Goal: Task Accomplishment & Management: Complete application form

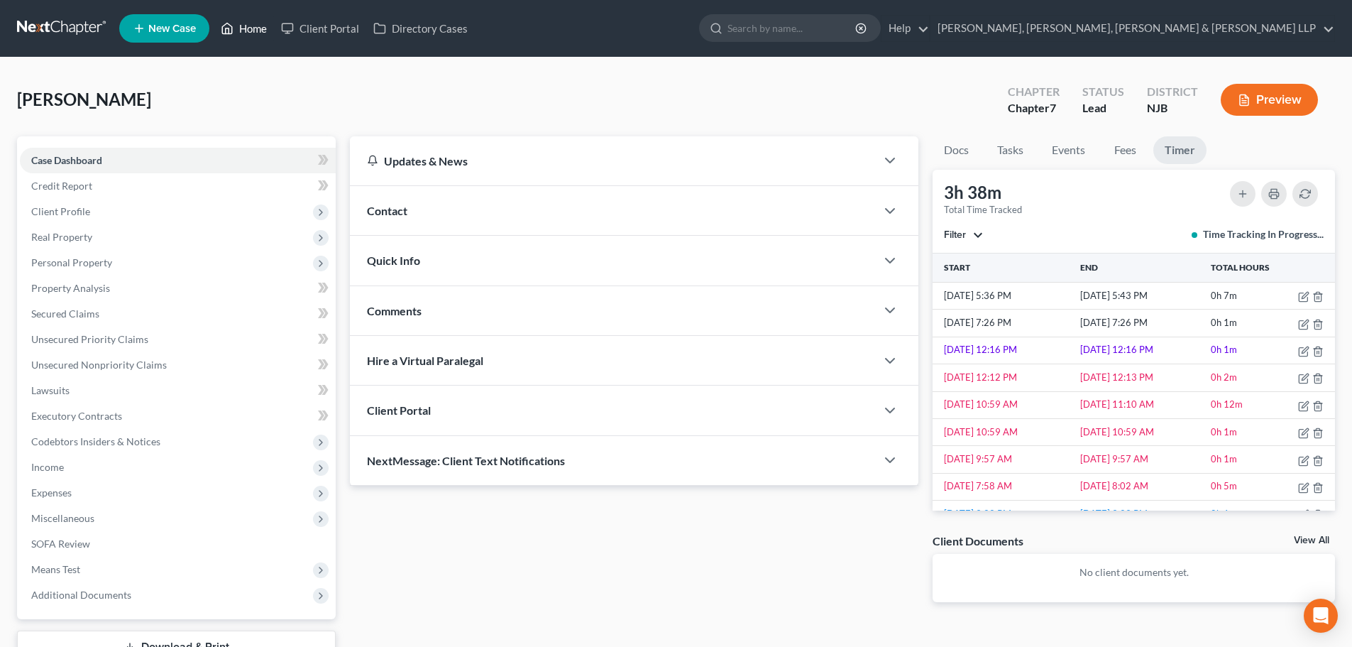
click at [237, 28] on link "Home" at bounding box center [244, 29] width 60 height 26
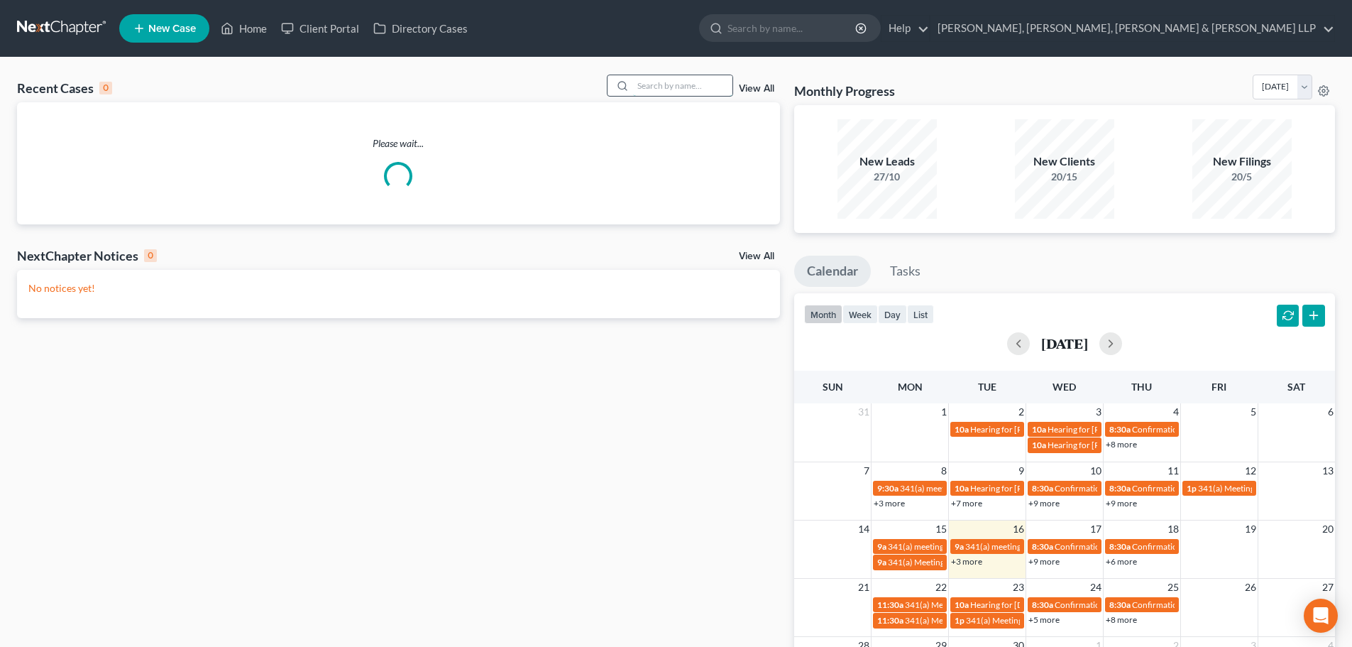
click at [705, 84] on input "search" at bounding box center [682, 85] width 99 height 21
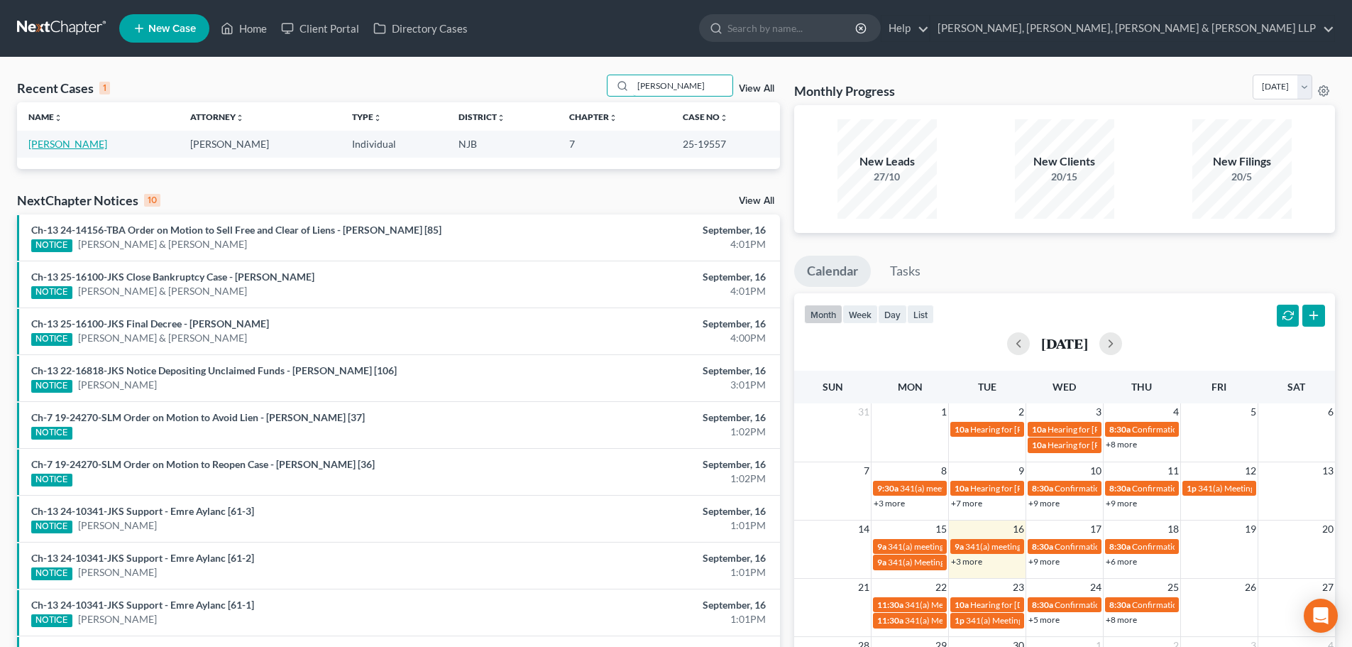
type input "[PERSON_NAME]"
click at [75, 146] on link "[PERSON_NAME]" at bounding box center [67, 144] width 79 height 12
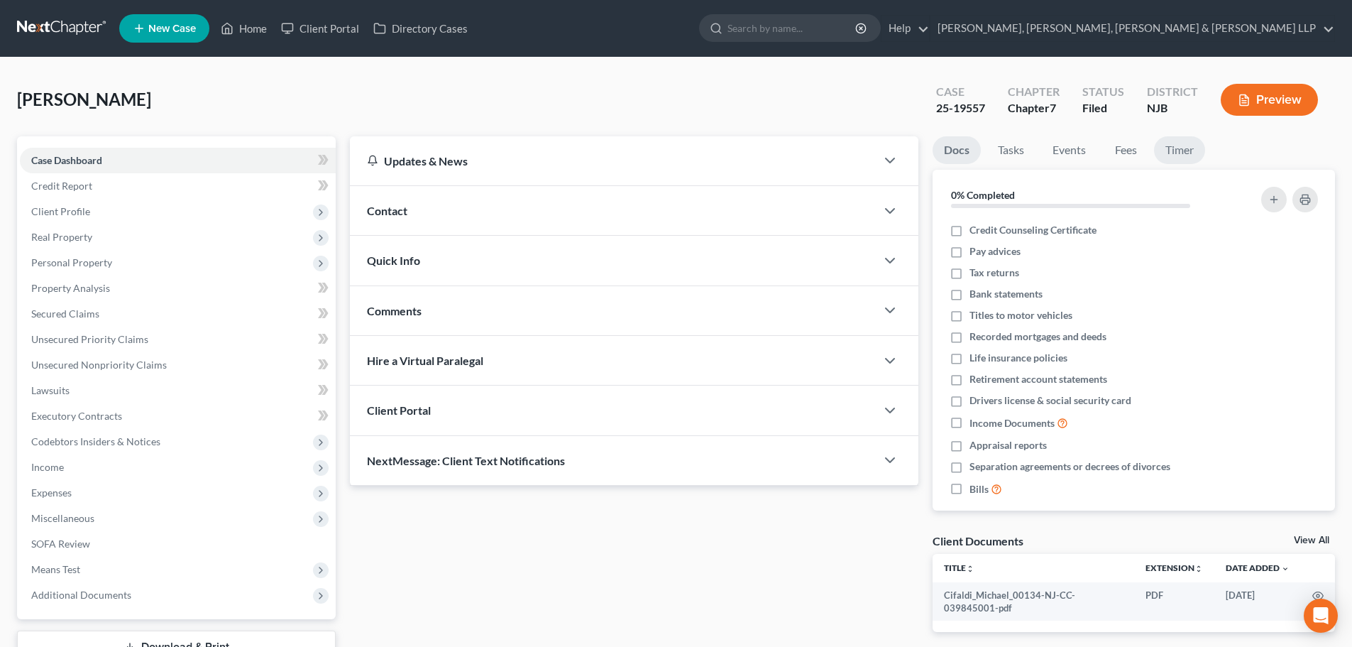
click at [1188, 144] on link "Timer" at bounding box center [1179, 150] width 51 height 28
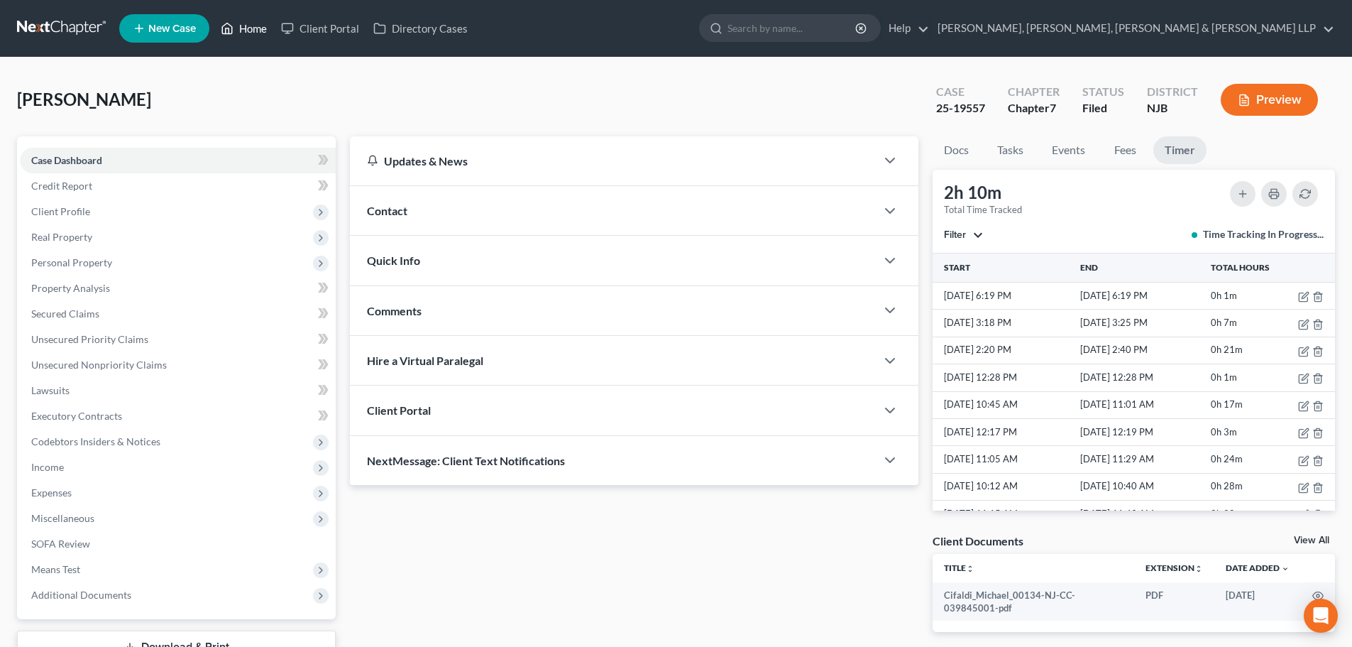
drag, startPoint x: 229, startPoint y: 28, endPoint x: 542, endPoint y: 82, distance: 316.9
click at [230, 28] on icon at bounding box center [227, 28] width 13 height 17
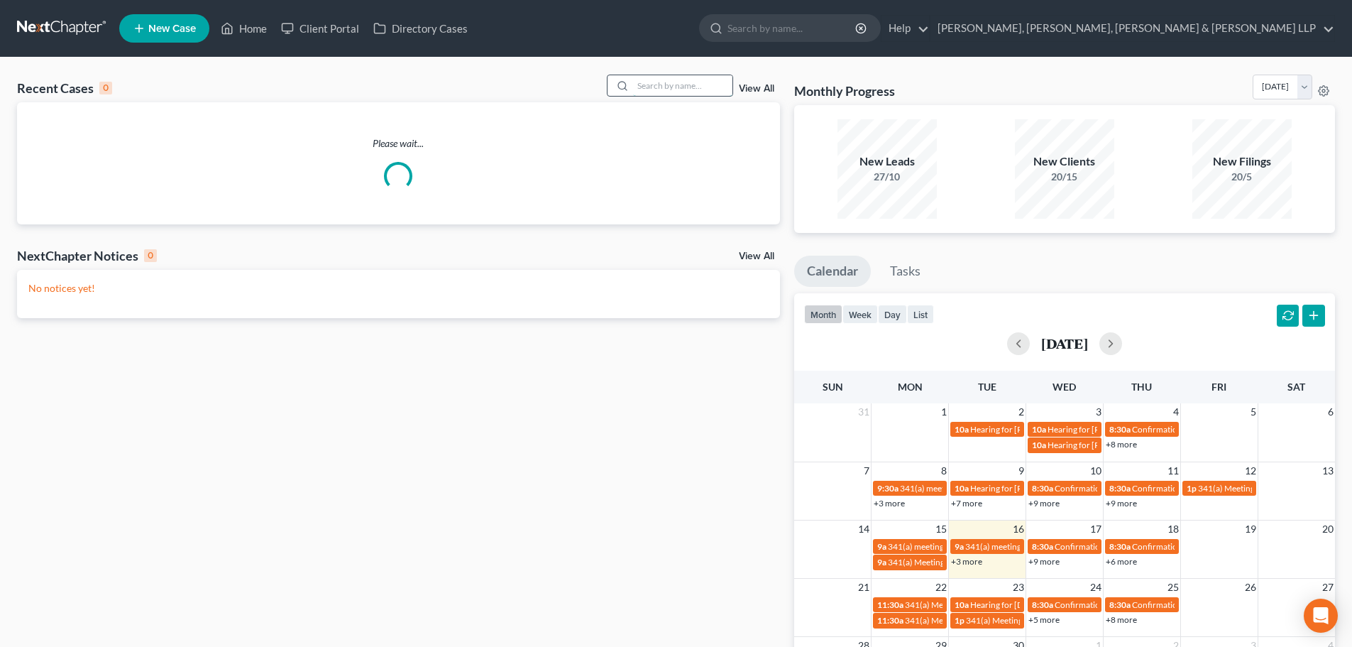
click at [675, 84] on input "search" at bounding box center [682, 85] width 99 height 21
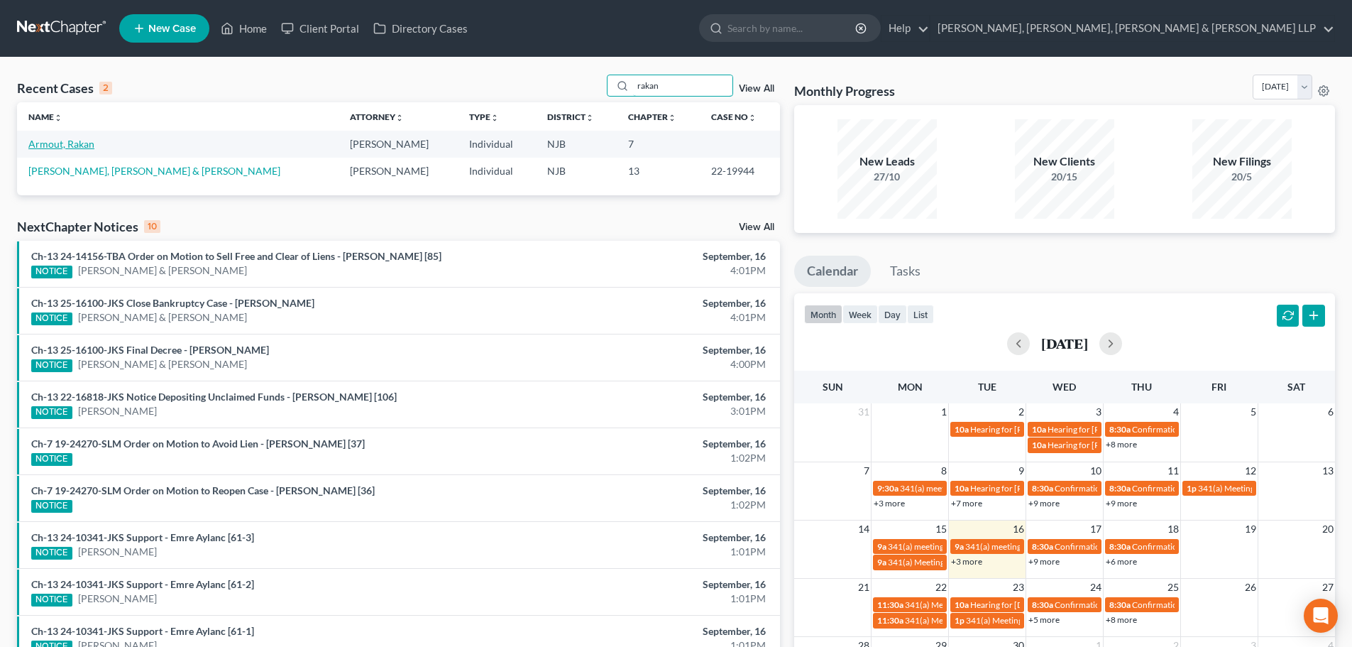
type input "rakan"
click at [51, 144] on link "Armout, Rakan" at bounding box center [61, 144] width 66 height 12
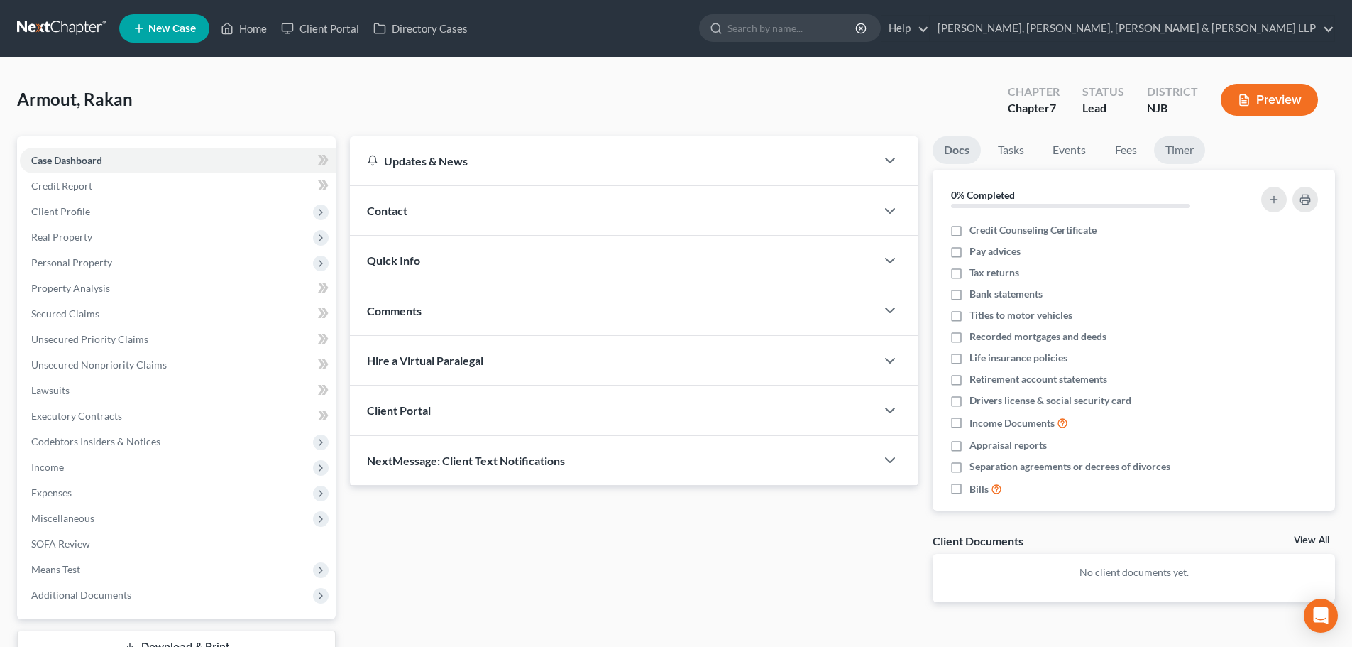
drag, startPoint x: 1171, startPoint y: 145, endPoint x: 1106, endPoint y: 235, distance: 111.3
click at [1171, 145] on link "Timer" at bounding box center [1179, 150] width 51 height 28
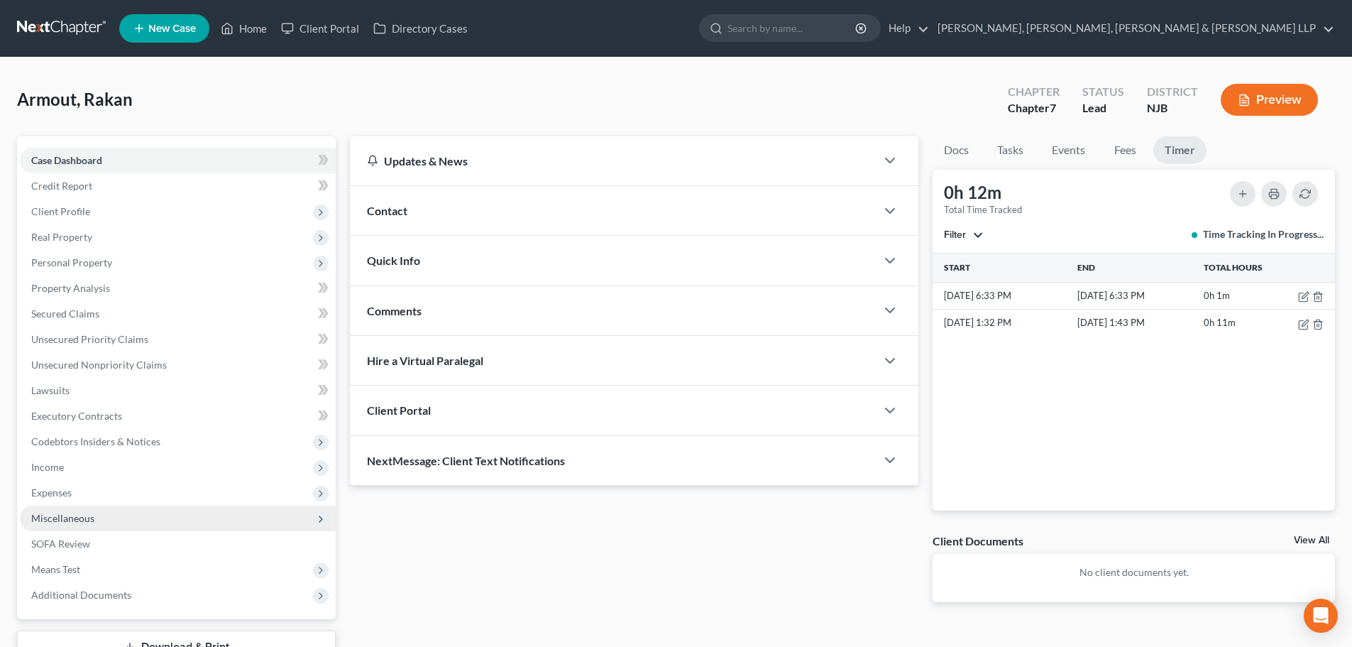
click at [94, 513] on span "Miscellaneous" at bounding box center [178, 518] width 316 height 26
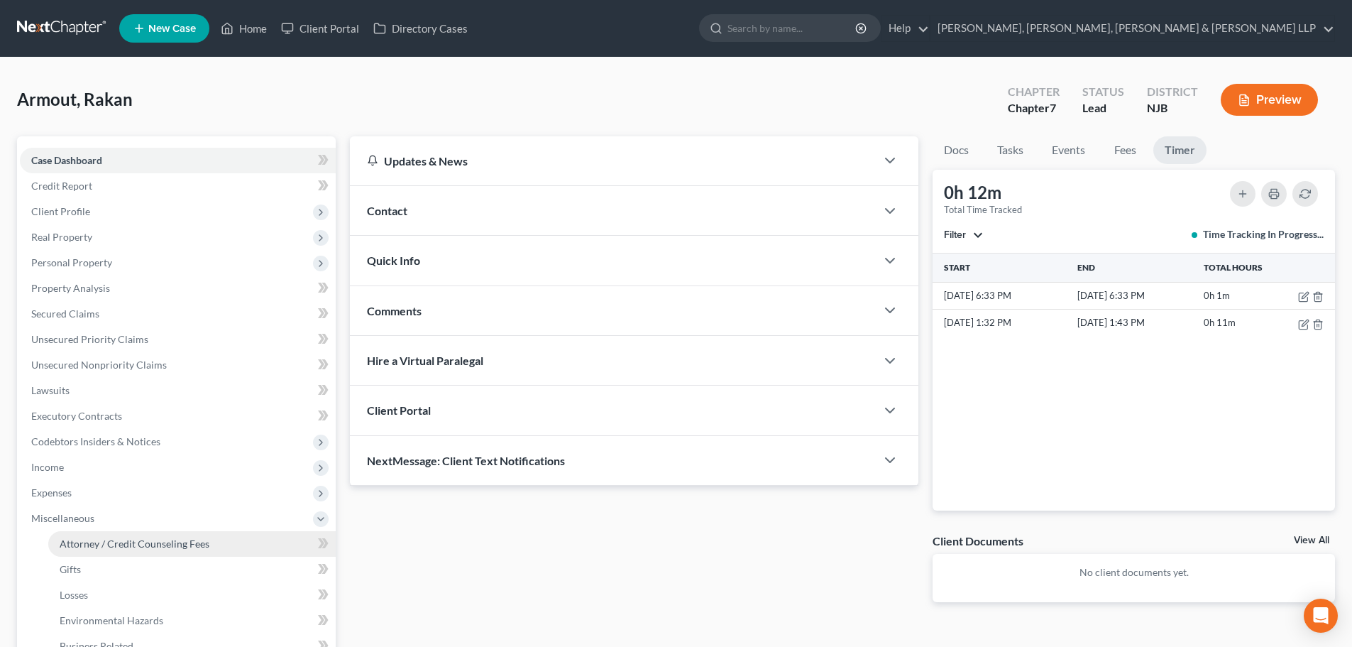
click at [132, 540] on span "Attorney / Credit Counseling Fees" at bounding box center [135, 543] width 150 height 12
select select "1"
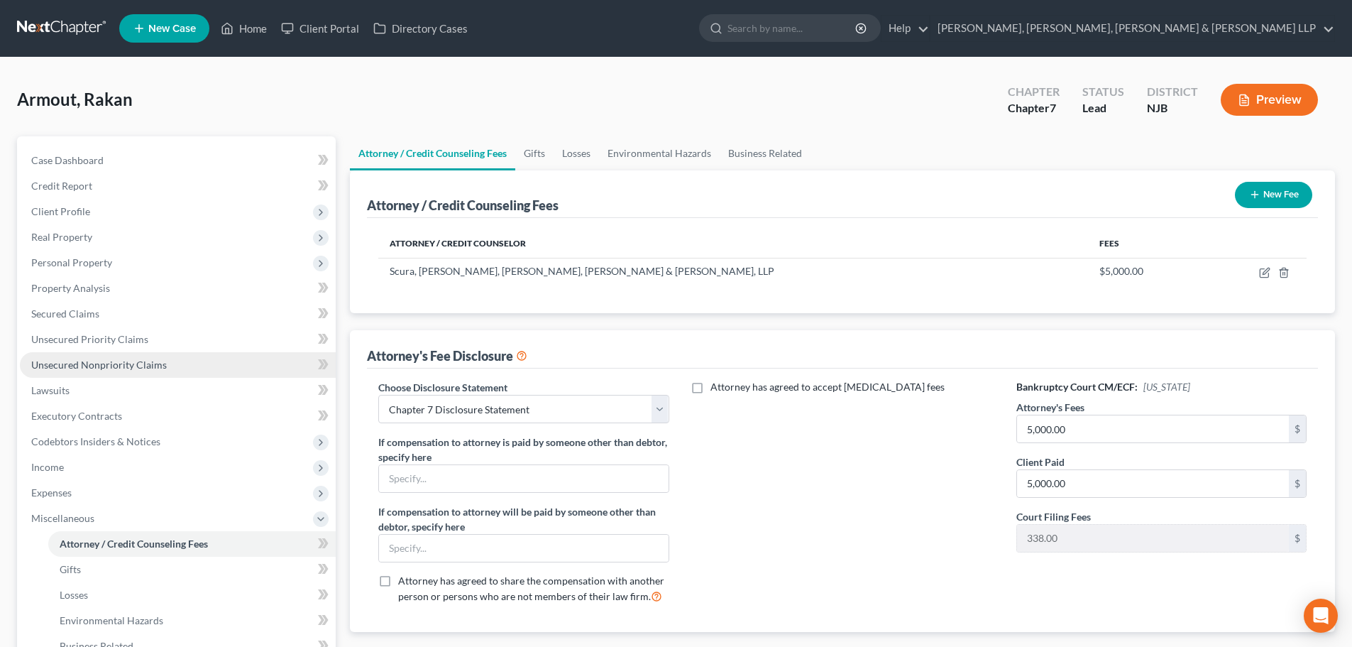
click at [110, 370] on span "Unsecured Nonpriority Claims" at bounding box center [99, 365] width 136 height 12
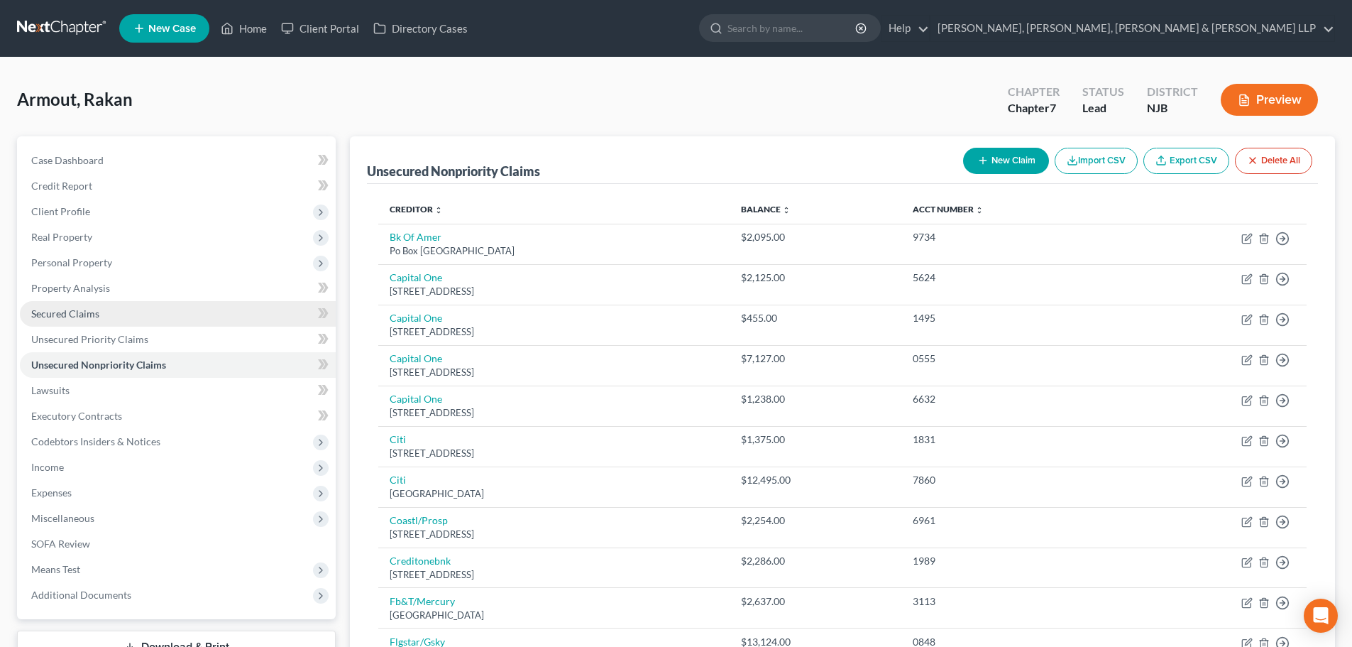
click at [117, 312] on link "Secured Claims" at bounding box center [178, 314] width 316 height 26
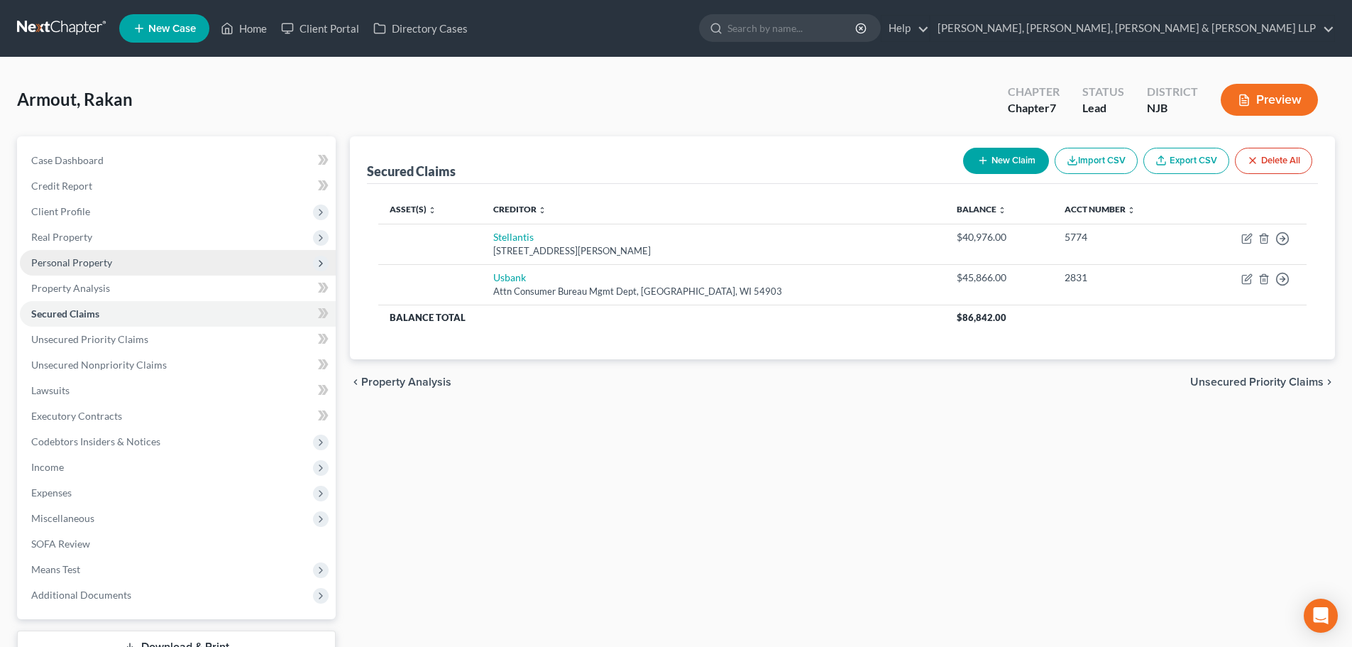
click at [106, 261] on span "Personal Property" at bounding box center [71, 262] width 81 height 12
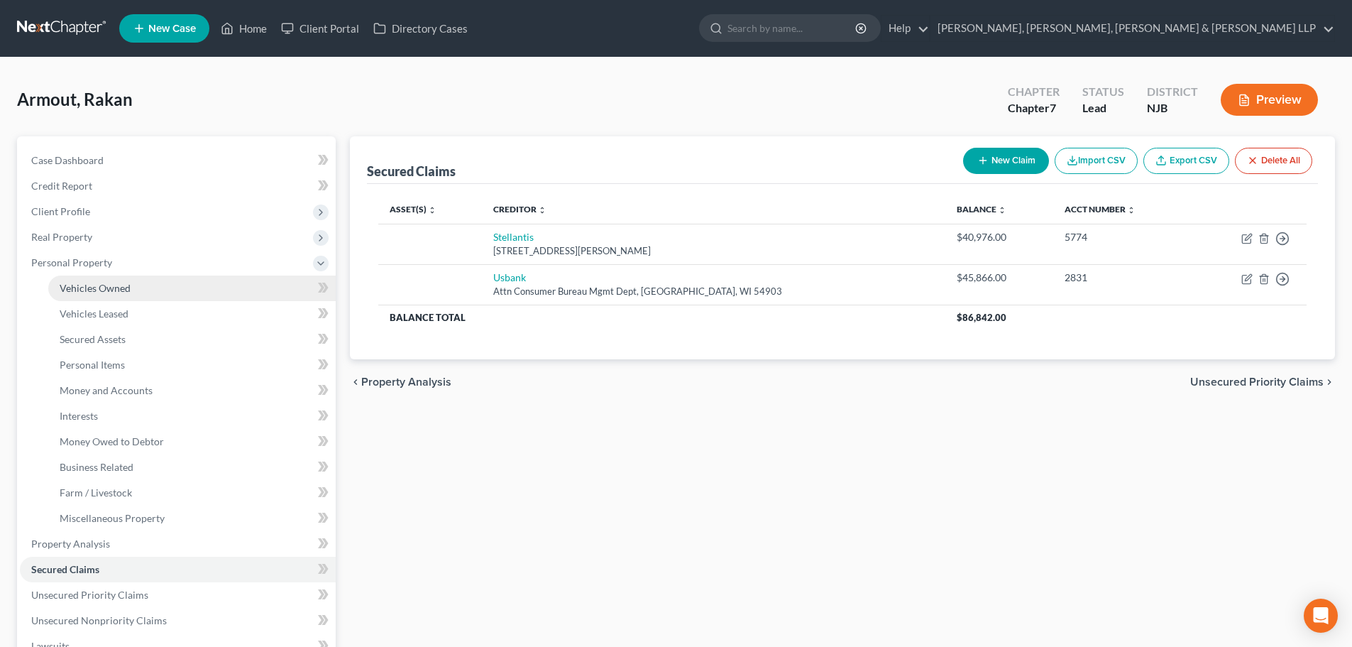
click at [108, 287] on span "Vehicles Owned" at bounding box center [95, 288] width 71 height 12
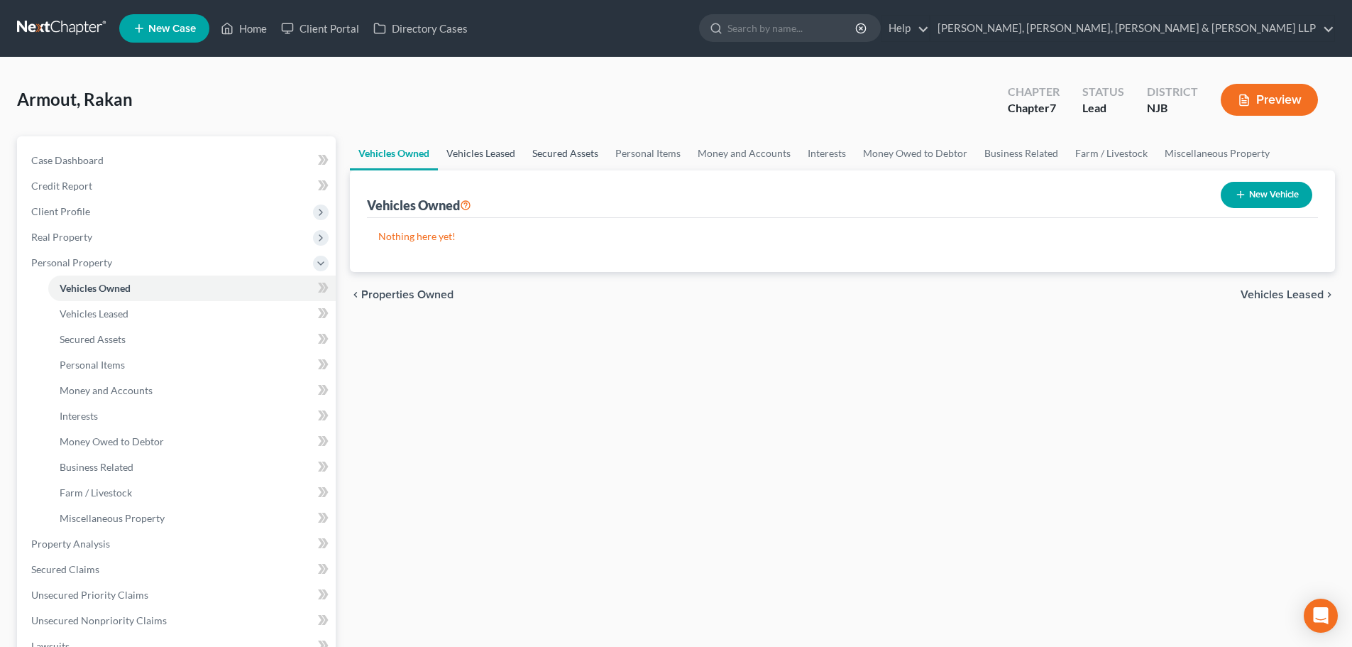
drag, startPoint x: 510, startPoint y: 155, endPoint x: 558, endPoint y: 153, distance: 48.4
click at [509, 155] on link "Vehicles Leased" at bounding box center [481, 153] width 86 height 34
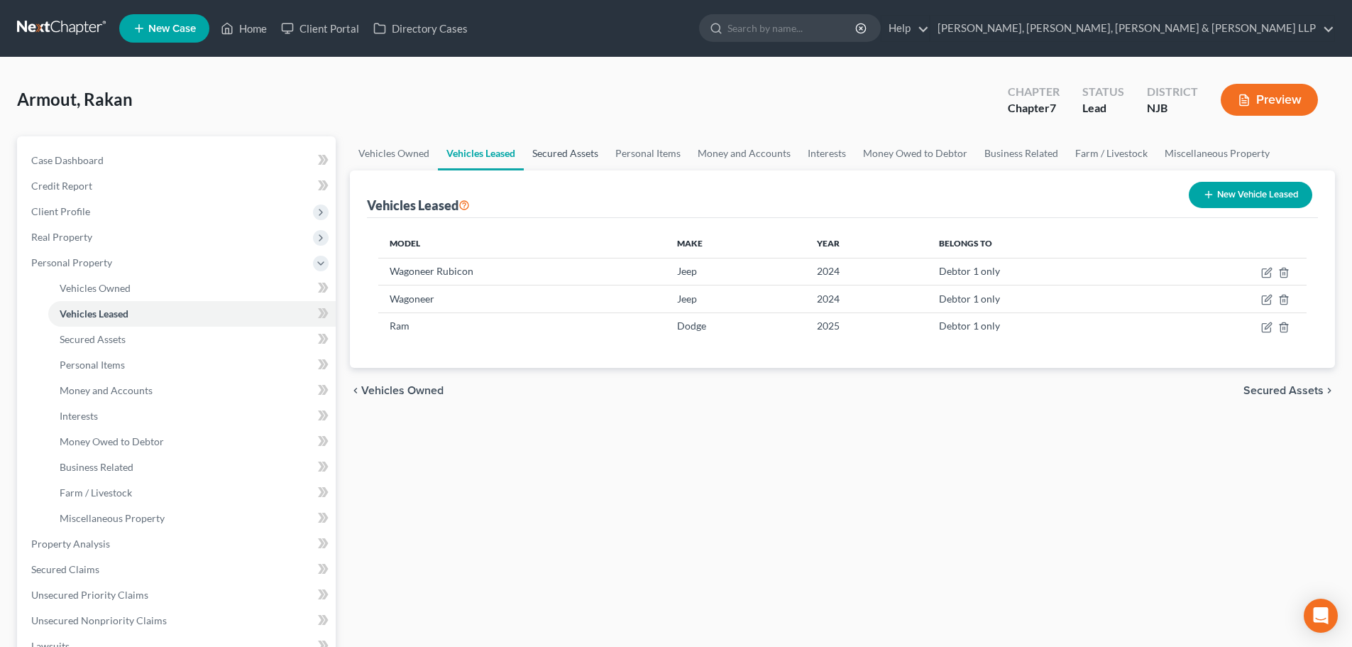
click at [558, 153] on link "Secured Assets" at bounding box center [565, 153] width 83 height 34
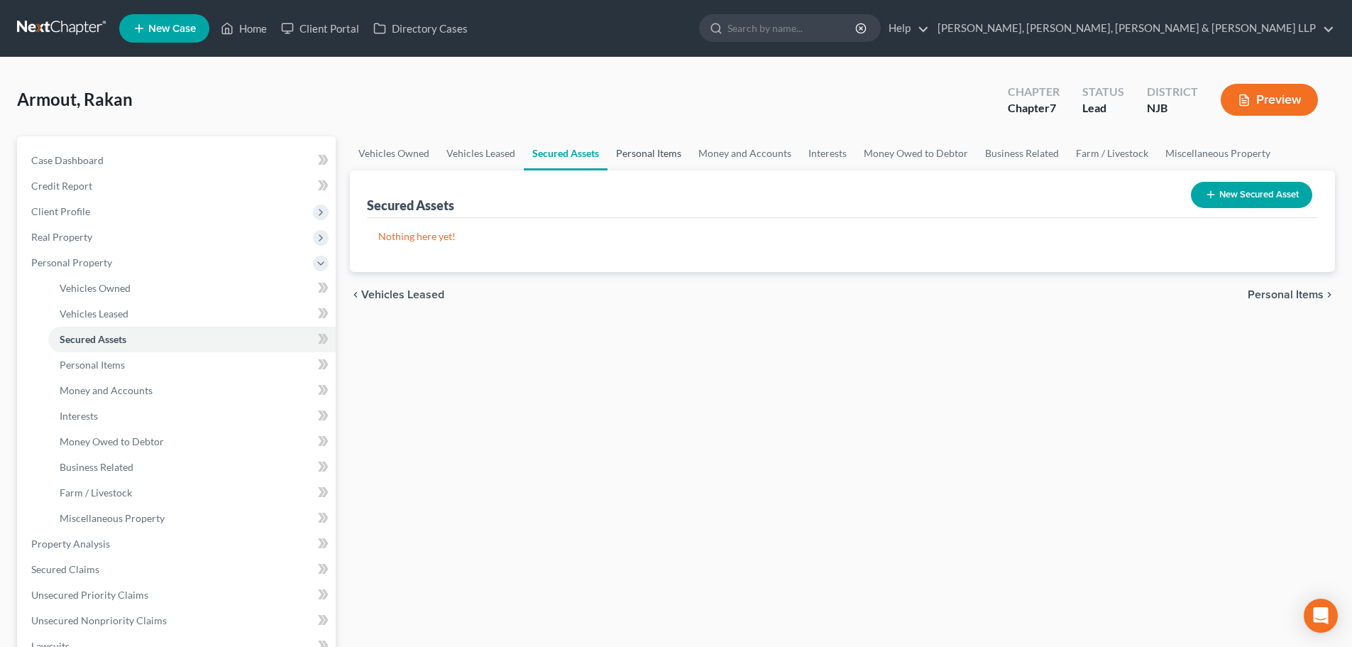
click at [630, 154] on link "Personal Items" at bounding box center [649, 153] width 82 height 34
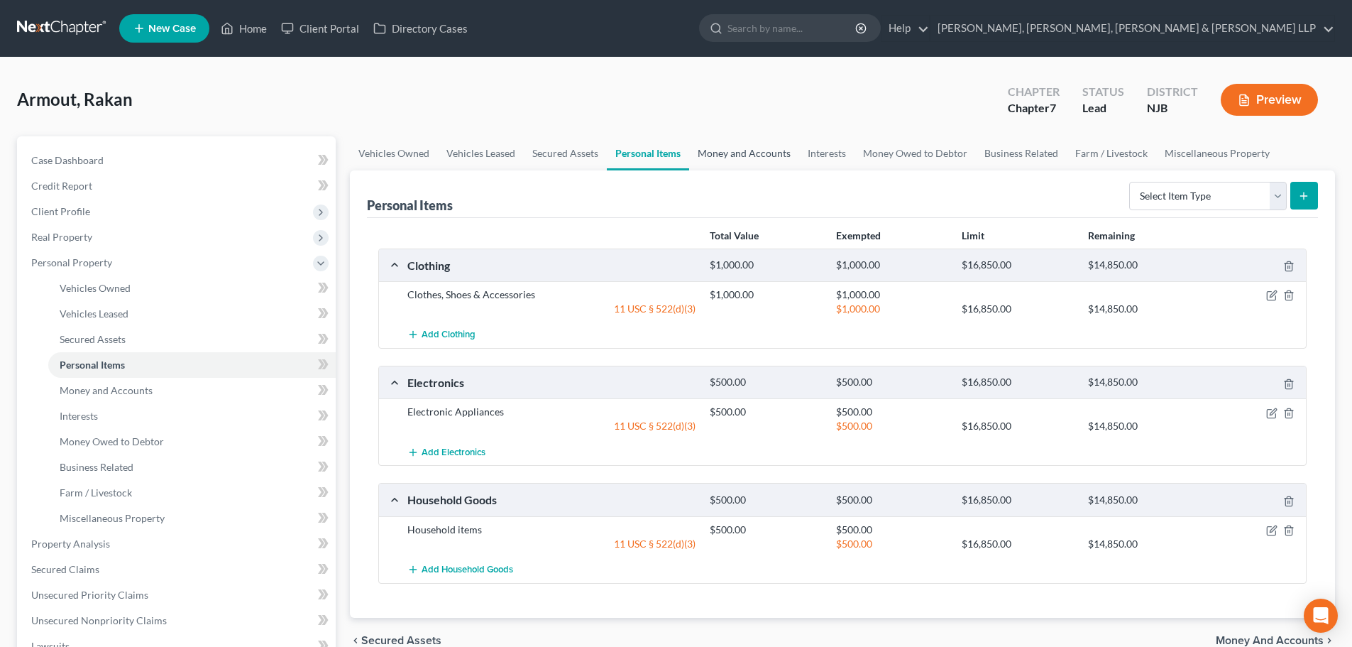
click at [725, 148] on link "Money and Accounts" at bounding box center [744, 153] width 110 height 34
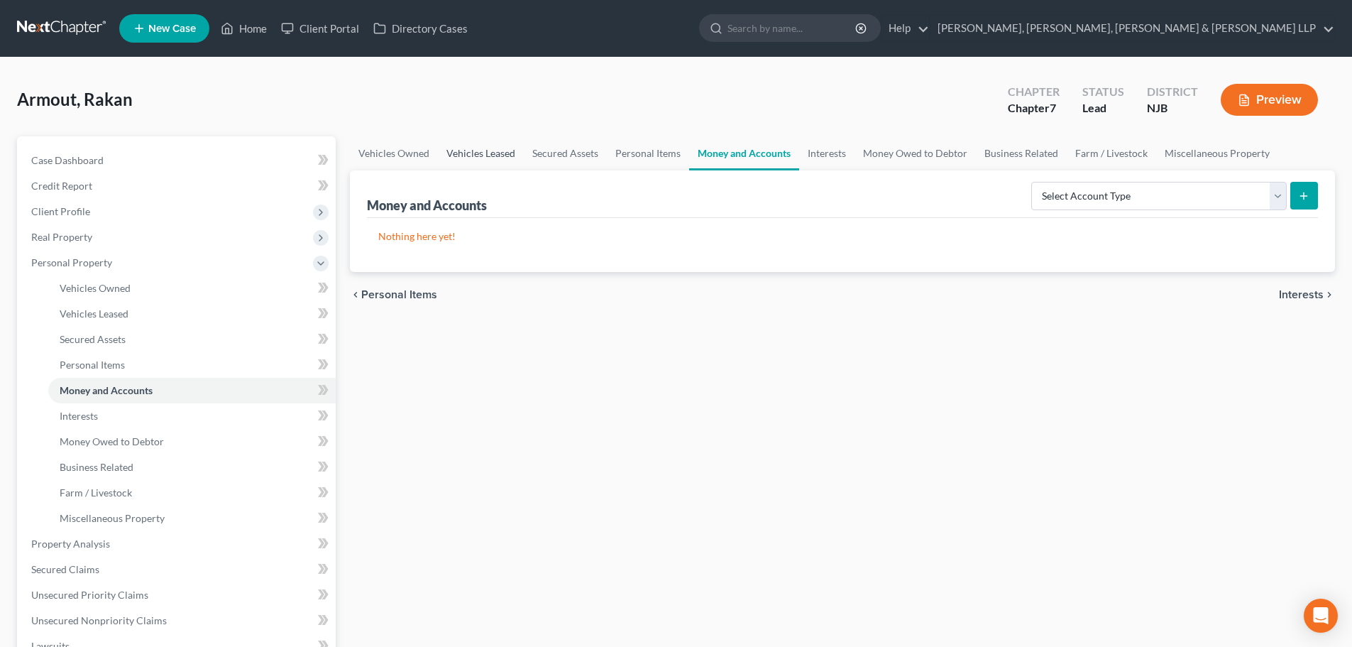
click at [493, 149] on link "Vehicles Leased" at bounding box center [481, 153] width 86 height 34
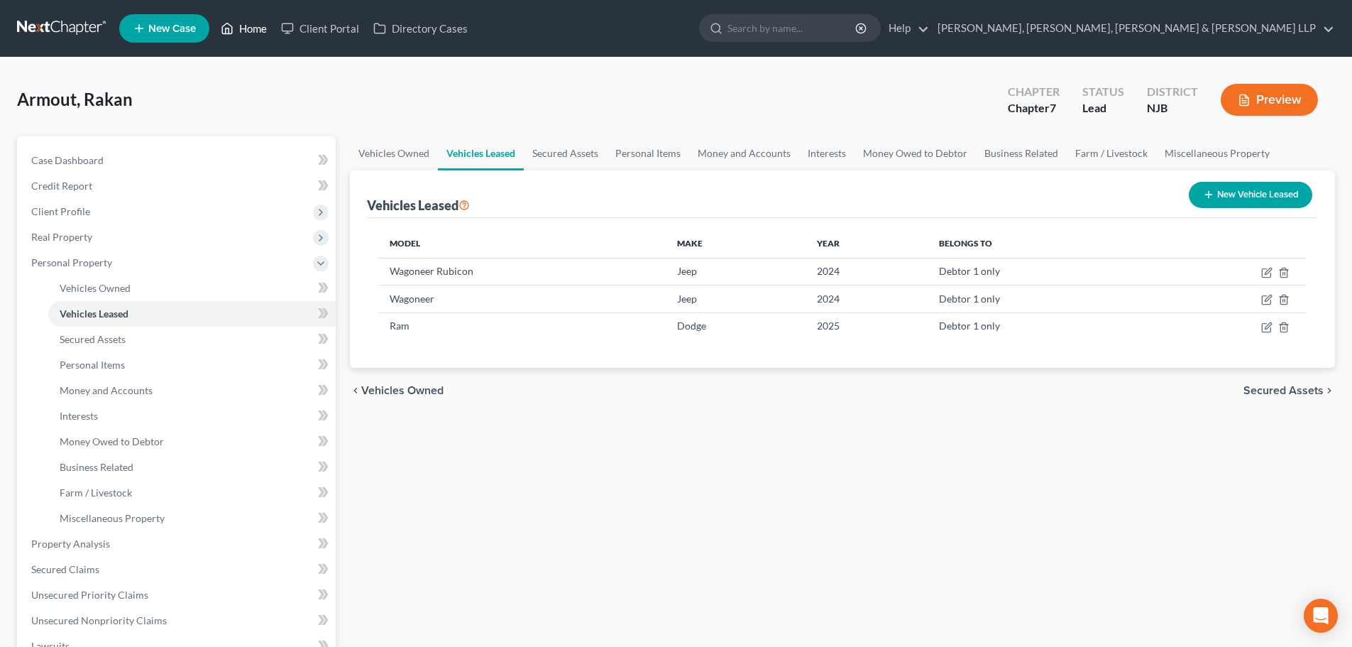
click at [249, 20] on link "Home" at bounding box center [244, 29] width 60 height 26
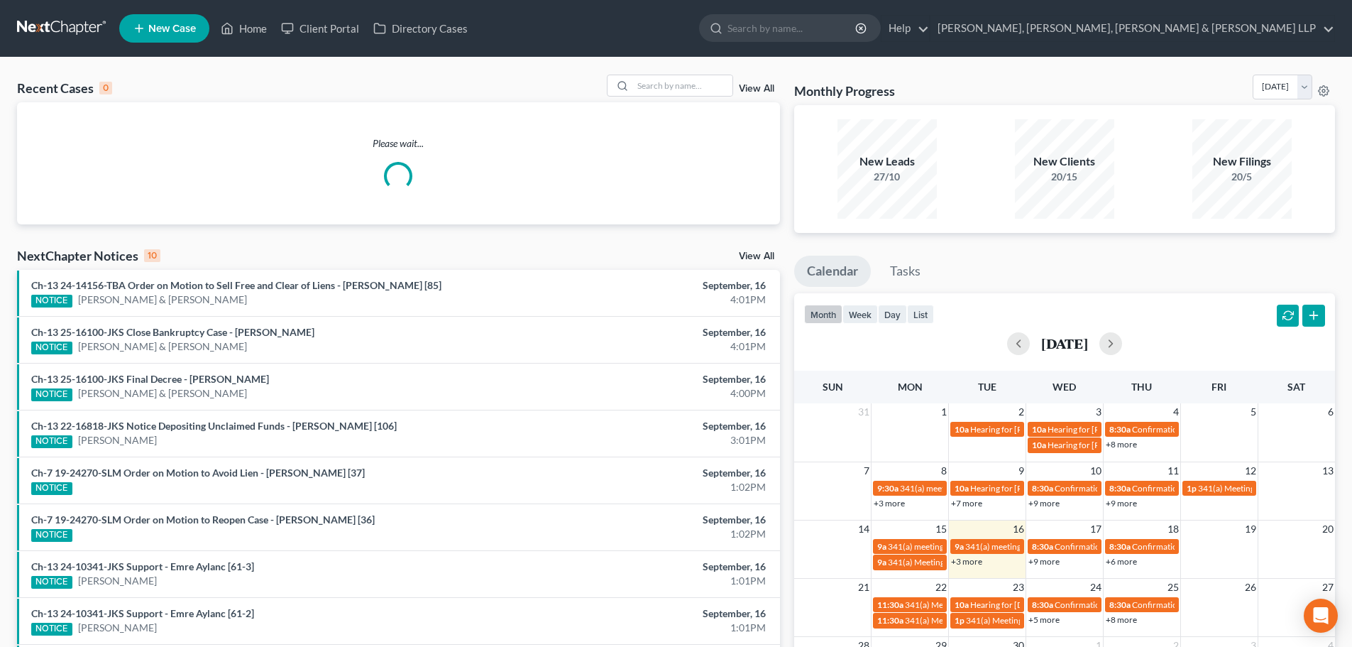
click at [175, 29] on span "New Case" at bounding box center [172, 28] width 48 height 11
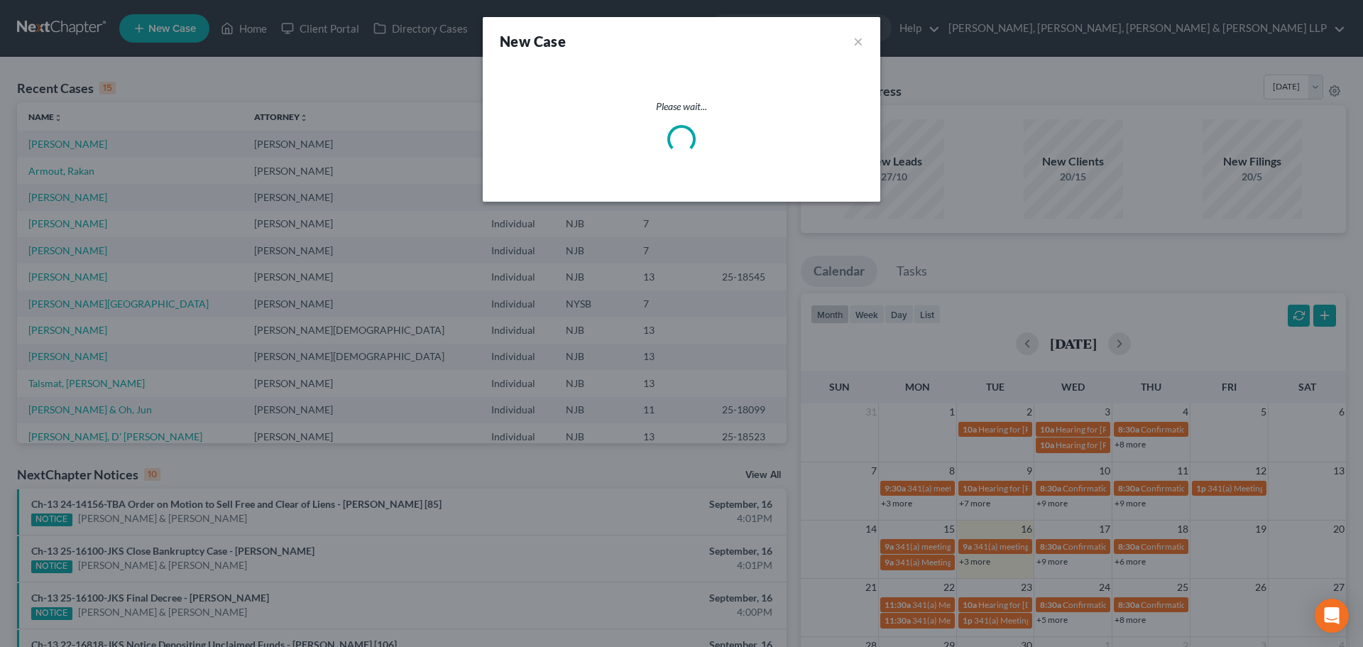
select select "51"
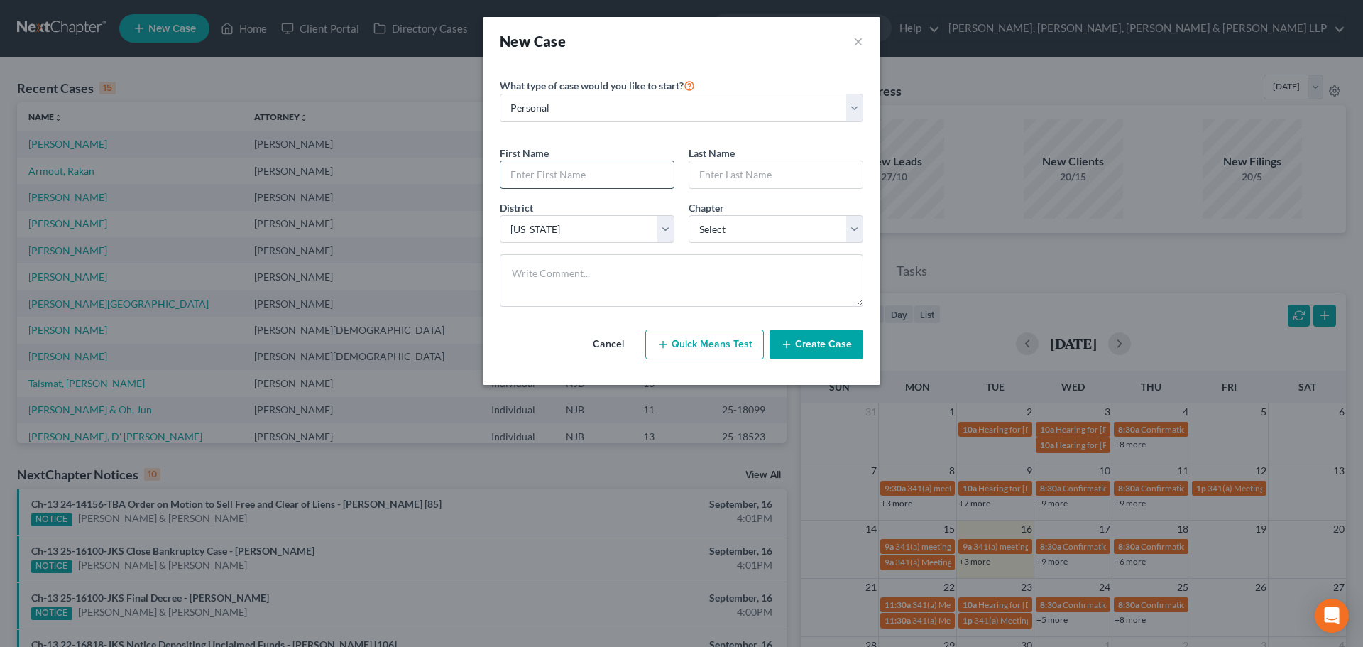
click at [556, 177] on input "text" at bounding box center [587, 174] width 173 height 27
type input "[PERSON_NAME]"
click at [714, 182] on input "text" at bounding box center [775, 174] width 173 height 27
type input "[PERSON_NAME]"
click at [716, 234] on select "Select 7 11 12 13" at bounding box center [776, 229] width 175 height 28
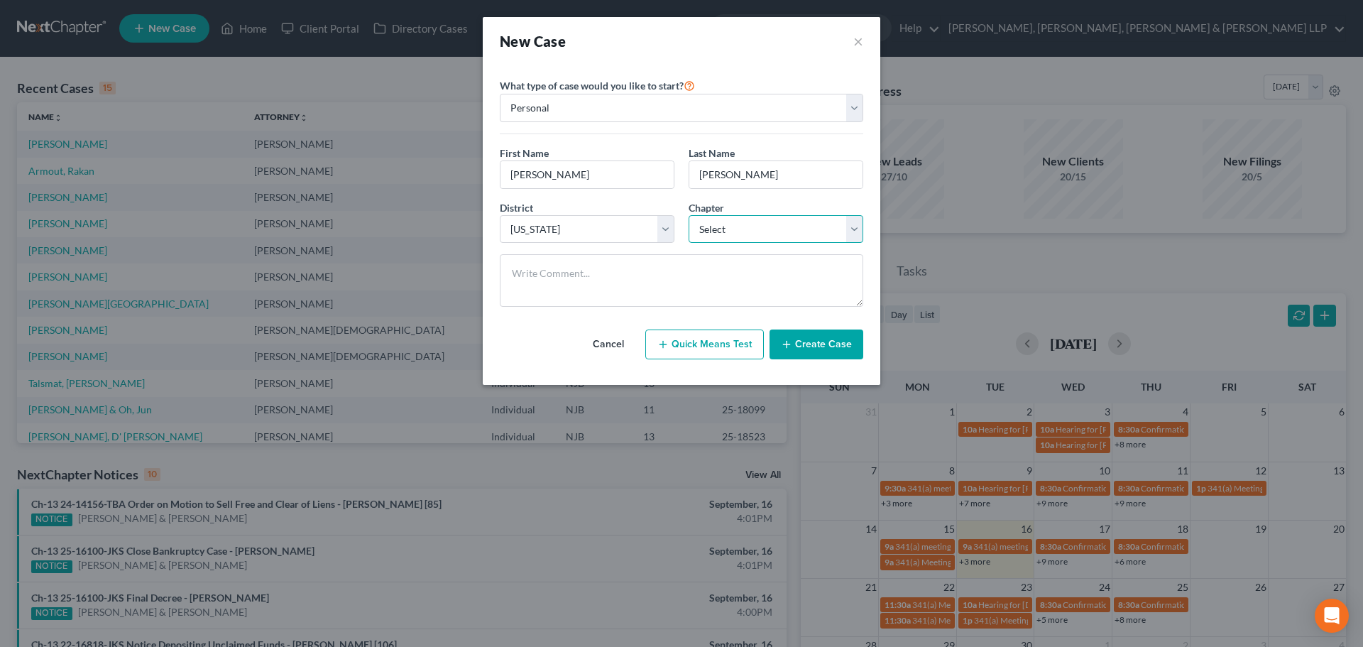
select select "0"
click at [689, 215] on select "Select 7 11 12 13" at bounding box center [776, 229] width 175 height 28
click at [809, 344] on button "Create Case" at bounding box center [817, 344] width 94 height 30
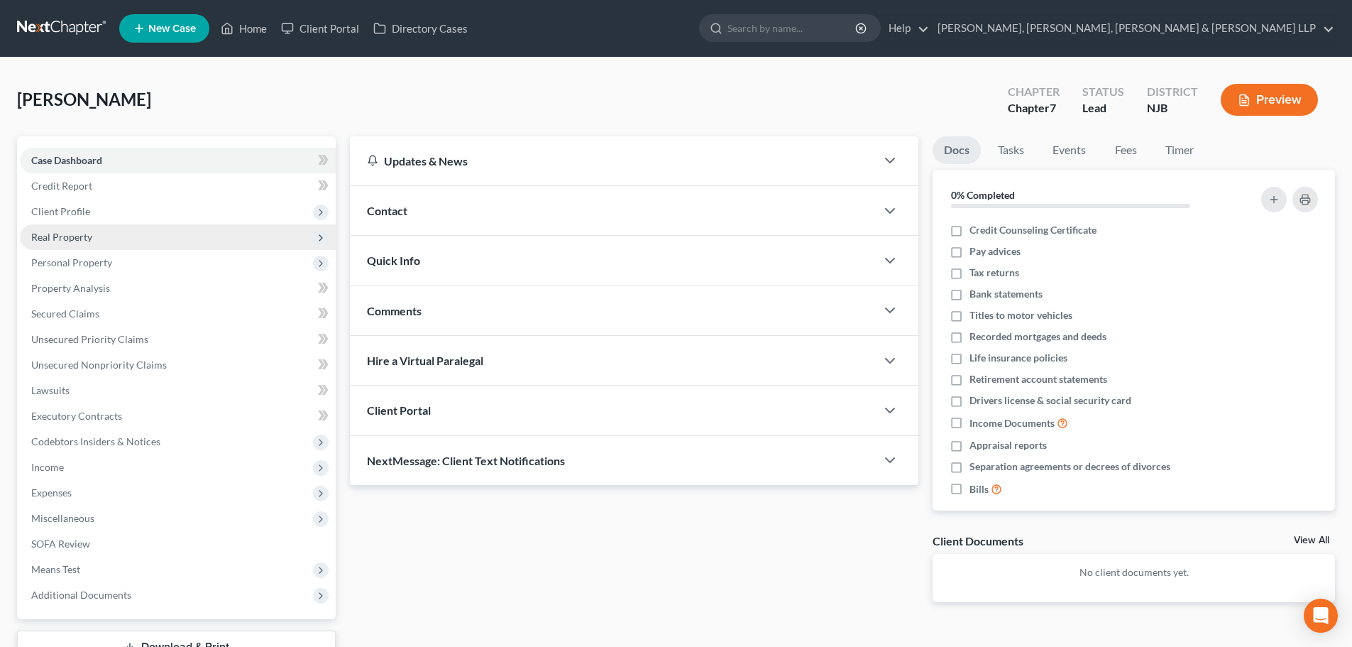
drag, startPoint x: 88, startPoint y: 210, endPoint x: 108, endPoint y: 240, distance: 35.8
click at [89, 209] on span "Client Profile" at bounding box center [178, 212] width 316 height 26
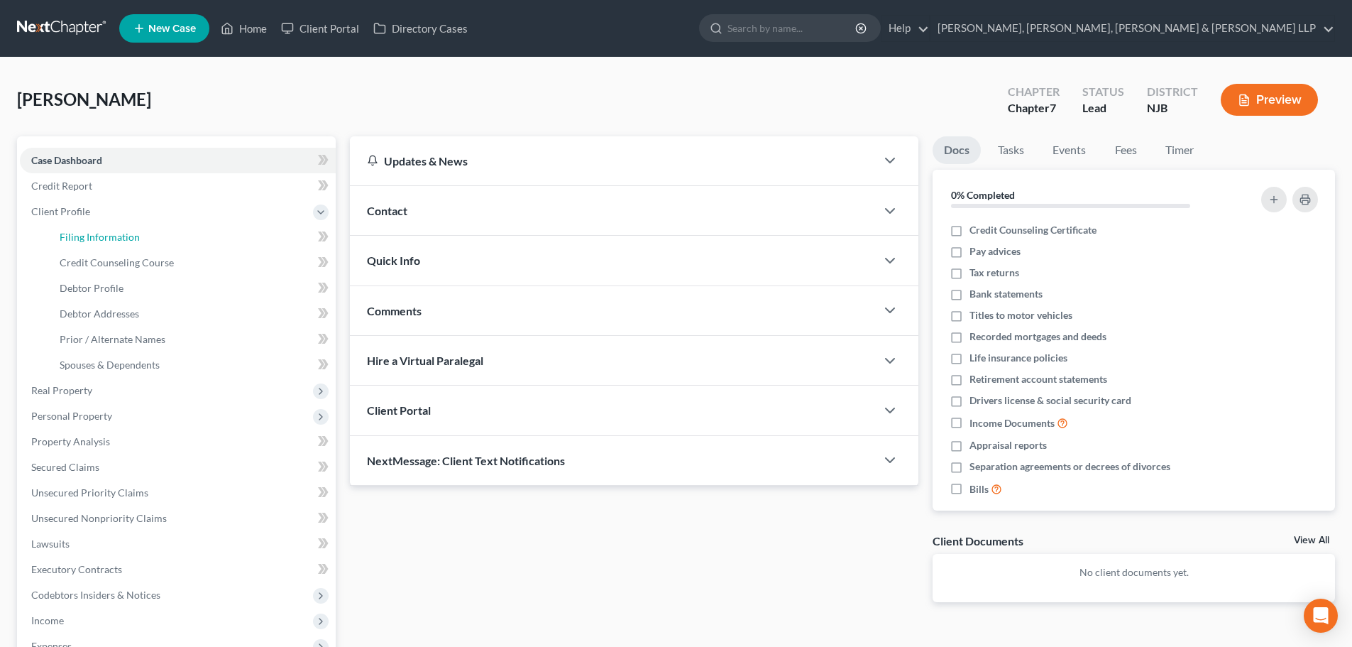
drag, startPoint x: 109, startPoint y: 238, endPoint x: 454, endPoint y: 315, distance: 353.5
click at [109, 238] on span "Filing Information" at bounding box center [100, 237] width 80 height 12
select select "1"
select select "0"
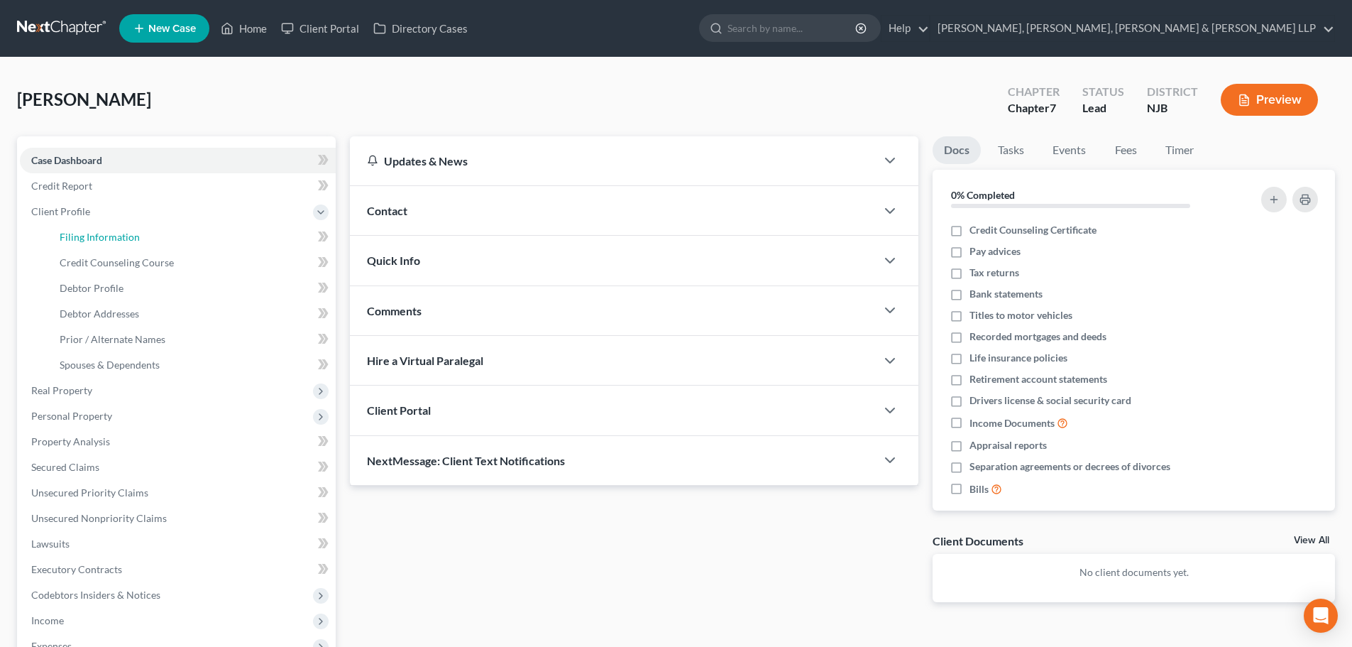
select select "51"
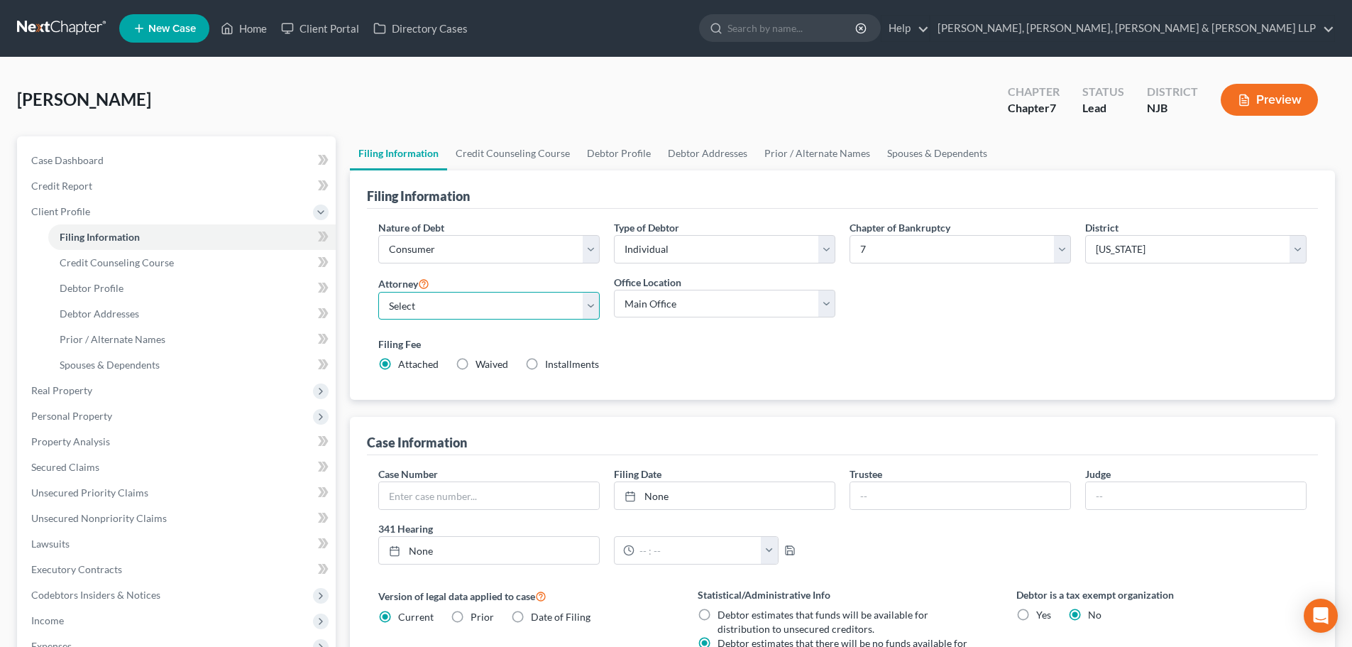
drag, startPoint x: 433, startPoint y: 305, endPoint x: 433, endPoint y: 319, distance: 14.2
click at [433, 305] on select "Select [PERSON_NAME] - NJB [PERSON_NAME] - NYNB [PERSON_NAME] - NYEB [PERSON_NA…" at bounding box center [489, 306] width 222 height 28
select select "0"
click at [378, 292] on select "Select [PERSON_NAME] - NJB [PERSON_NAME] - NYNB [PERSON_NAME] - NYEB [PERSON_NA…" at bounding box center [489, 306] width 222 height 28
click at [690, 307] on select "Main Office Scura, [GEOGRAPHIC_DATA], [PERSON_NAME], [PERSON_NAME] & [PERSON_NA…" at bounding box center [725, 304] width 222 height 28
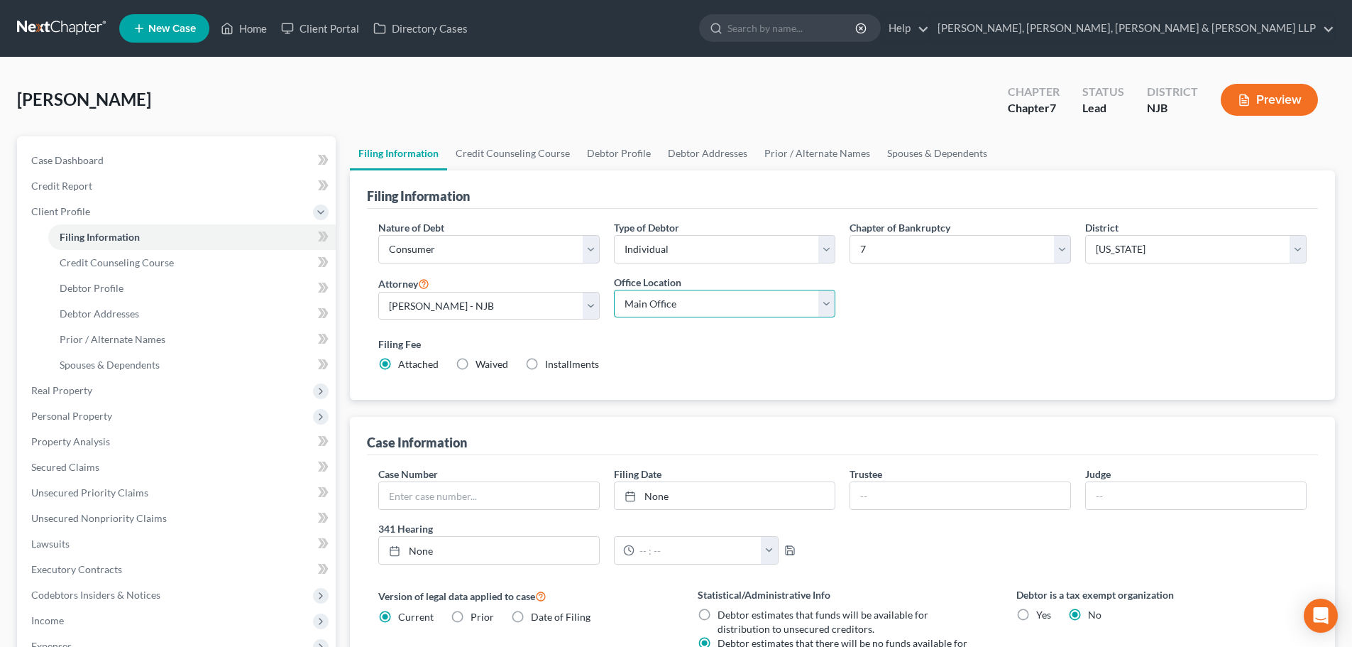
select select "0"
click at [614, 290] on select "Main Office Scura, [GEOGRAPHIC_DATA], [PERSON_NAME], [PERSON_NAME] & [PERSON_NA…" at bounding box center [725, 304] width 222 height 28
click at [545, 149] on link "Credit Counseling Course" at bounding box center [512, 153] width 131 height 34
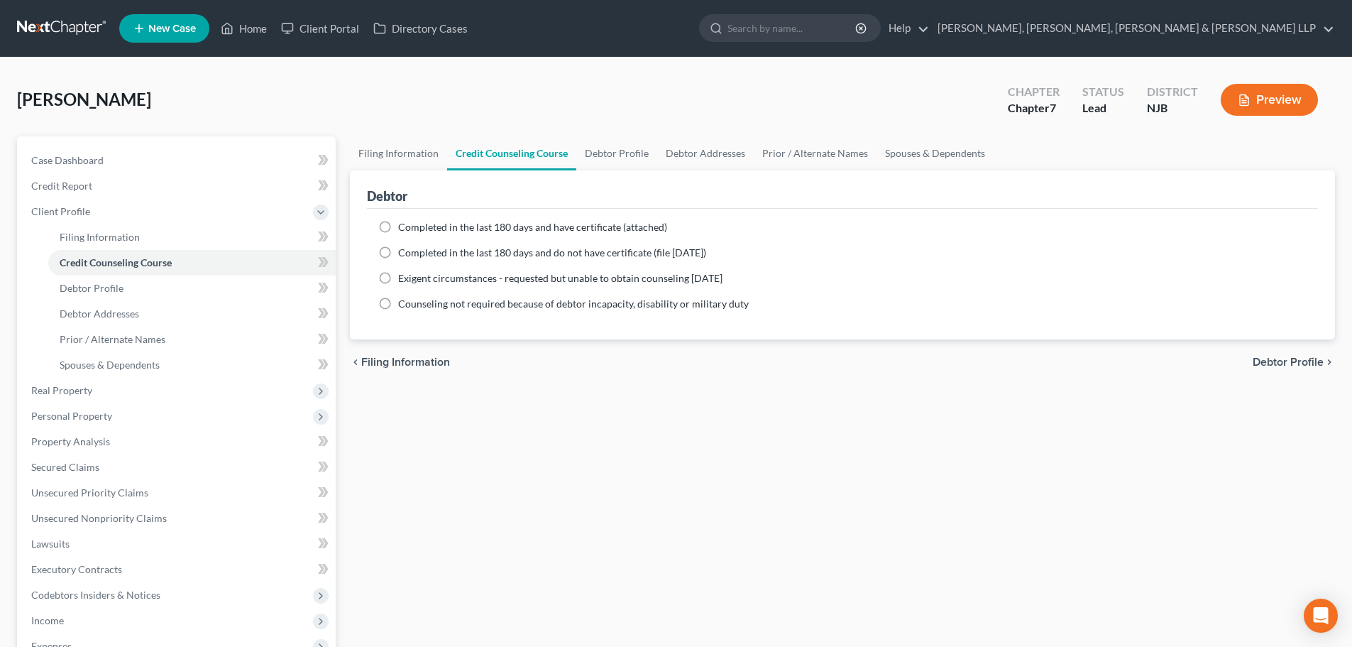
click at [458, 227] on span "Completed in the last 180 days and have certificate (attached)" at bounding box center [532, 227] width 269 height 12
click at [413, 227] on input "Completed in the last 180 days and have certificate (attached)" at bounding box center [408, 224] width 9 height 9
radio input "true"
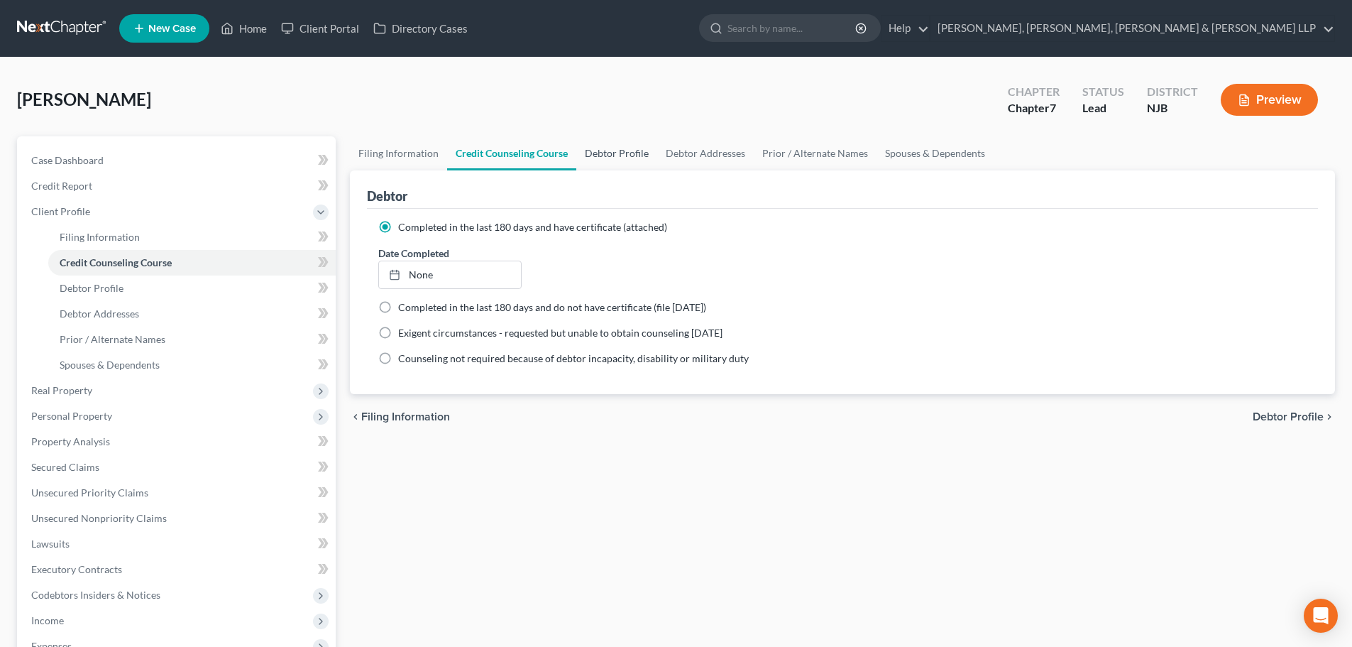
click at [639, 143] on link "Debtor Profile" at bounding box center [616, 153] width 81 height 34
select select "0"
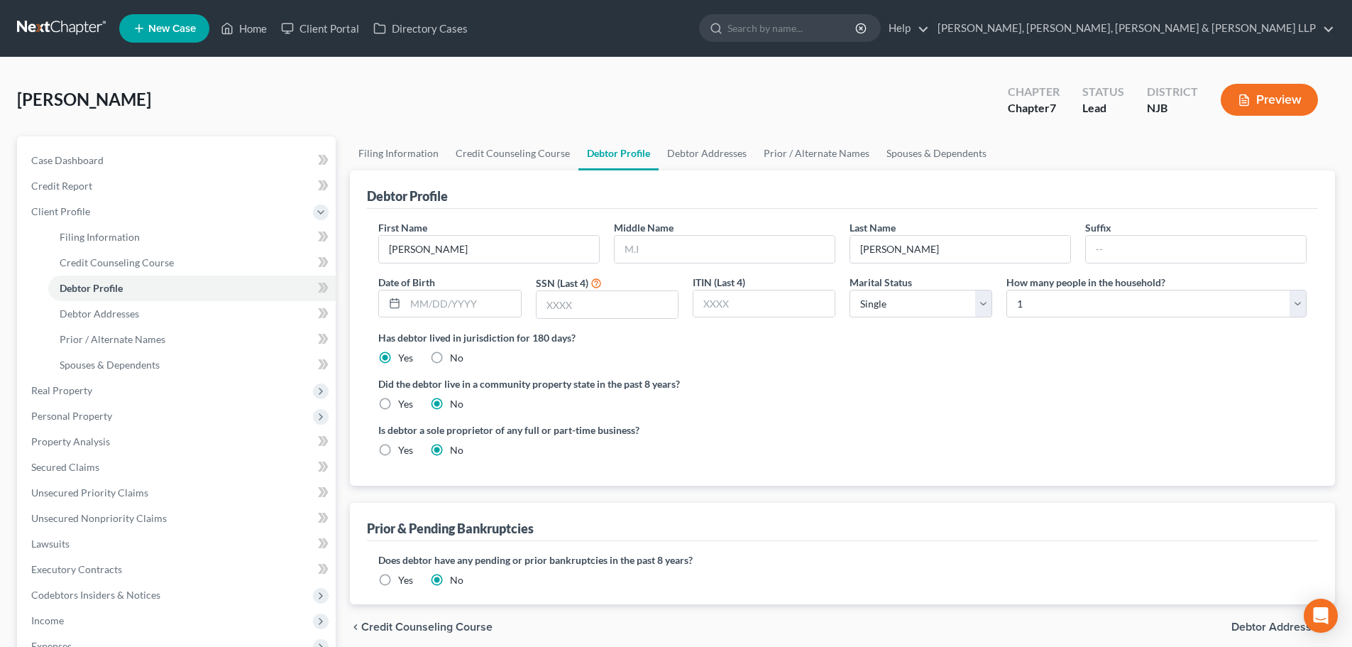
click at [634, 150] on link "Debtor Profile" at bounding box center [619, 153] width 80 height 34
click at [470, 302] on input "text" at bounding box center [462, 303] width 115 height 27
type input "[DATE]"
click at [598, 310] on input "text" at bounding box center [607, 304] width 141 height 27
type input "7711"
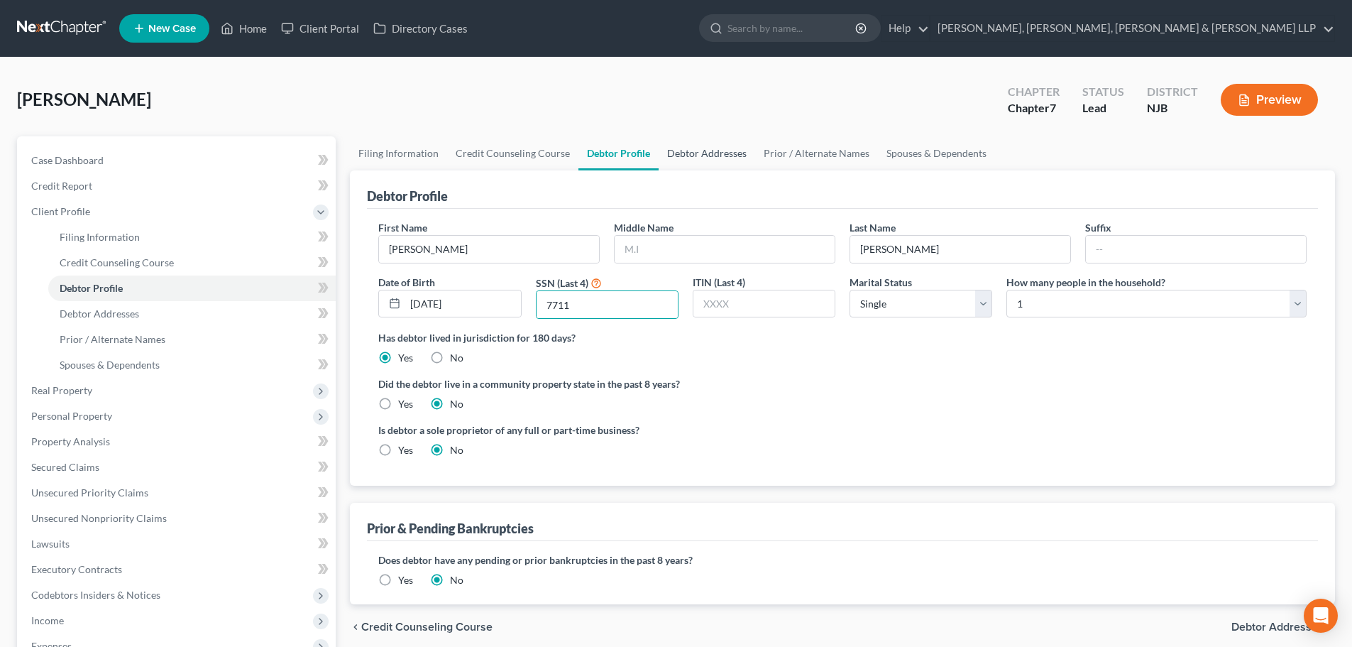
click at [676, 147] on link "Debtor Addresses" at bounding box center [707, 153] width 97 height 34
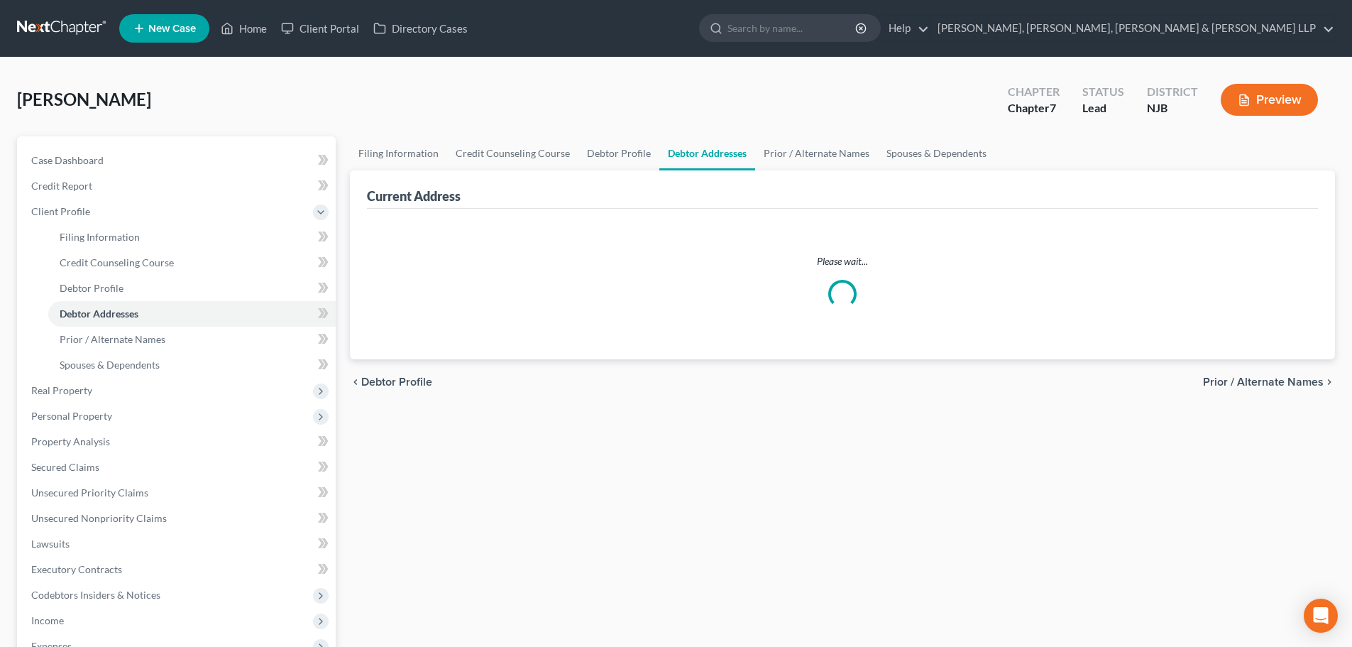
select select "0"
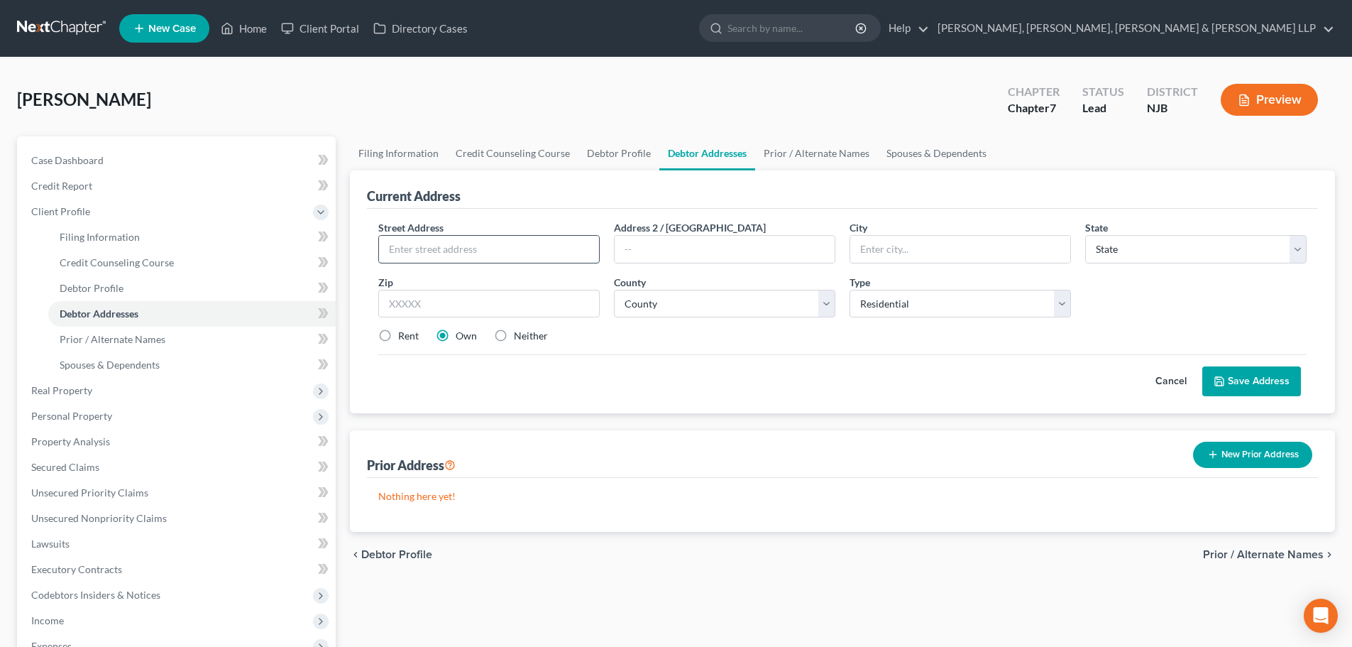
drag, startPoint x: 540, startPoint y: 246, endPoint x: 513, endPoint y: 263, distance: 31.9
click at [537, 246] on input "text" at bounding box center [489, 249] width 220 height 27
paste input "4 [PERSON_NAME]."
type input "4 [PERSON_NAME]."
click at [420, 304] on input "text" at bounding box center [489, 304] width 222 height 28
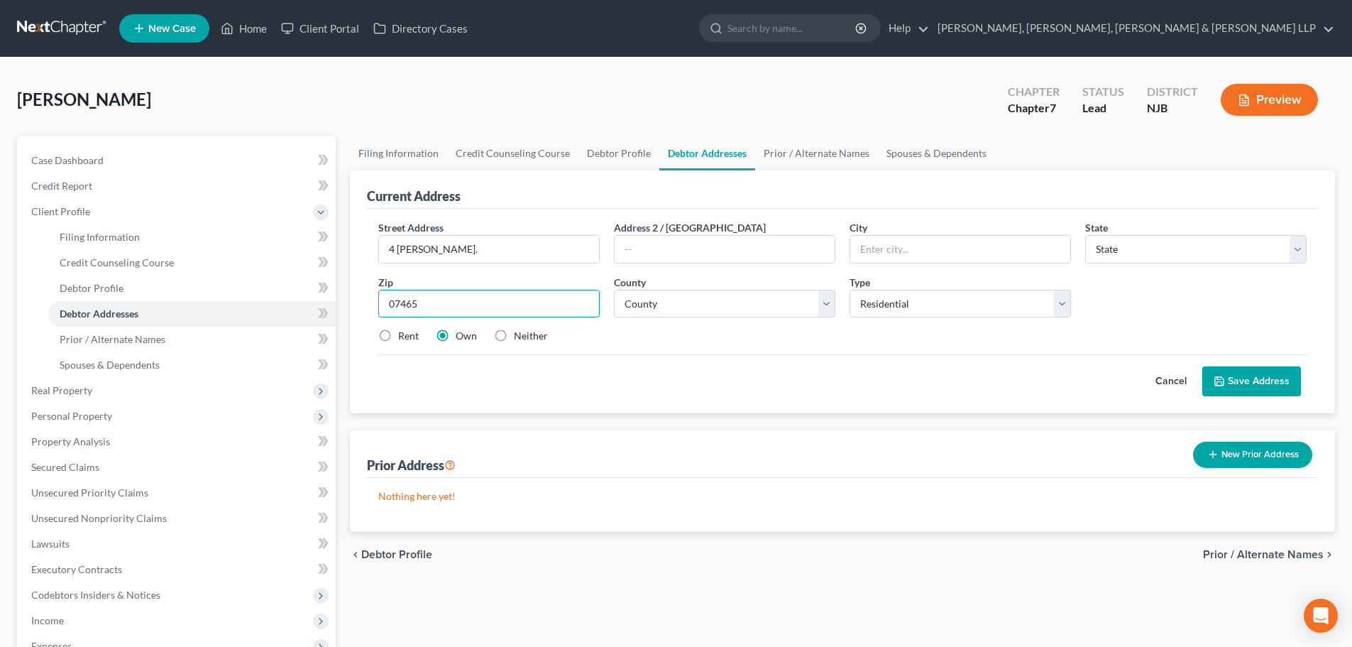
type input "07465"
type input "Wanaque"
select select "33"
click at [415, 344] on div "Street Address * 4 [PERSON_NAME]. Address 2 / [GEOGRAPHIC_DATA] * Wanaque State…" at bounding box center [842, 287] width 943 height 135
click at [650, 292] on select "County [GEOGRAPHIC_DATA] [GEOGRAPHIC_DATA] [GEOGRAPHIC_DATA] [GEOGRAPHIC_DATA] …" at bounding box center [725, 304] width 222 height 28
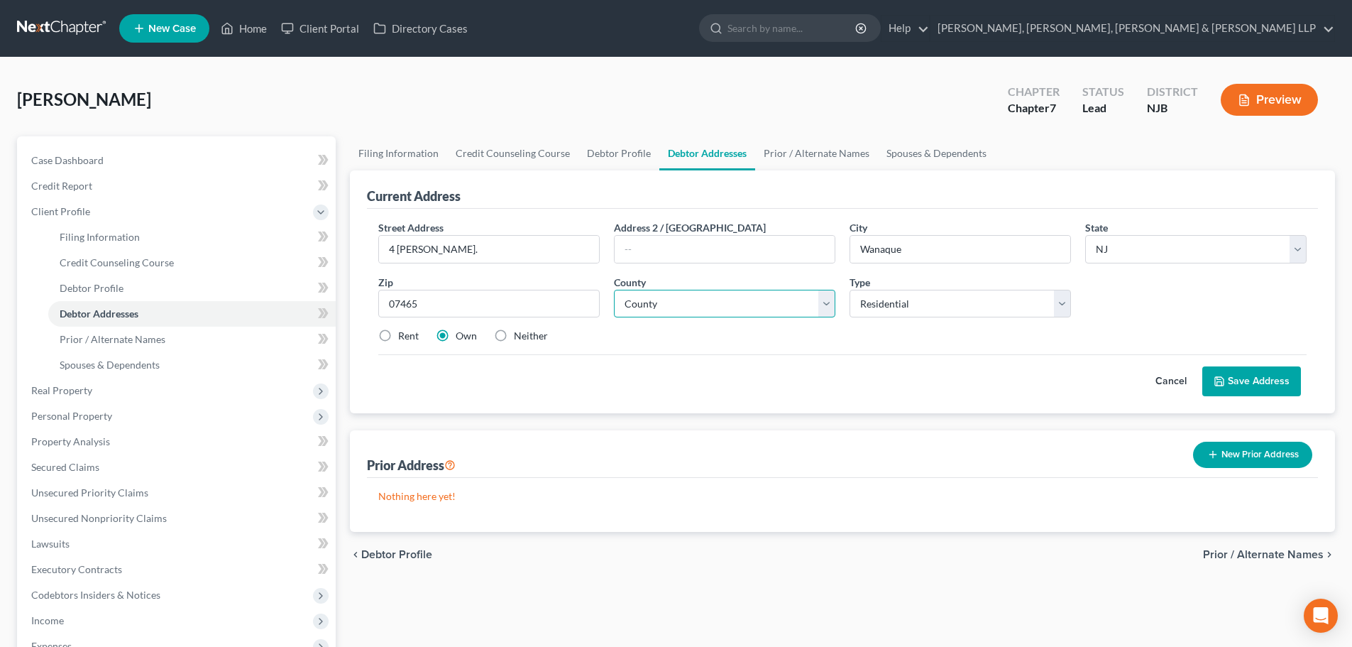
select select "15"
click at [614, 290] on select "County [GEOGRAPHIC_DATA] [GEOGRAPHIC_DATA] [GEOGRAPHIC_DATA] [GEOGRAPHIC_DATA] …" at bounding box center [725, 304] width 222 height 28
click at [495, 256] on input "4 [PERSON_NAME]." at bounding box center [489, 249] width 220 height 27
type input "[STREET_ADDRESS][PERSON_NAME]"
click at [1245, 386] on button "Save Address" at bounding box center [1252, 381] width 99 height 30
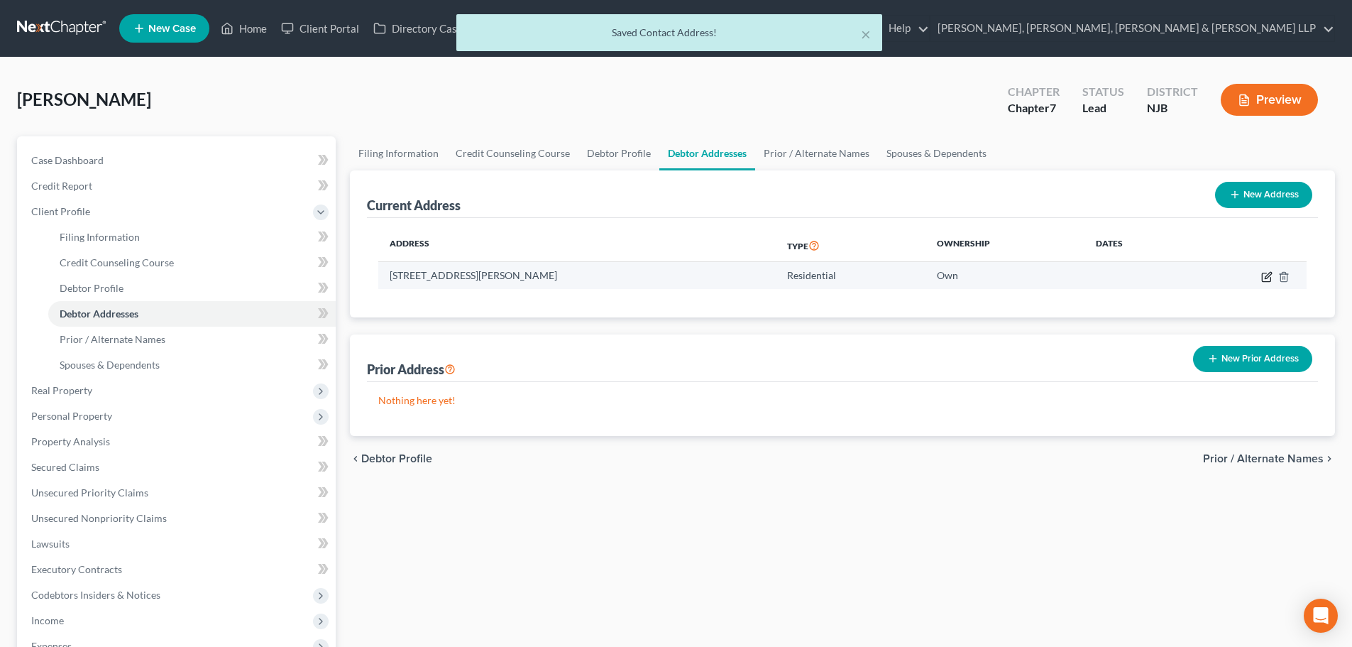
click at [1264, 278] on icon "button" at bounding box center [1267, 276] width 11 height 11
select select "33"
select select "15"
select select "0"
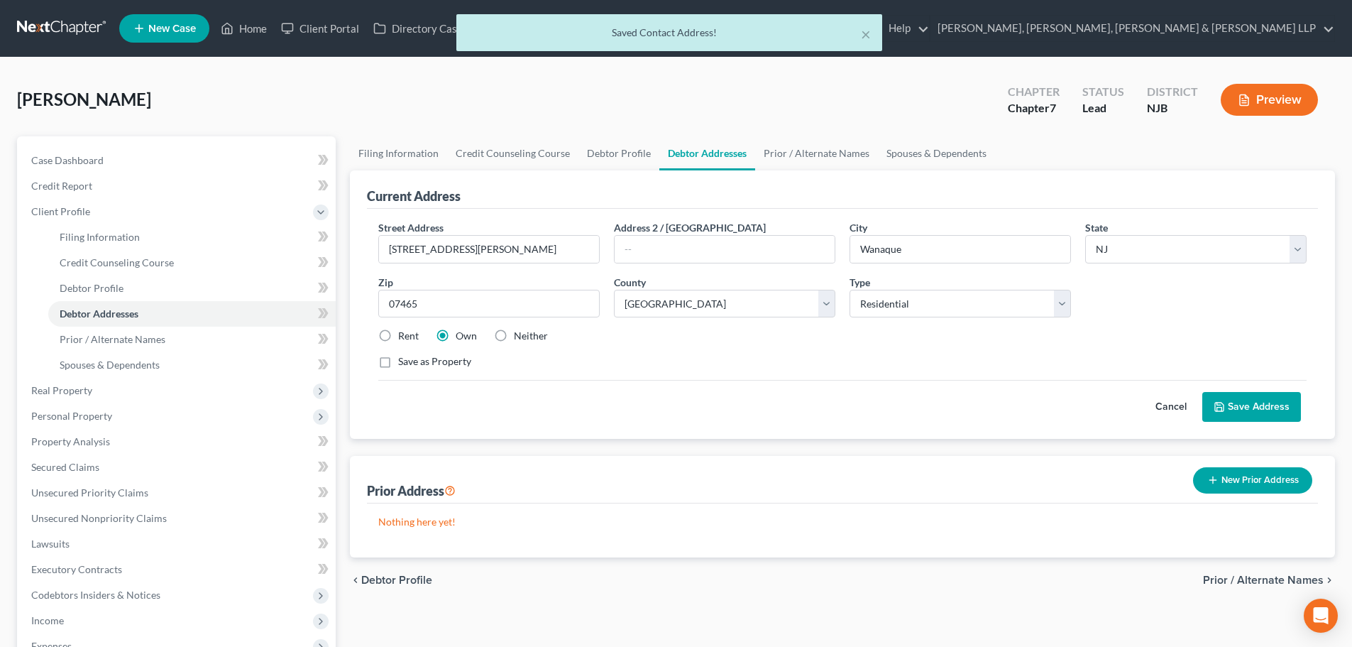
click at [398, 341] on label "Rent" at bounding box center [408, 336] width 21 height 14
click at [404, 338] on input "Rent" at bounding box center [408, 333] width 9 height 9
radio input "true"
click at [1264, 405] on button "Save Address" at bounding box center [1252, 407] width 99 height 30
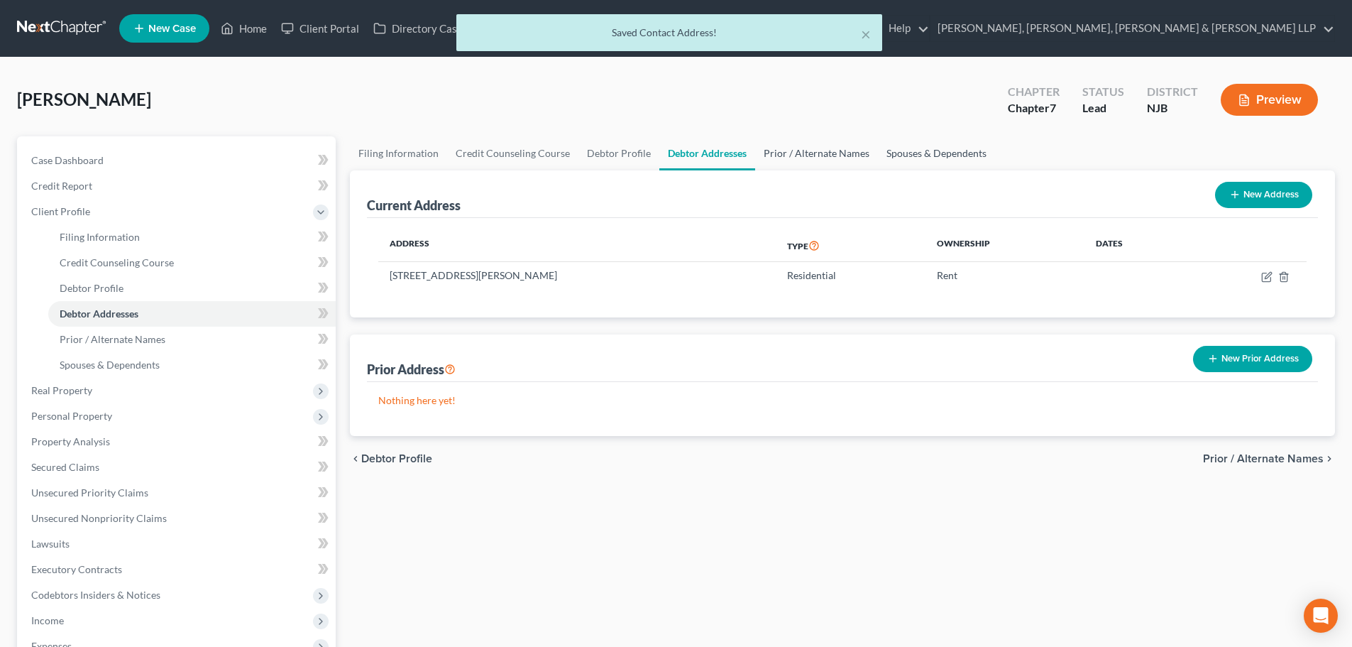
drag, startPoint x: 802, startPoint y: 165, endPoint x: 910, endPoint y: 158, distance: 108.1
click at [802, 167] on link "Prior / Alternate Names" at bounding box center [816, 153] width 123 height 34
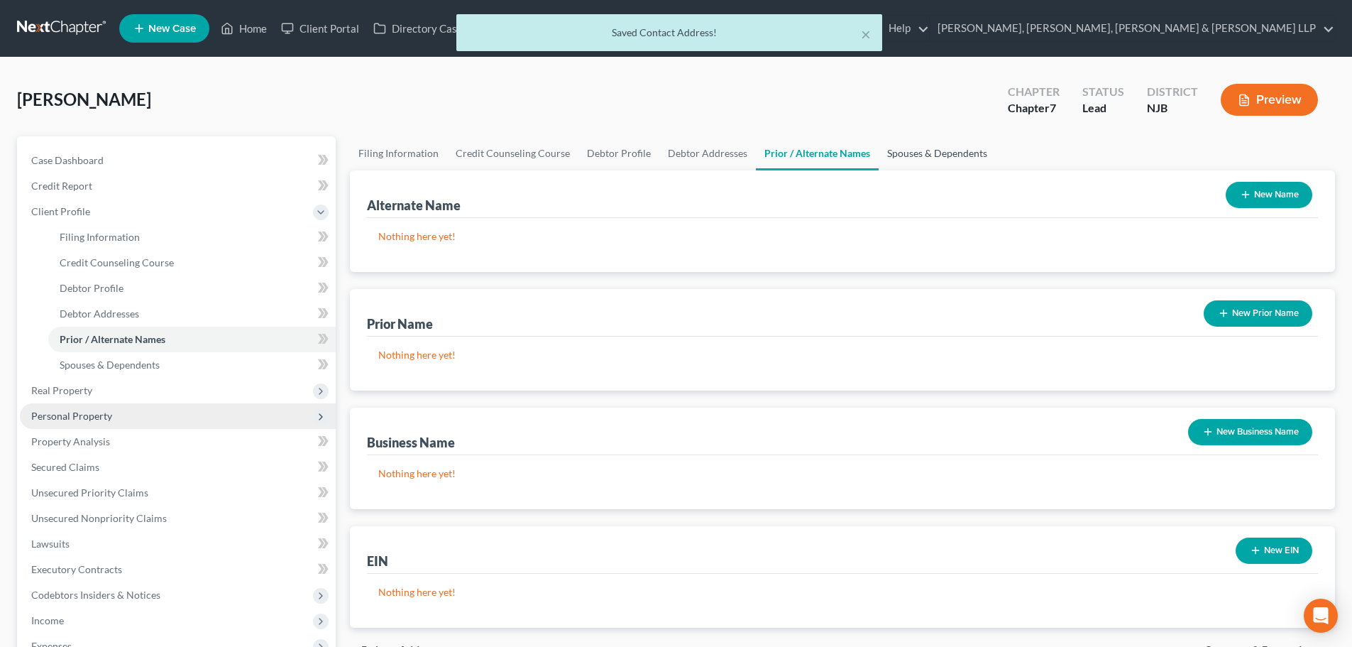
click at [931, 154] on link "Spouses & Dependents" at bounding box center [937, 153] width 117 height 34
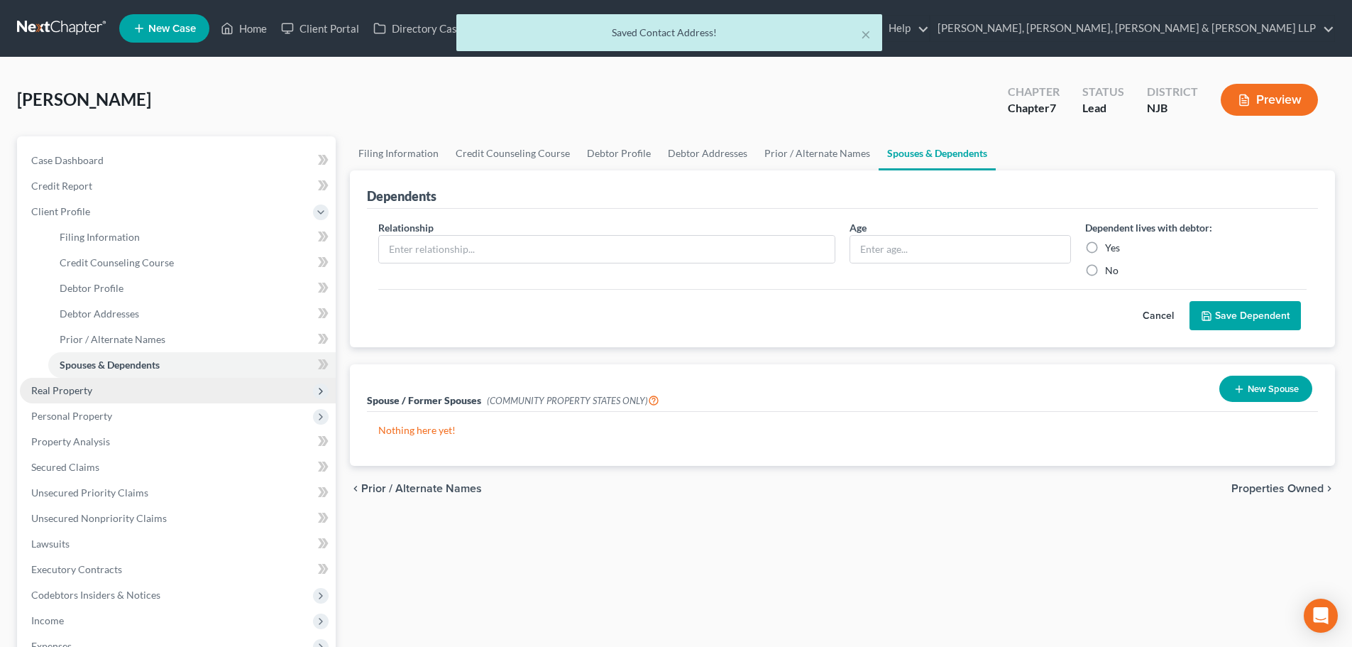
click at [173, 382] on span "Real Property" at bounding box center [178, 391] width 316 height 26
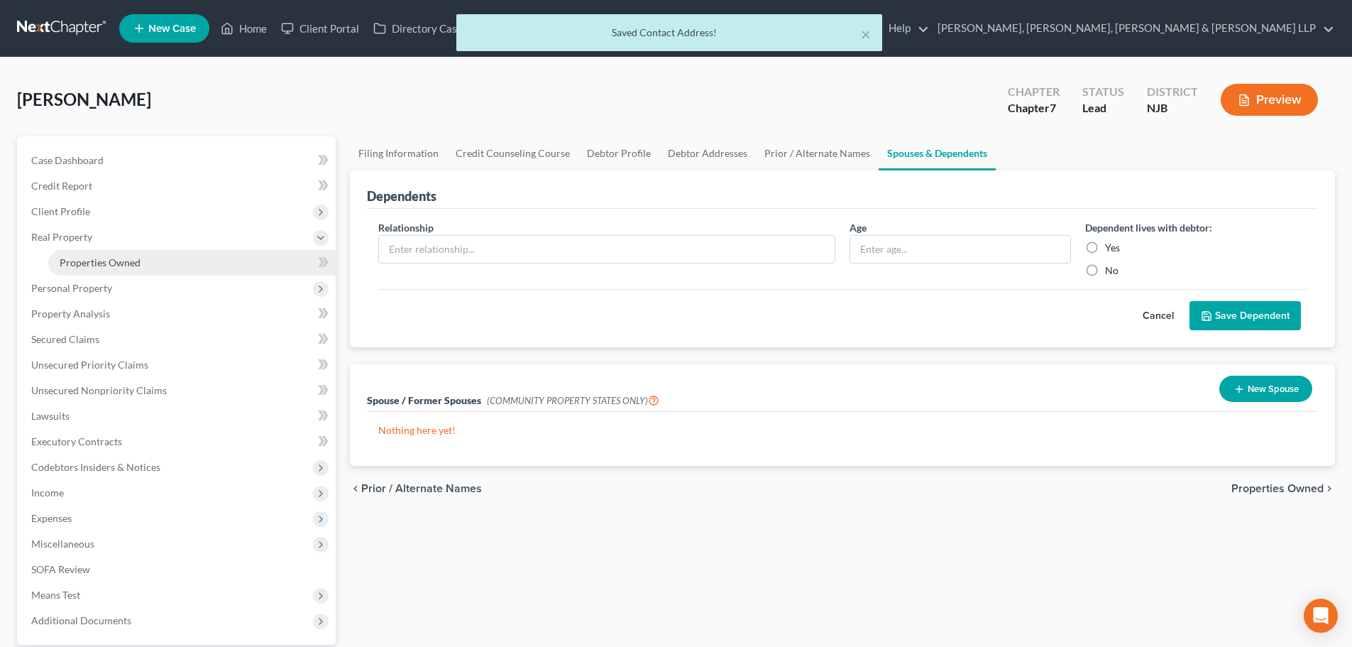
click at [166, 257] on link "Properties Owned" at bounding box center [192, 263] width 288 height 26
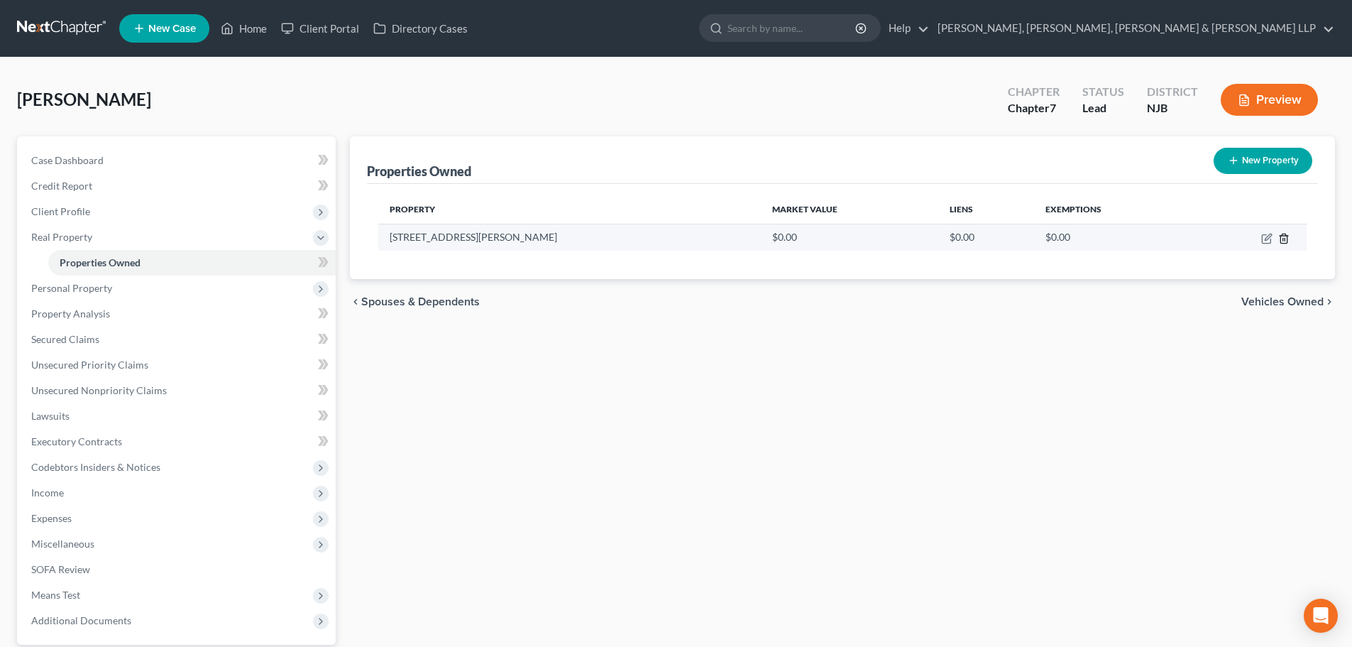
click at [1281, 238] on icon "button" at bounding box center [1284, 238] width 6 height 9
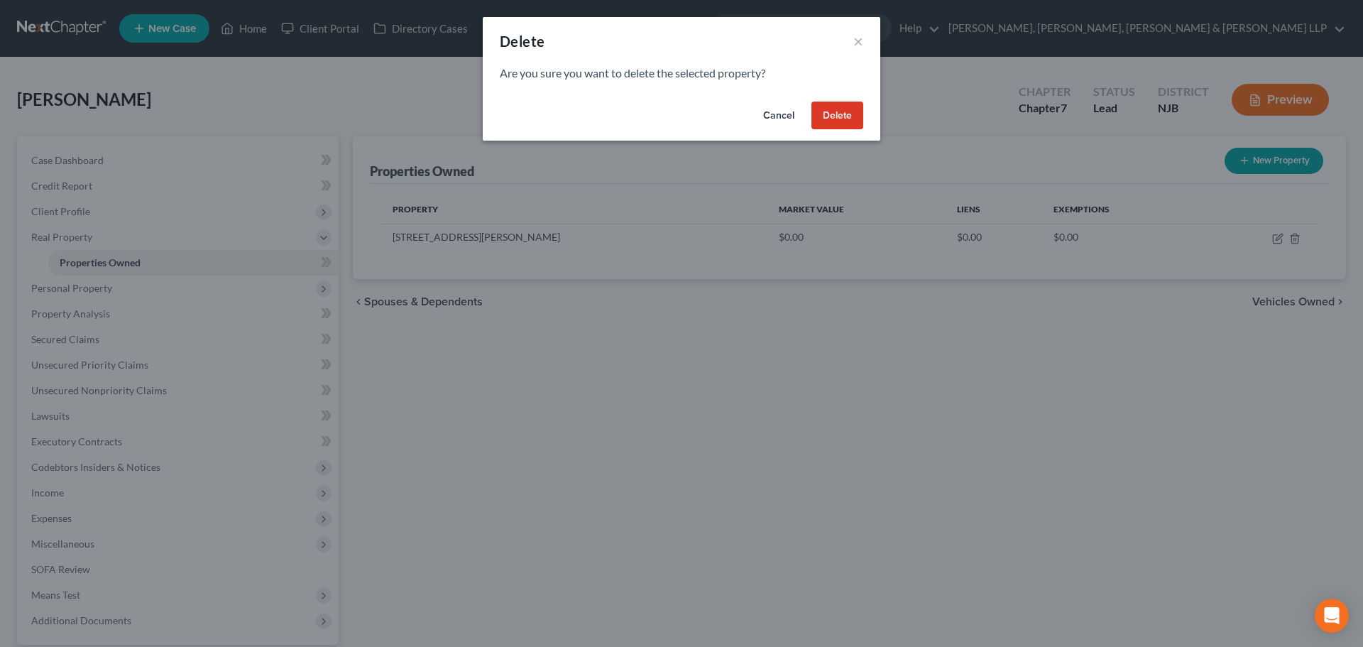
click at [850, 121] on button "Delete" at bounding box center [837, 116] width 52 height 28
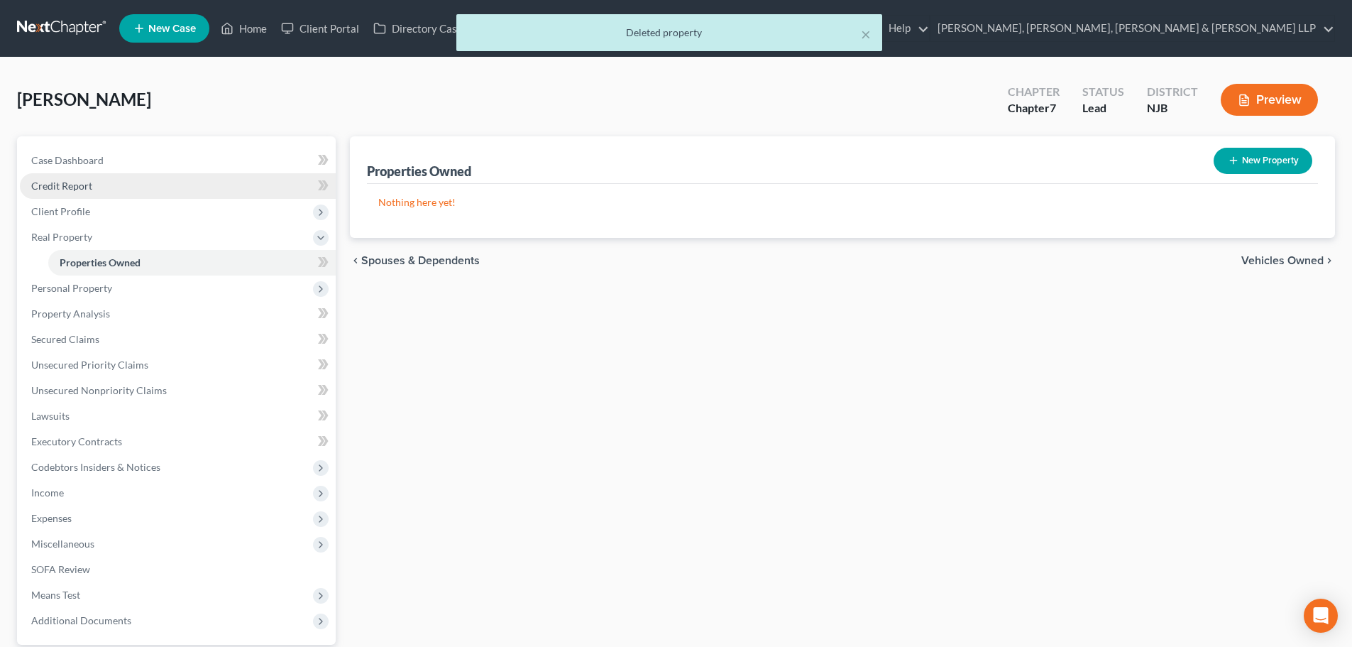
click at [120, 189] on link "Credit Report" at bounding box center [178, 186] width 316 height 26
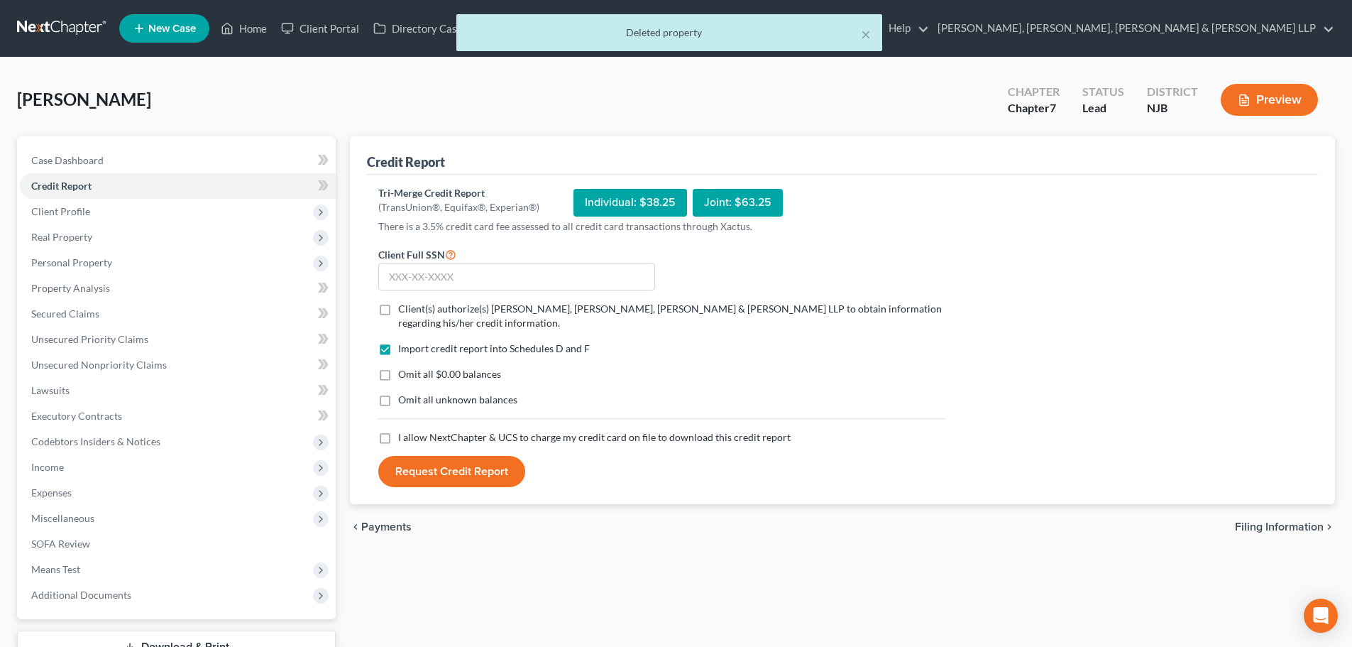
drag, startPoint x: 385, startPoint y: 315, endPoint x: 386, endPoint y: 425, distance: 110.0
click at [398, 315] on label "Client(s) authorize(s) [PERSON_NAME], [PERSON_NAME], [PERSON_NAME] & [PERSON_NA…" at bounding box center [672, 316] width 548 height 28
click at [404, 311] on input "Client(s) authorize(s) [PERSON_NAME], [PERSON_NAME], [PERSON_NAME] & [PERSON_NA…" at bounding box center [408, 306] width 9 height 9
checkbox input "true"
click at [398, 432] on label "I allow NextChapter & UCS to charge my credit card on file to download this cre…" at bounding box center [594, 437] width 393 height 14
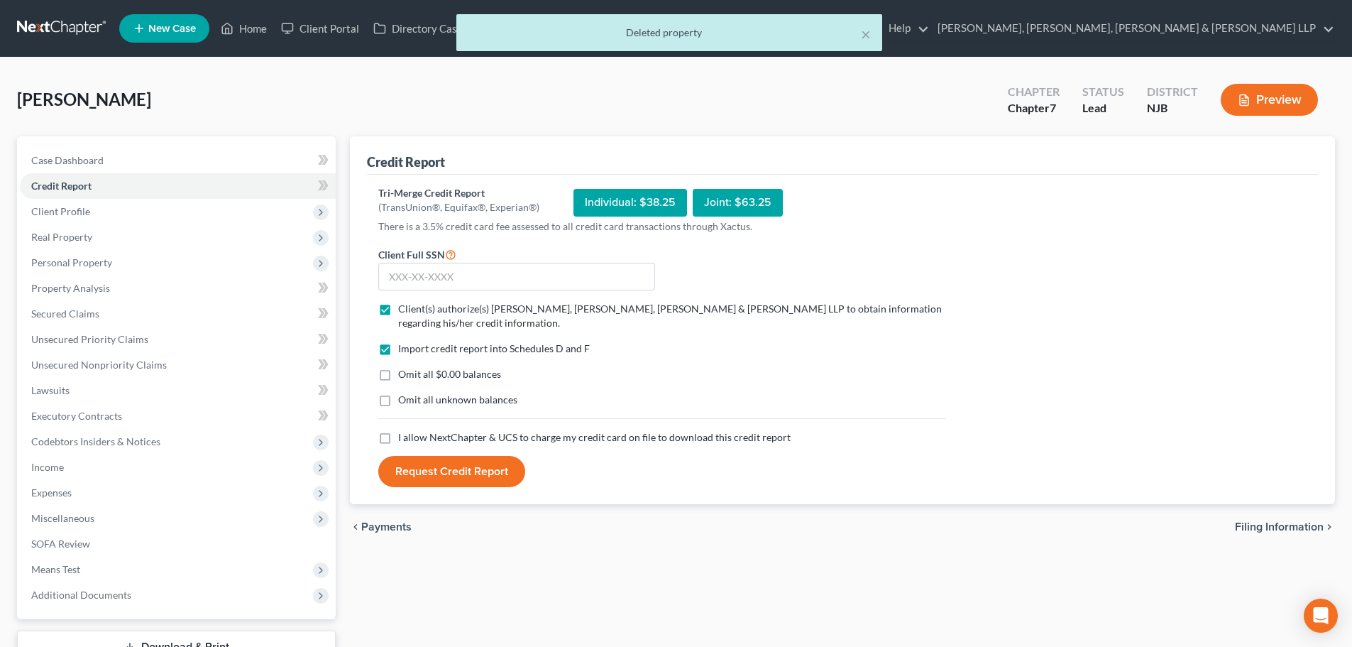
click at [404, 432] on input "I allow NextChapter & UCS to charge my credit card on file to download this cre…" at bounding box center [408, 434] width 9 height 9
checkbox input "true"
click at [416, 272] on input "text" at bounding box center [516, 277] width 277 height 28
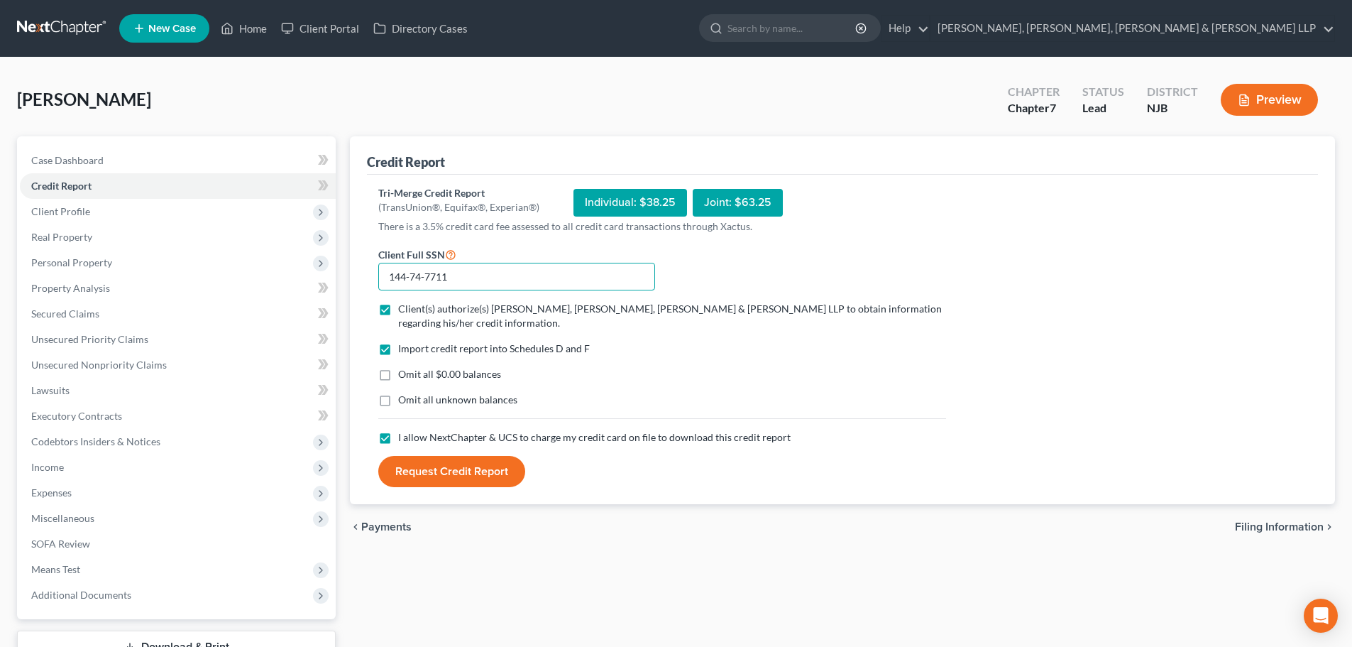
type input "144-74-7711"
click at [459, 474] on button "Request Credit Report" at bounding box center [451, 471] width 147 height 31
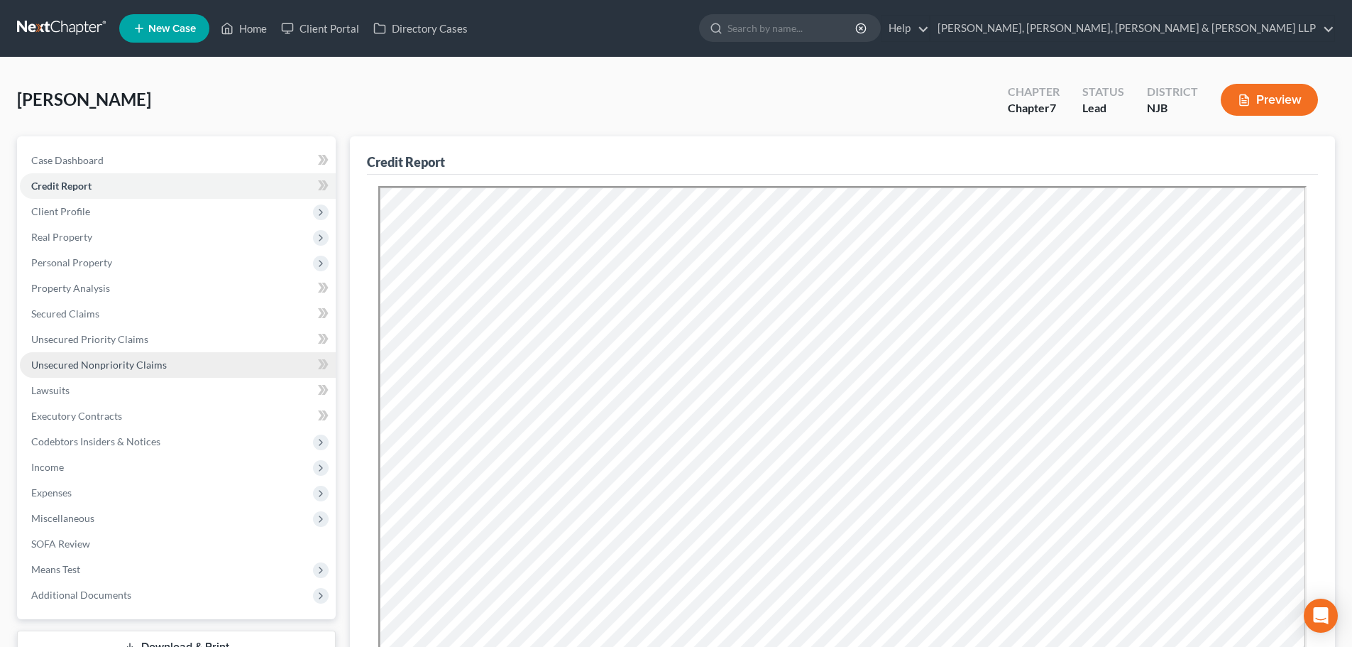
click at [173, 366] on link "Unsecured Nonpriority Claims" at bounding box center [178, 365] width 316 height 26
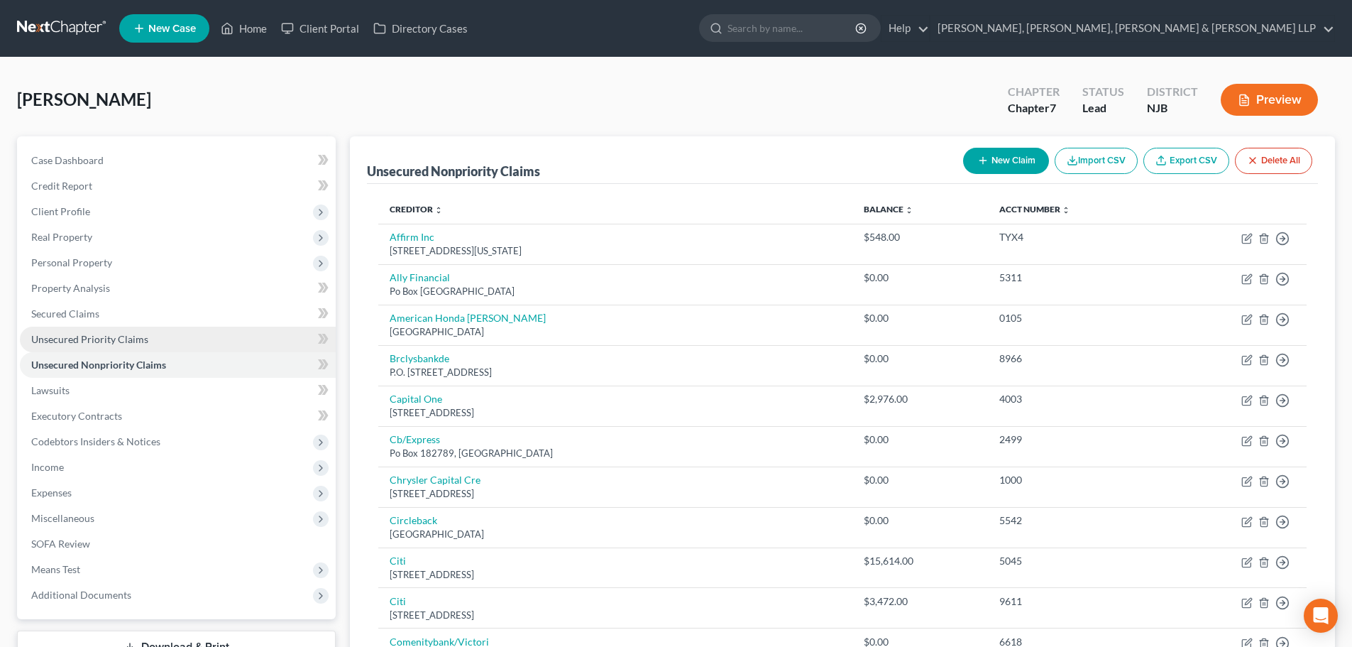
click at [175, 338] on link "Unsecured Priority Claims" at bounding box center [178, 340] width 316 height 26
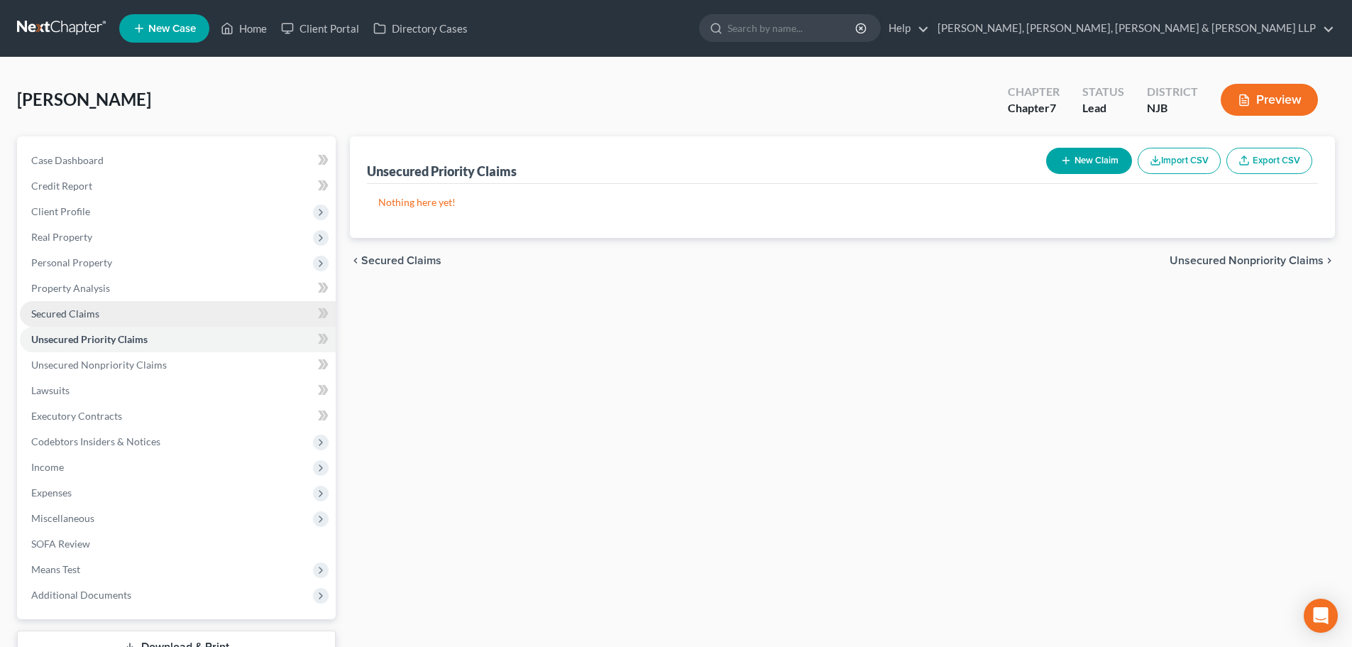
click at [163, 317] on link "Secured Claims" at bounding box center [178, 314] width 316 height 26
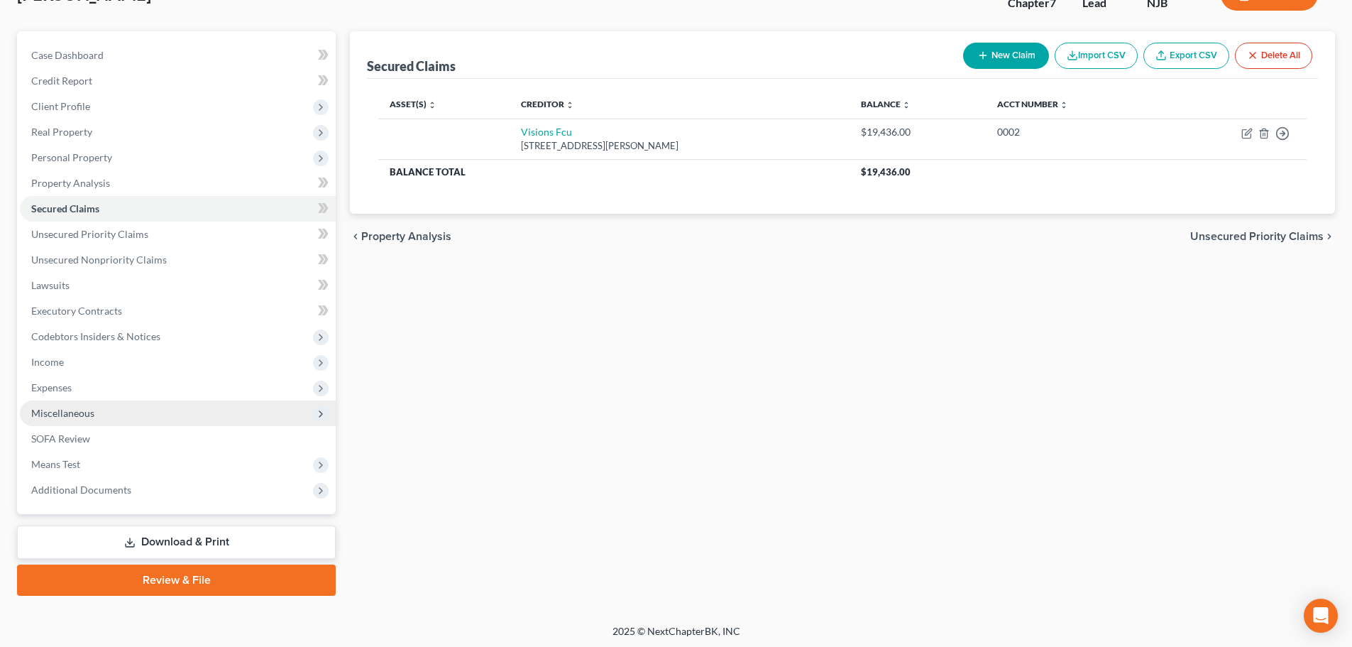
scroll to position [108, 0]
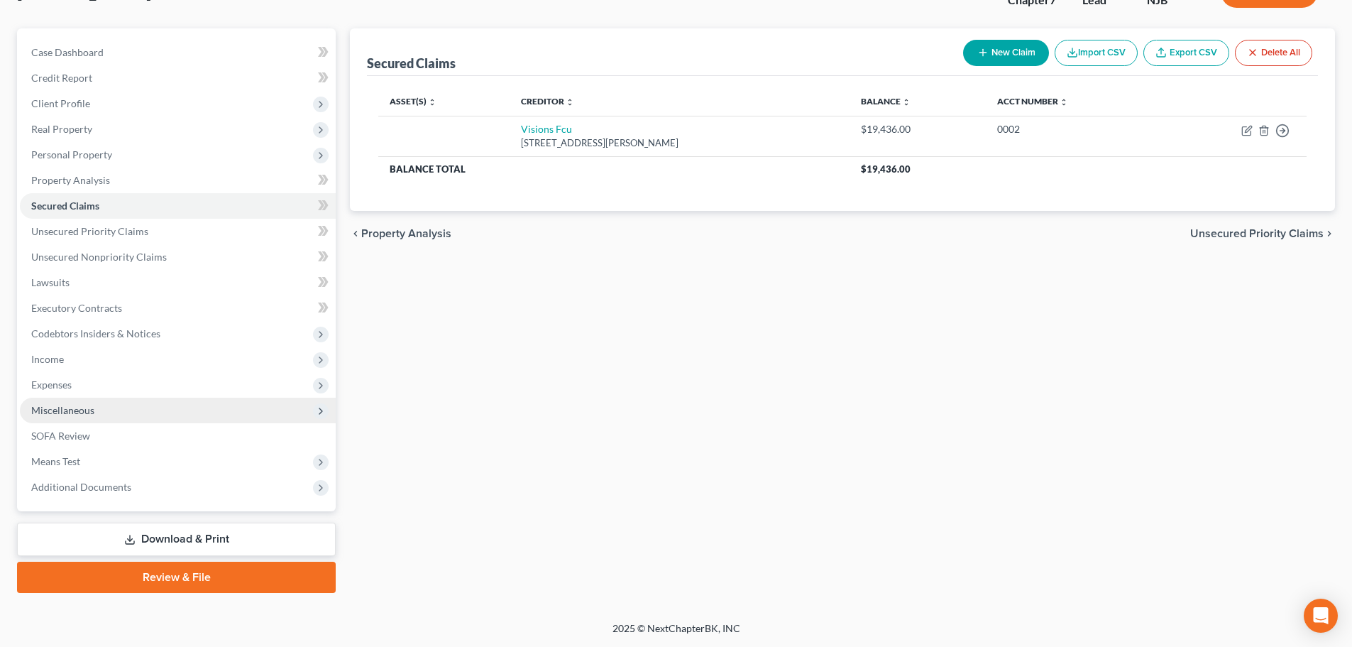
drag, startPoint x: 83, startPoint y: 401, endPoint x: 97, endPoint y: 410, distance: 16.0
click at [85, 401] on span "Miscellaneous" at bounding box center [178, 411] width 316 height 26
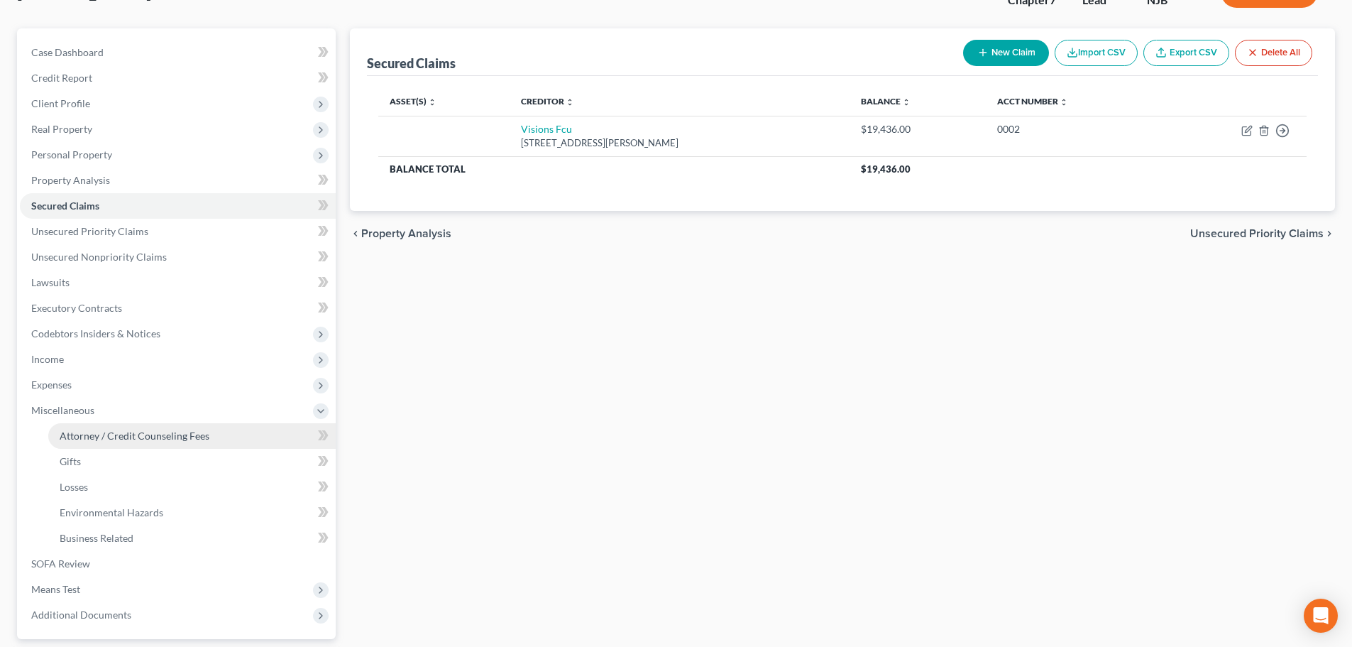
click at [128, 433] on span "Attorney / Credit Counseling Fees" at bounding box center [135, 436] width 150 height 12
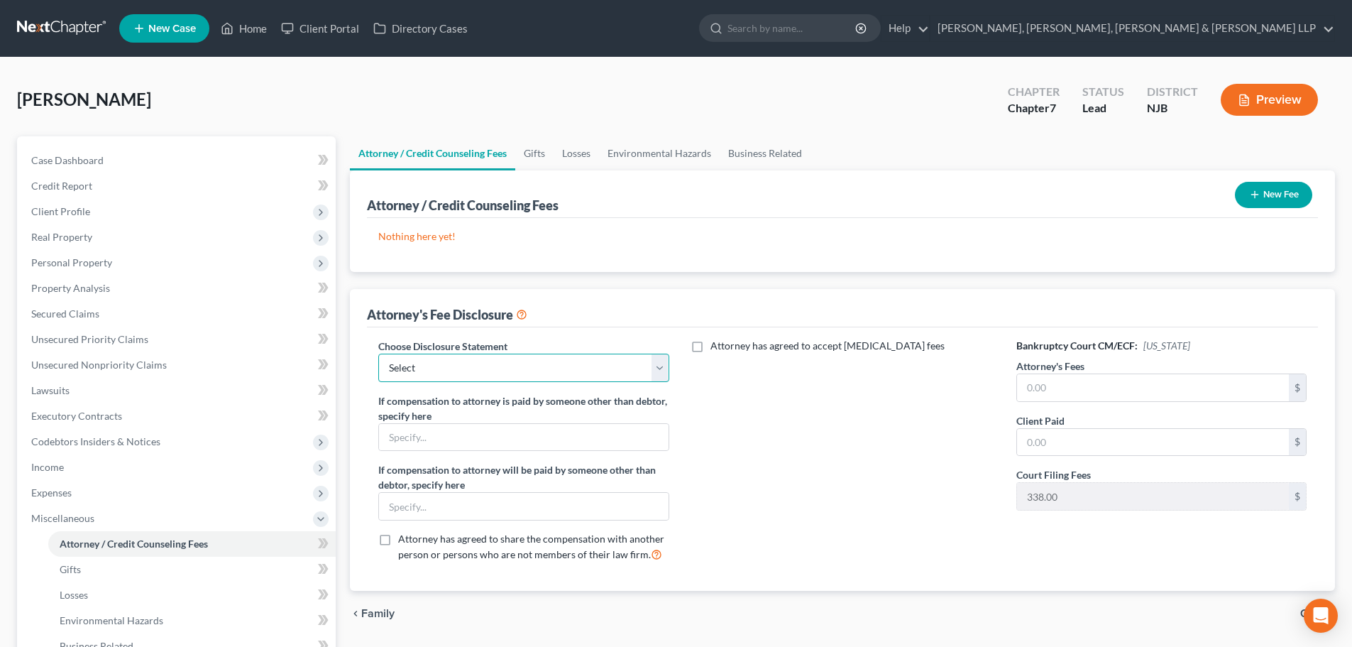
drag, startPoint x: 530, startPoint y: 363, endPoint x: 520, endPoint y: 381, distance: 20.3
click at [530, 363] on select "Select Chapter 13 Disclosure Statement Chapter 7 Disclosure Statement" at bounding box center [523, 368] width 290 height 28
select select "1"
click at [378, 354] on select "Select Chapter 13 Disclosure Statement Chapter 7 Disclosure Statement" at bounding box center [523, 368] width 290 height 28
click at [1072, 386] on input "text" at bounding box center [1153, 387] width 272 height 27
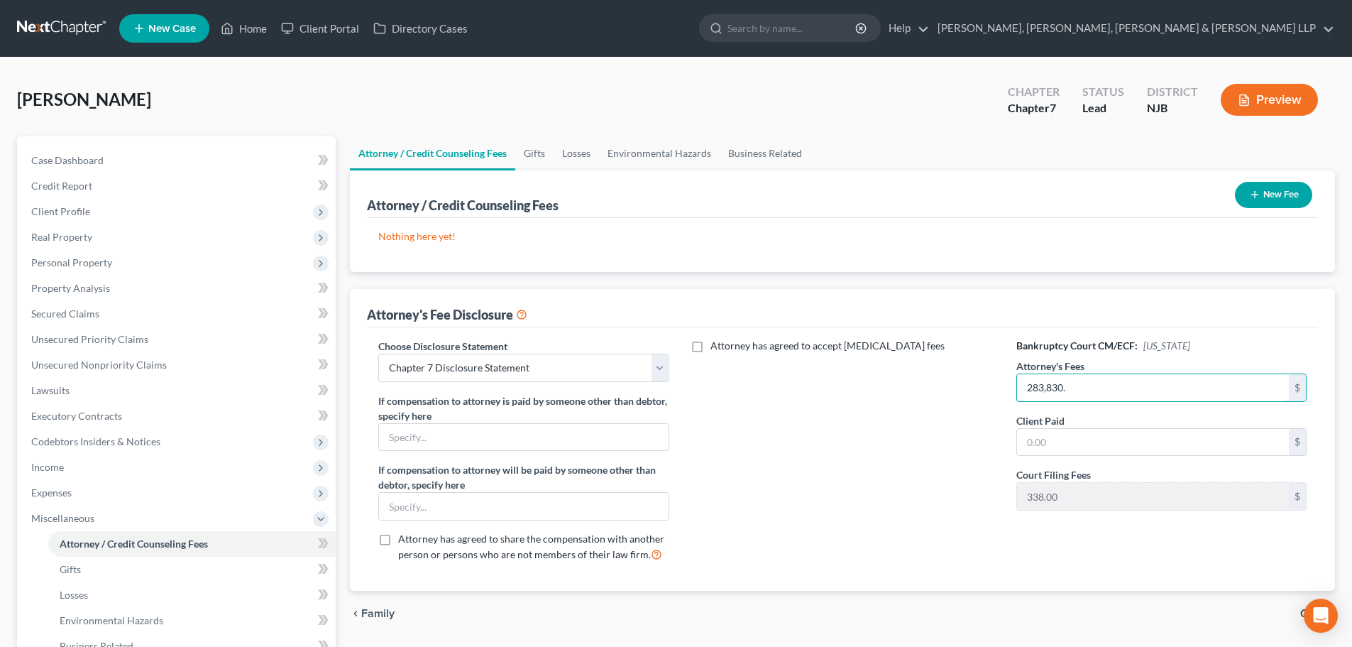
drag, startPoint x: 1018, startPoint y: 415, endPoint x: 985, endPoint y: 418, distance: 33.6
click at [985, 418] on div "Choose Disclosure Statement Select Chapter 13 Disclosure Statement Chapter 7 Di…" at bounding box center [842, 456] width 957 height 235
type input "2,838.00"
click at [1076, 444] on input "text" at bounding box center [1153, 442] width 272 height 27
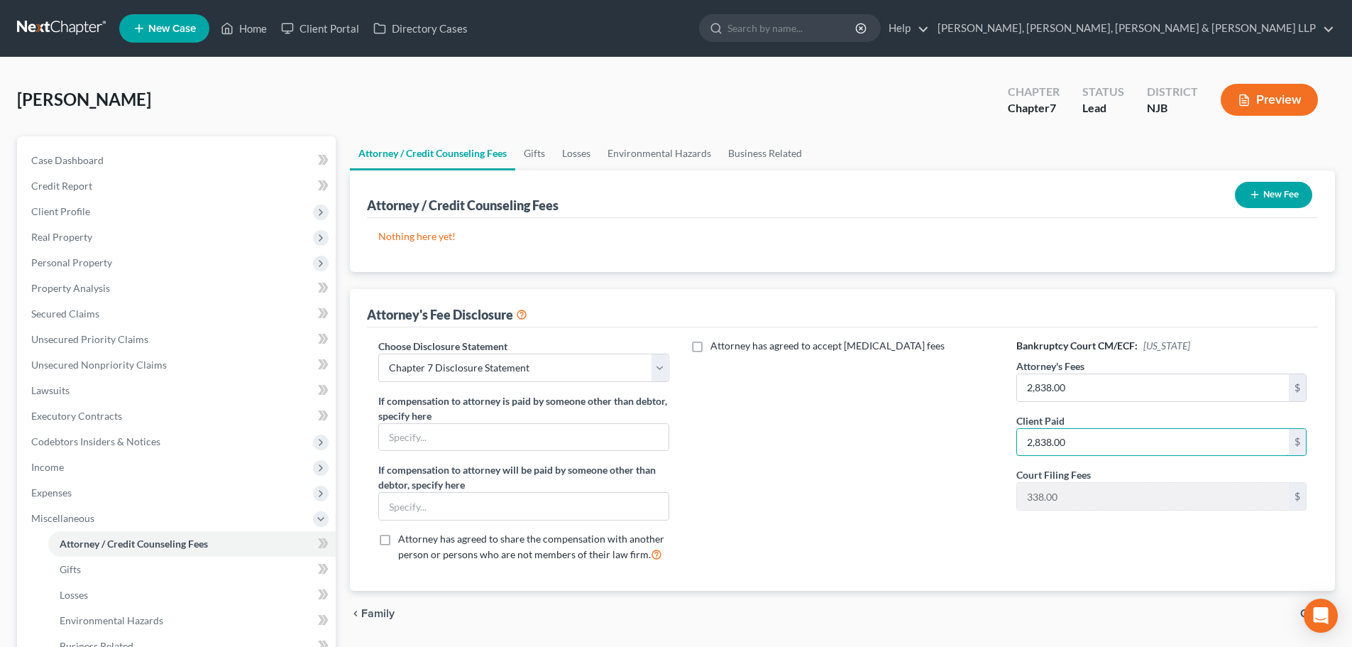
type input "2,838.00"
click at [1248, 199] on button "New Fee" at bounding box center [1273, 195] width 77 height 26
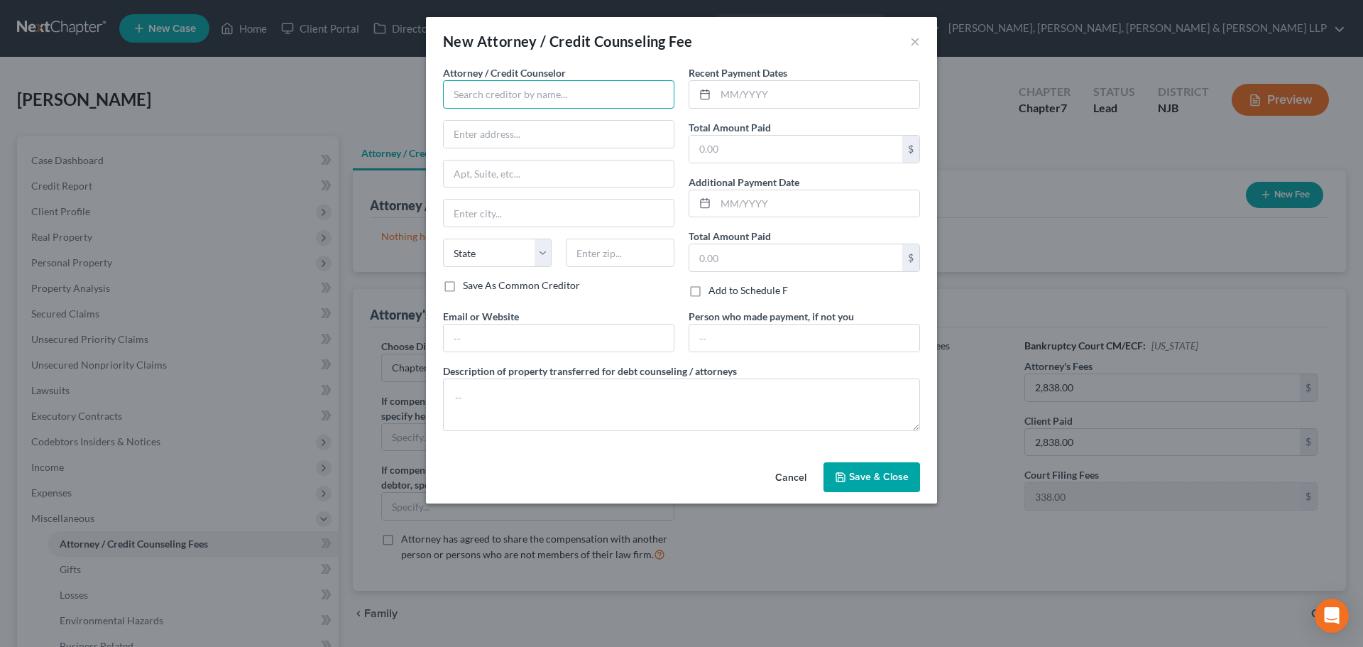
click at [558, 92] on input "text" at bounding box center [558, 94] width 231 height 28
click at [486, 90] on input "scura,w igfield" at bounding box center [558, 94] width 231 height 28
drag, startPoint x: 510, startPoint y: 71, endPoint x: 381, endPoint y: 66, distance: 128.6
click at [386, 65] on div "New Attorney / Credit Counseling Fee × Attorney / Credit Counselor * scura,[PER…" at bounding box center [681, 323] width 1363 height 647
type input "A"
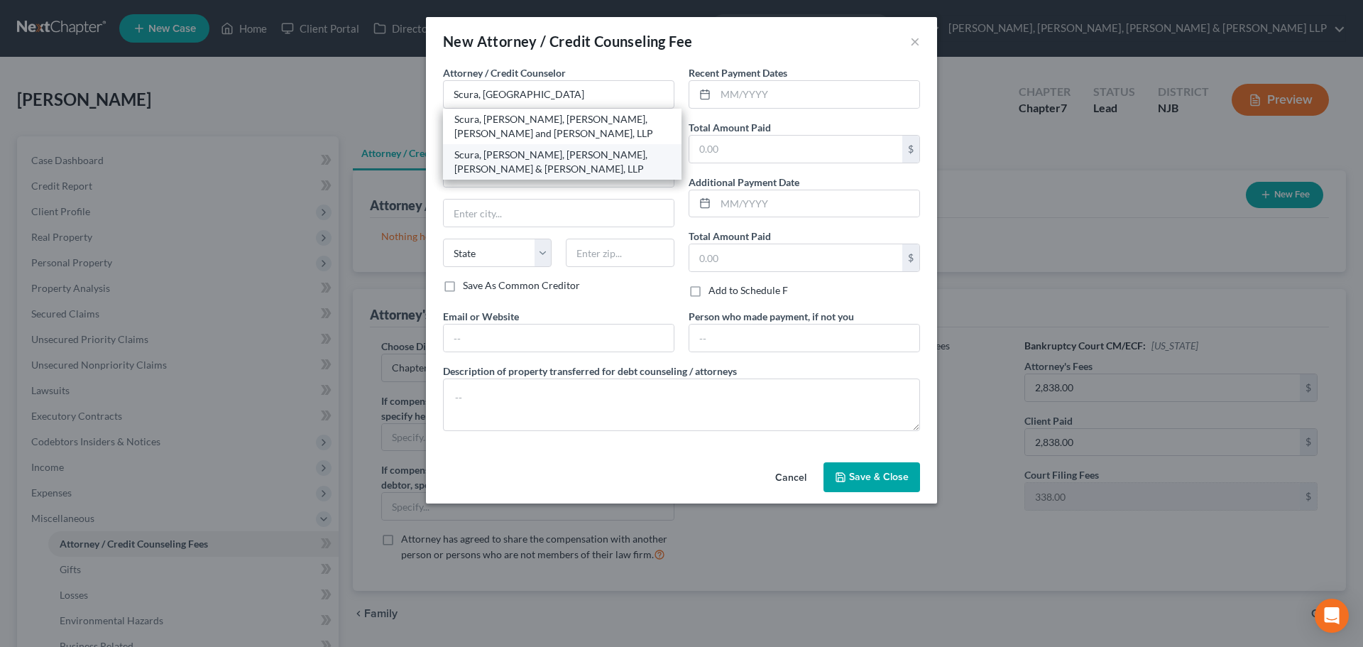
click at [562, 155] on div "Scura, [PERSON_NAME], [PERSON_NAME], [PERSON_NAME] & [PERSON_NAME], LLP" at bounding box center [562, 162] width 216 height 28
type input "Scura, [PERSON_NAME], [PERSON_NAME], [PERSON_NAME] & [PERSON_NAME], LLP"
type input "1599 Hamburg turnpike"
type input "[PERSON_NAME]"
select select "33"
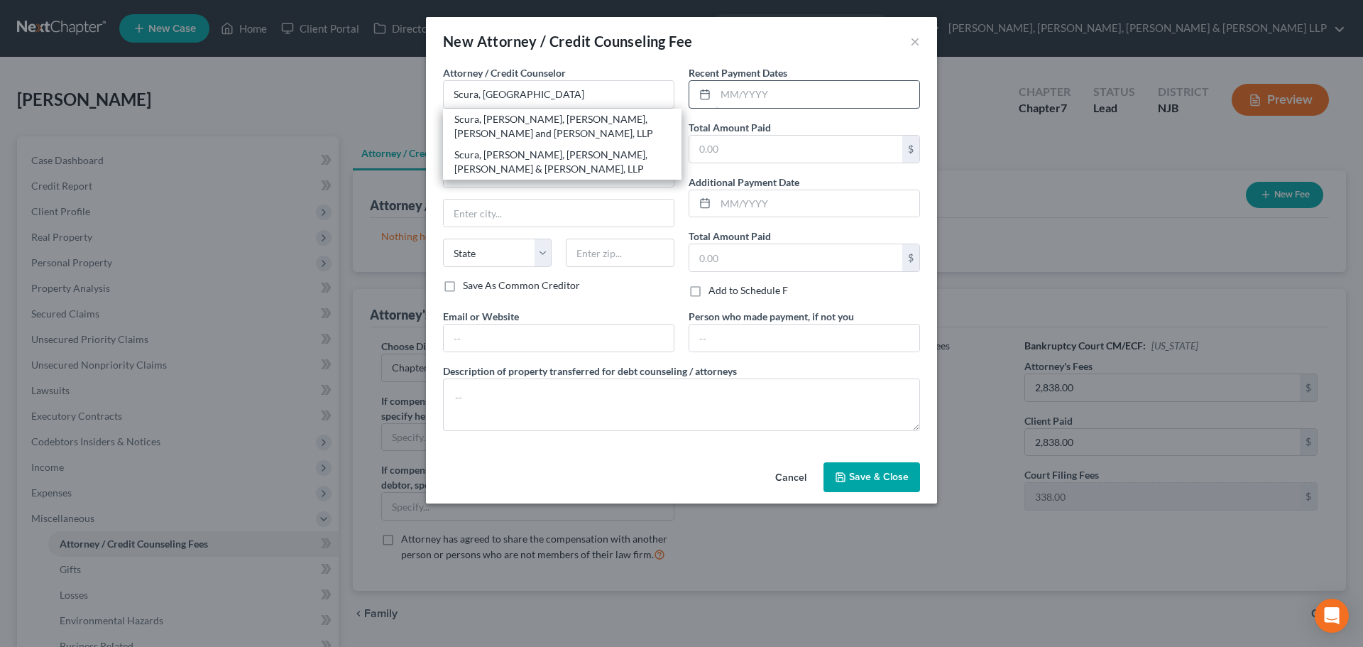
type input "07470"
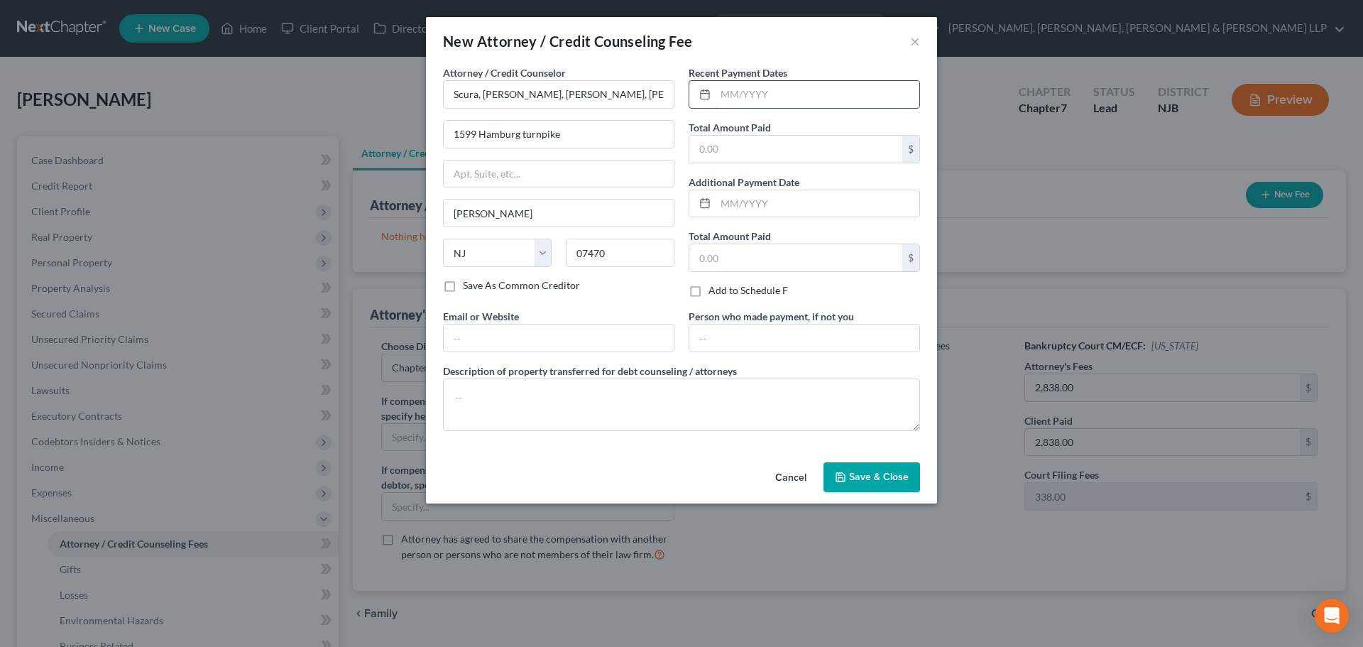
click at [742, 98] on input "text" at bounding box center [818, 94] width 204 height 27
type input "09/2025"
click at [763, 157] on input "text" at bounding box center [795, 149] width 213 height 27
drag, startPoint x: 695, startPoint y: 149, endPoint x: 625, endPoint y: 149, distance: 70.3
click at [625, 149] on div "Attorney / Credit Counselor * [GEOGRAPHIC_DATA], [GEOGRAPHIC_DATA], [PERSON_NAM…" at bounding box center [681, 253] width 491 height 377
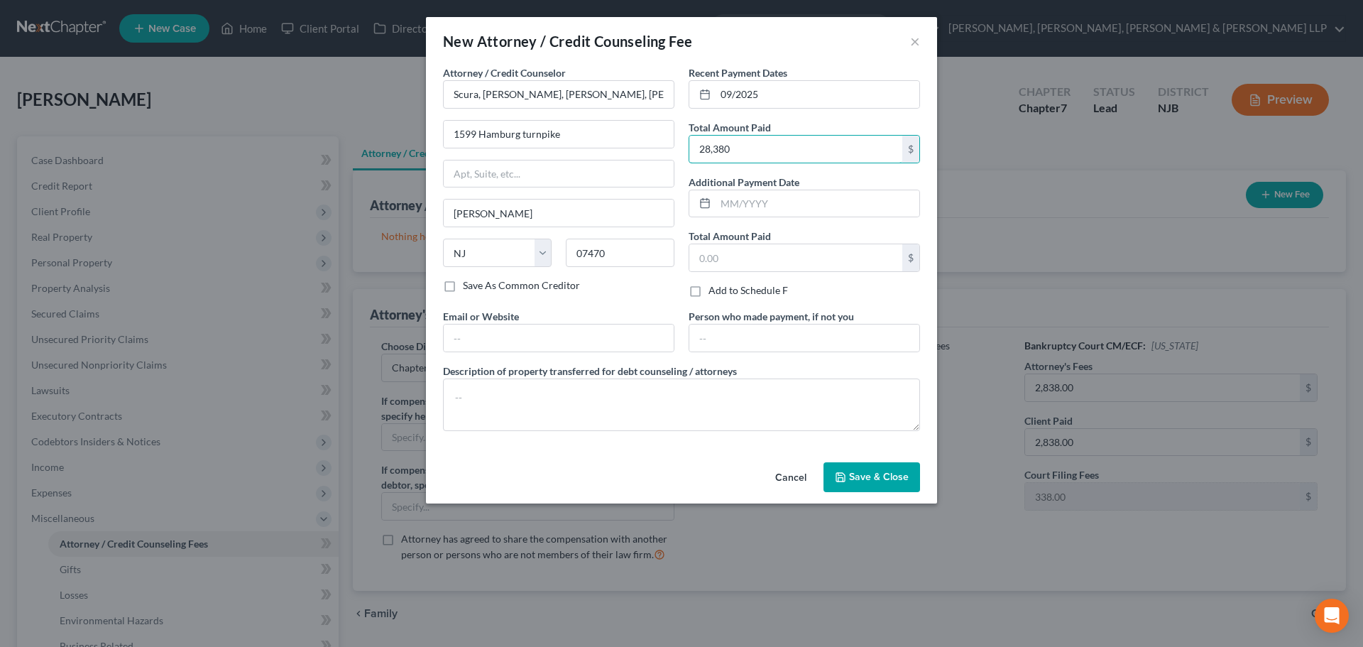
click at [662, 151] on div "Attorney / Credit Counselor * Scura, [GEOGRAPHIC_DATA], [PERSON_NAME], [PERSON_…" at bounding box center [681, 253] width 491 height 377
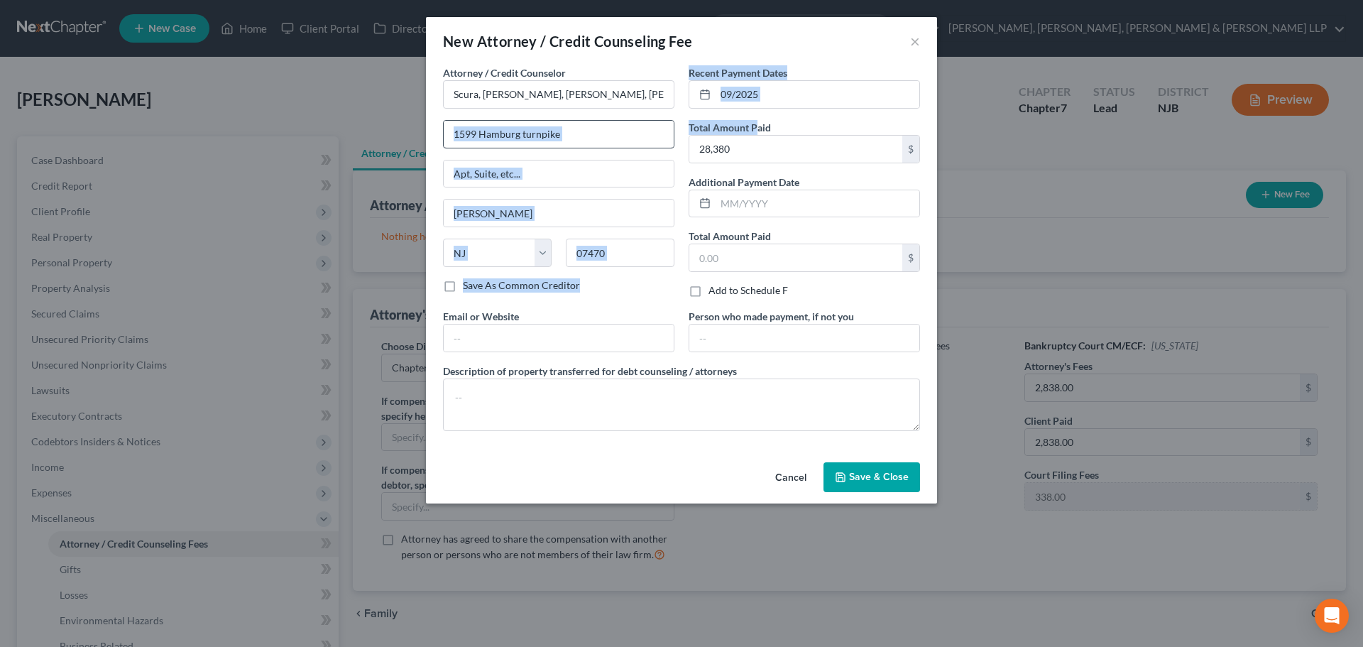
drag, startPoint x: 717, startPoint y: 133, endPoint x: 646, endPoint y: 133, distance: 71.0
click at [646, 133] on div "Attorney / Credit Counselor * Scura, [GEOGRAPHIC_DATA], [PERSON_NAME], [PERSON_…" at bounding box center [681, 253] width 491 height 377
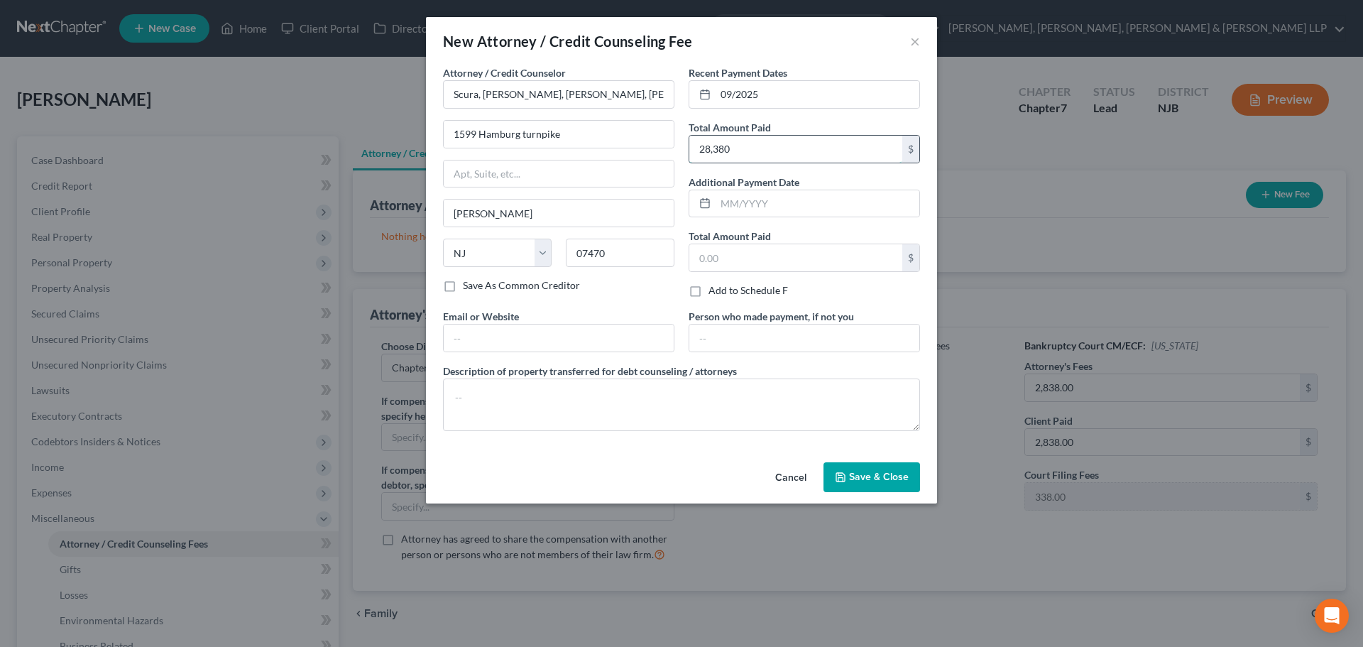
click at [713, 145] on input "28,380" at bounding box center [795, 149] width 213 height 27
type input "2,838.00"
click at [541, 407] on textarea at bounding box center [681, 404] width 477 height 53
click at [550, 399] on textarea "Legal fees plus filing dfee." at bounding box center [681, 404] width 477 height 53
click at [684, 421] on textarea "Legal fees plus filing fee." at bounding box center [681, 404] width 477 height 53
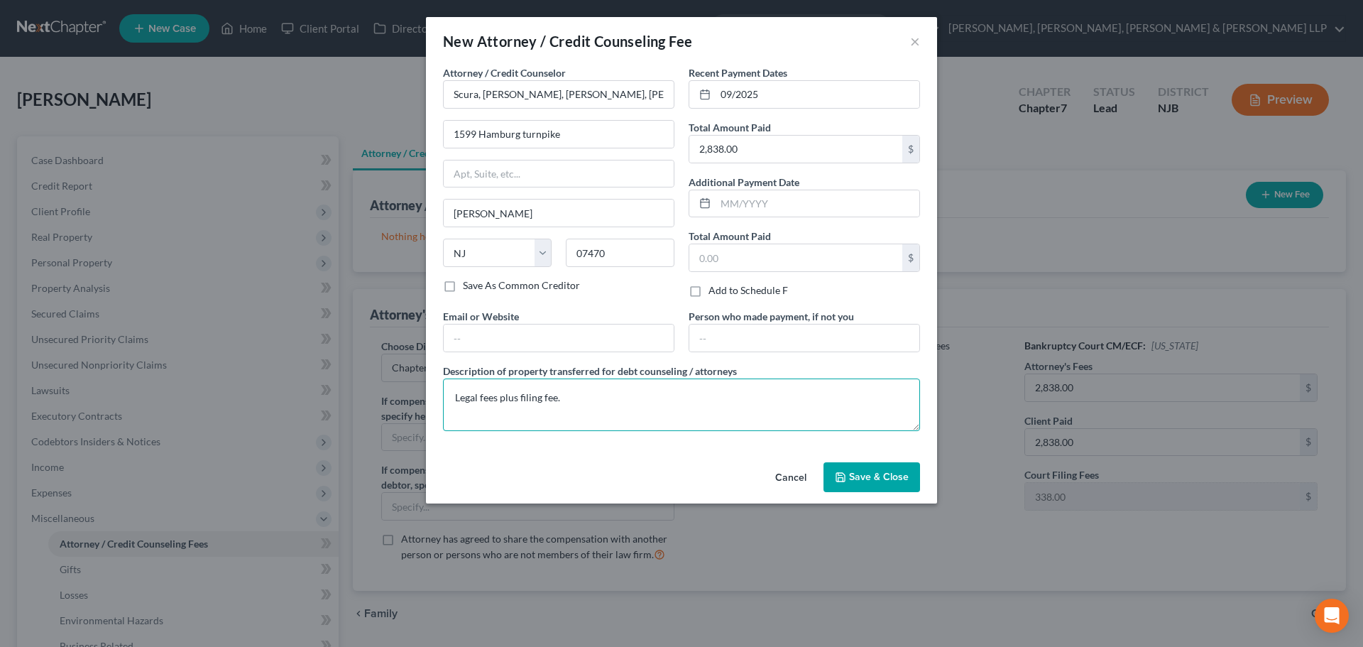
type textarea "Legal fees plus filing fee."
click at [892, 465] on button "Save & Close" at bounding box center [872, 477] width 97 height 30
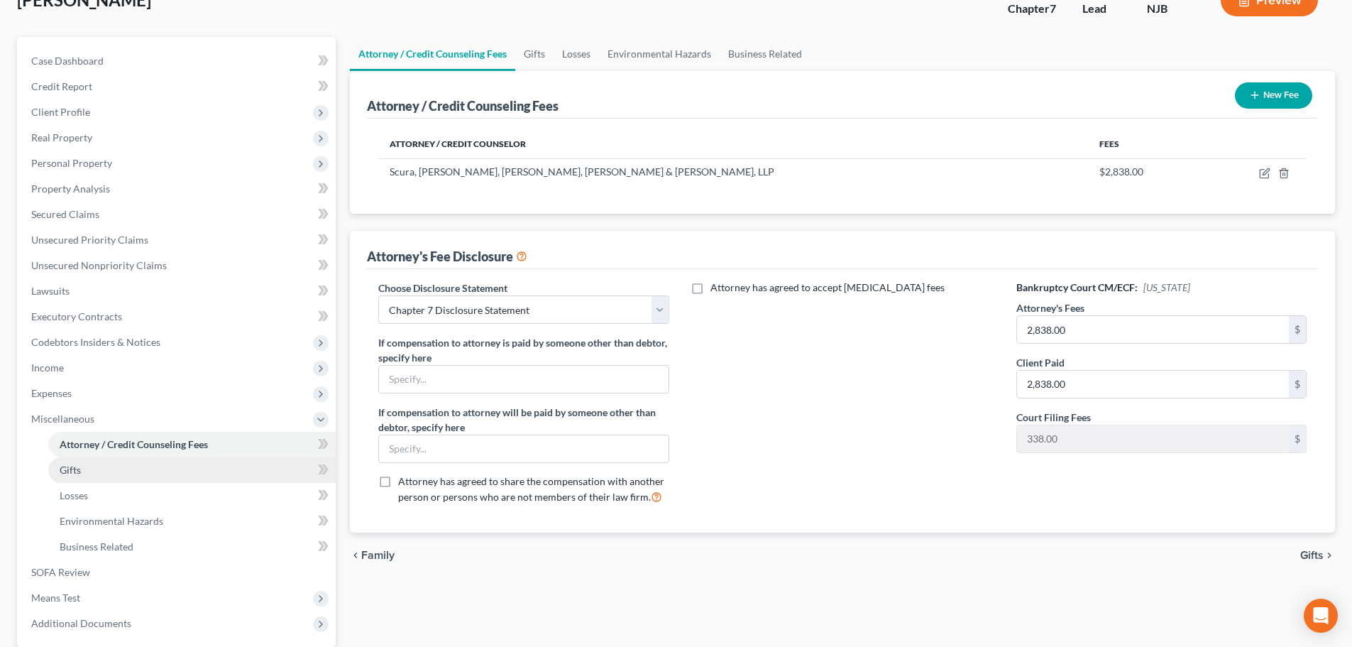
scroll to position [142, 0]
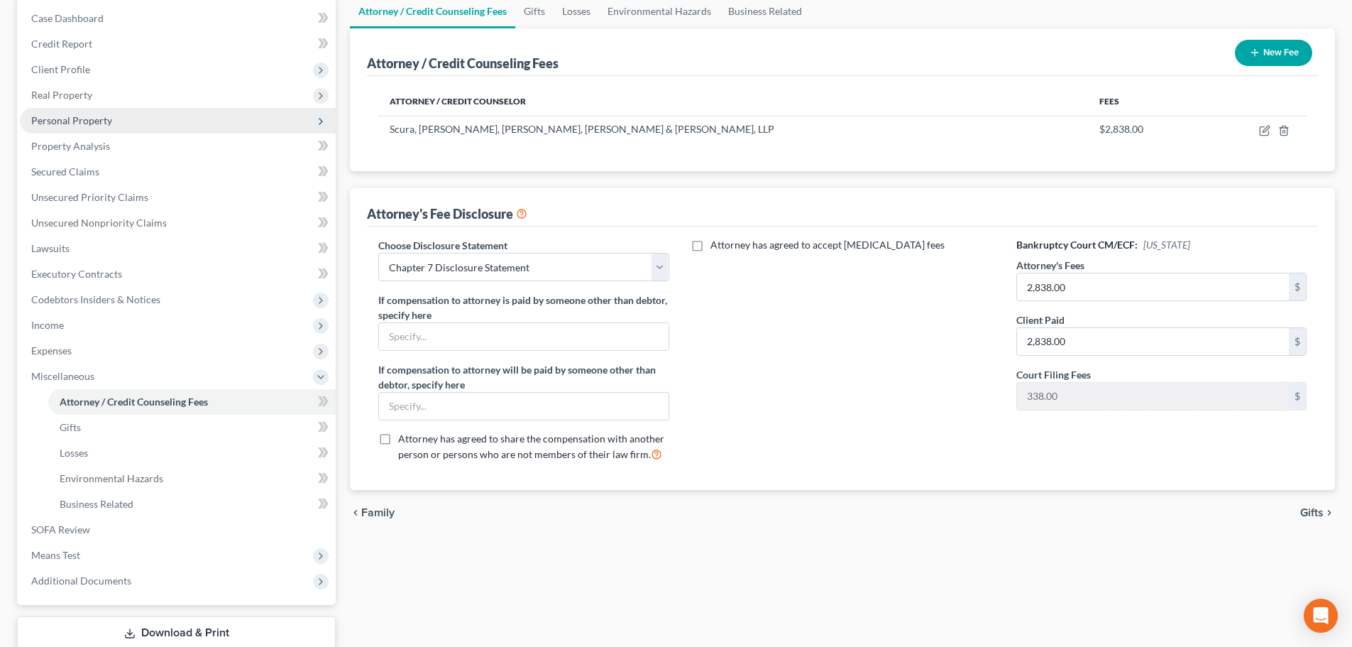
click at [82, 114] on span "Personal Property" at bounding box center [71, 120] width 81 height 12
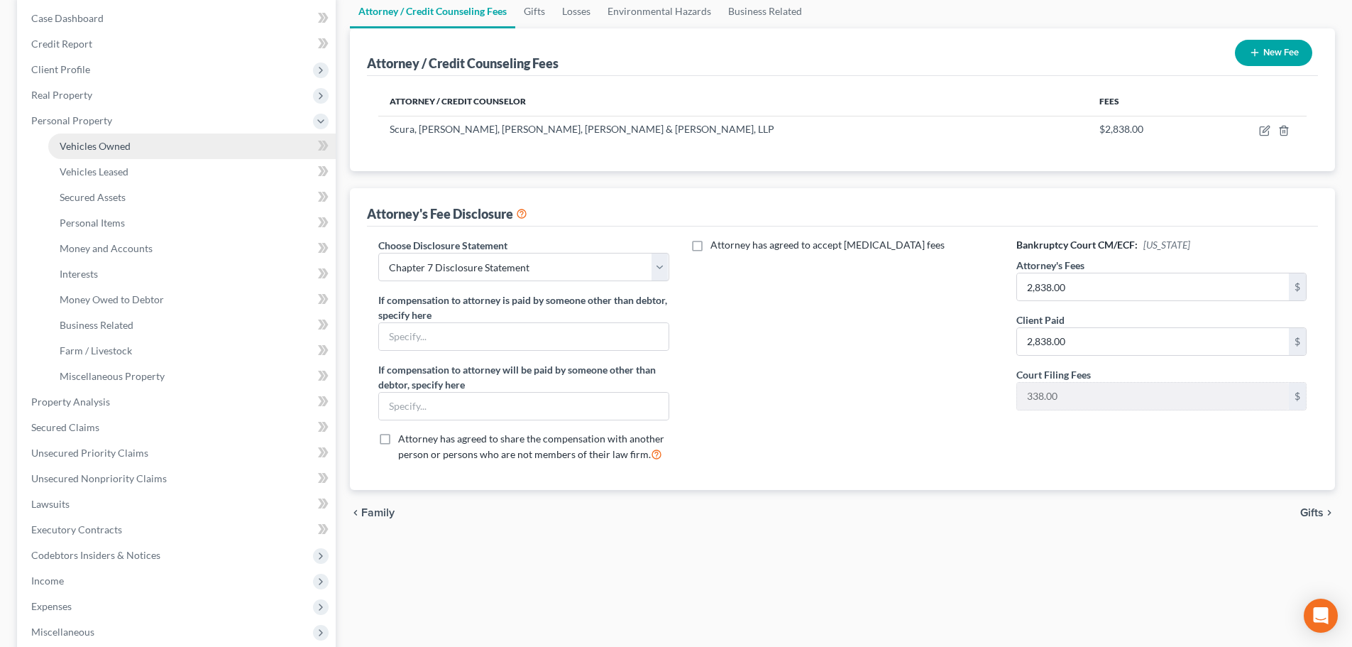
click at [126, 148] on span "Vehicles Owned" at bounding box center [95, 146] width 71 height 12
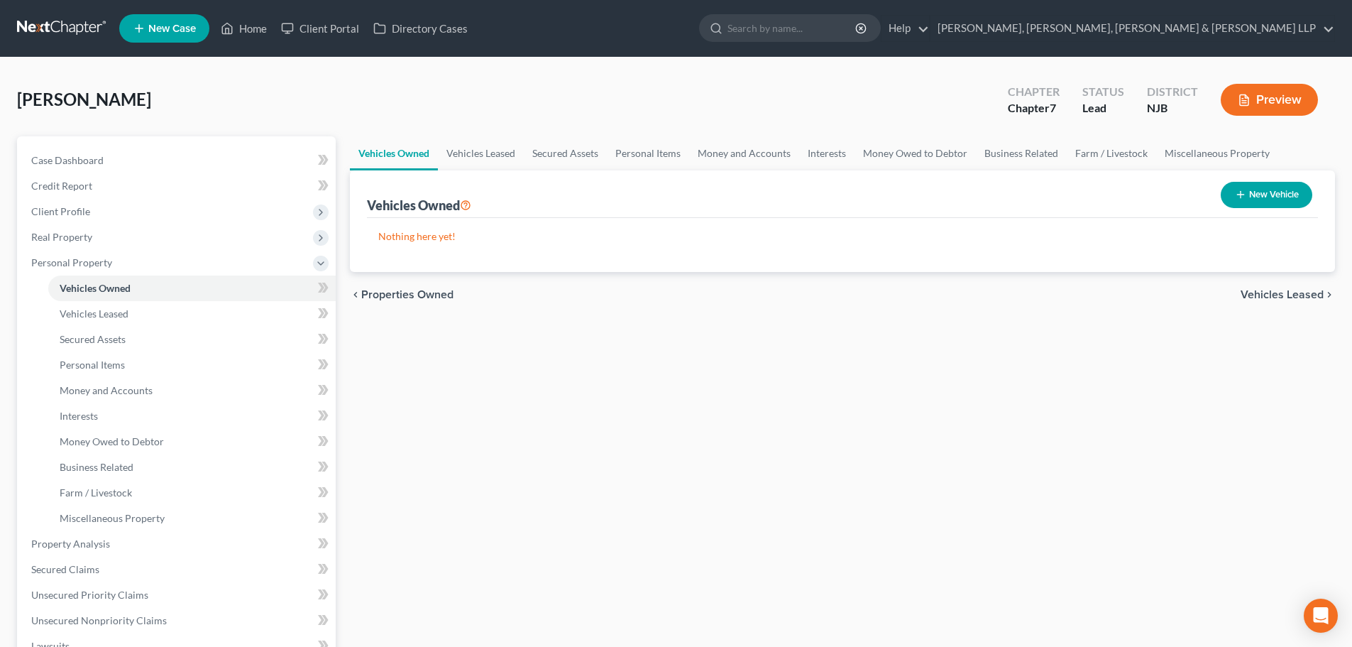
click at [1226, 195] on button "New Vehicle" at bounding box center [1267, 195] width 92 height 26
select select "0"
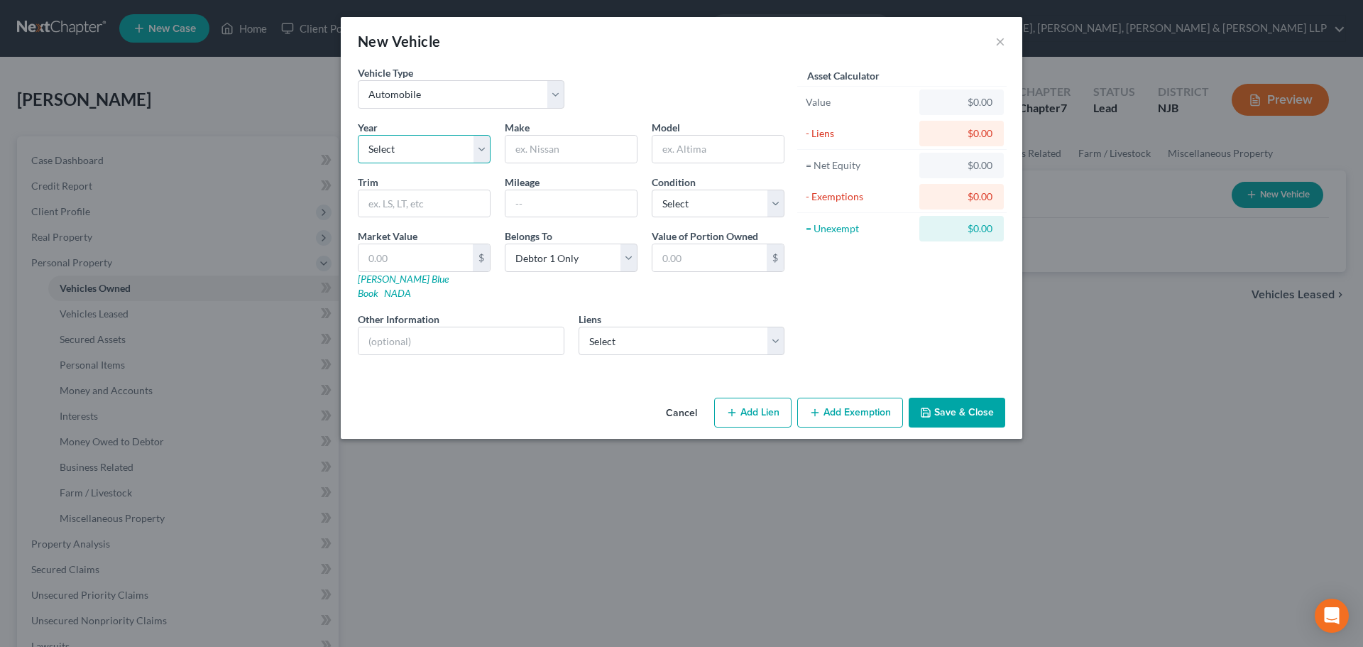
drag, startPoint x: 415, startPoint y: 151, endPoint x: 418, endPoint y: 162, distance: 11.7
click at [415, 151] on select "Select 2026 2025 2024 2023 2022 2021 2020 2019 2018 2017 2016 2015 2014 2013 20…" at bounding box center [424, 149] width 133 height 28
select select "8"
click at [358, 135] on select "Select 2026 2025 2024 2023 2022 2021 2020 2019 2018 2017 2016 2015 2014 2013 20…" at bounding box center [424, 149] width 133 height 28
click at [542, 151] on input "text" at bounding box center [570, 149] width 131 height 27
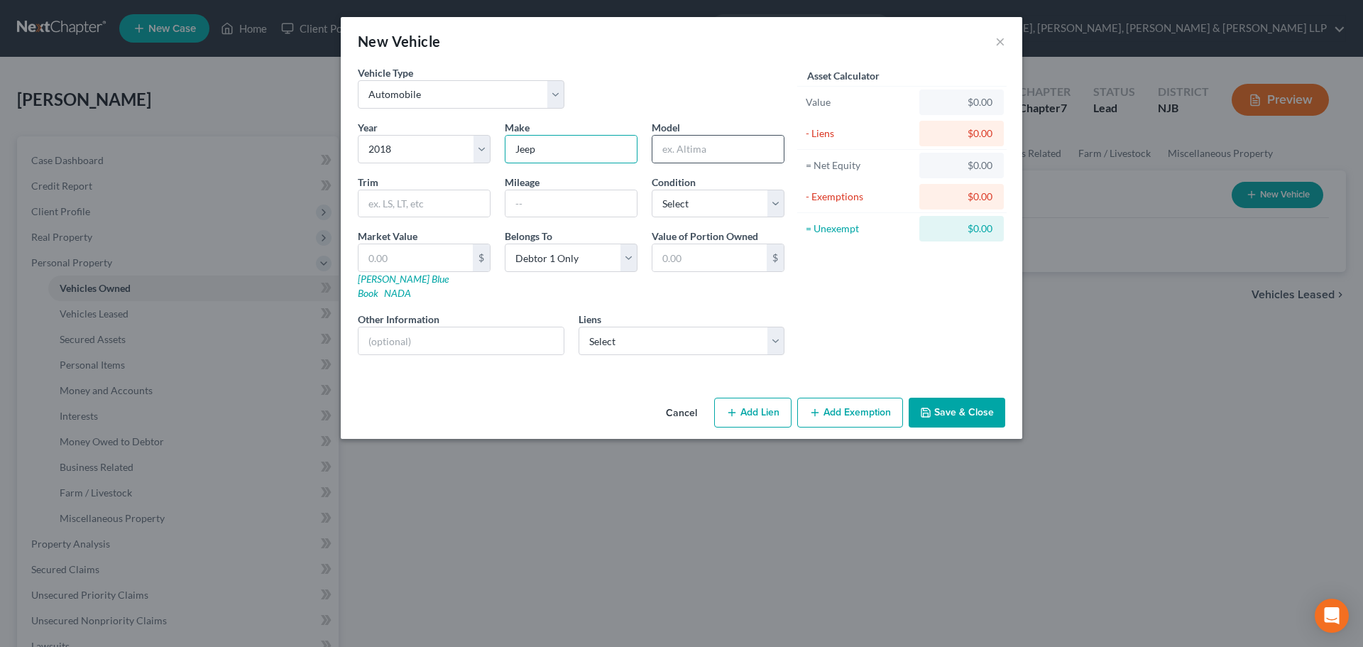
type input "Jeep"
click at [707, 135] on div at bounding box center [718, 149] width 133 height 28
click at [706, 138] on input "text" at bounding box center [717, 149] width 131 height 27
type input "Wrangler"
click at [708, 216] on div "Year Select 2026 2025 2024 2023 2022 2021 2020 2019 2018 2017 2016 2015 2014 20…" at bounding box center [571, 243] width 441 height 246
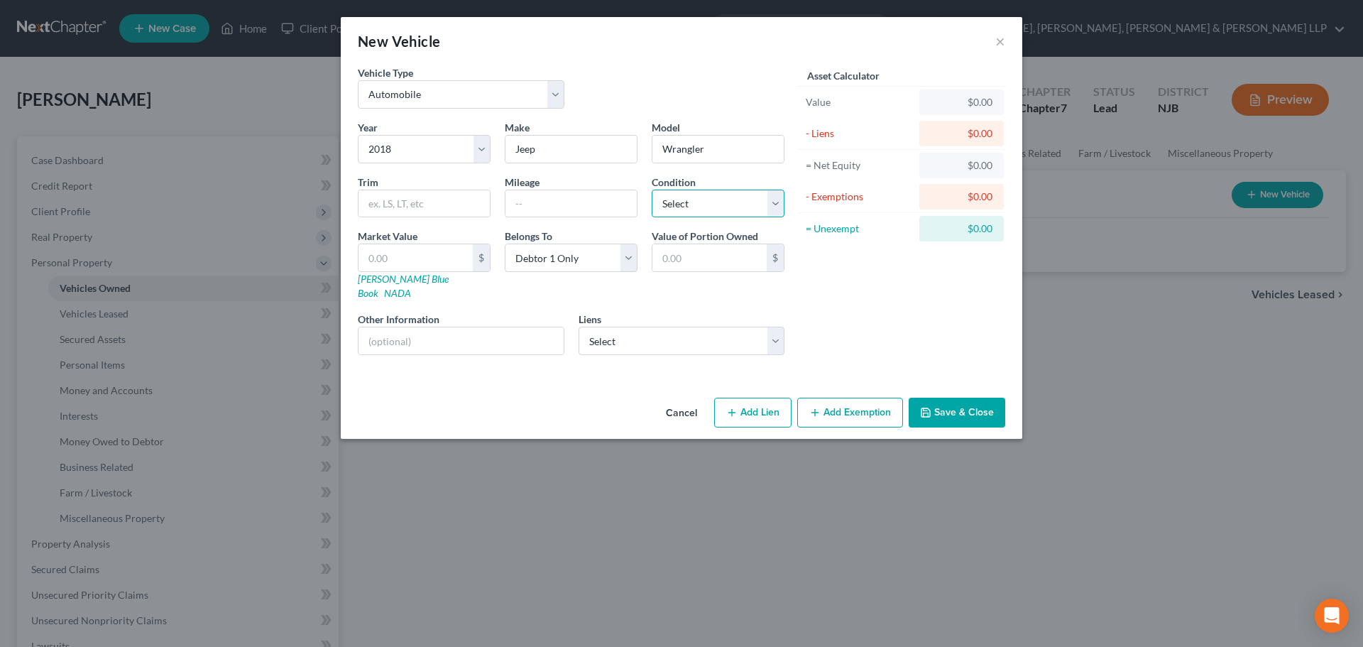
click at [705, 213] on select "Select Excellent Very Good Good Fair Poor" at bounding box center [718, 204] width 133 height 28
click at [652, 190] on select "Select Excellent Very Good Good Fair Poor" at bounding box center [718, 204] width 133 height 28
drag, startPoint x: 702, startPoint y: 207, endPoint x: 699, endPoint y: 215, distance: 9.0
click at [702, 207] on select "Select Excellent Very Good Good Fair Poor" at bounding box center [718, 204] width 133 height 28
select select "2"
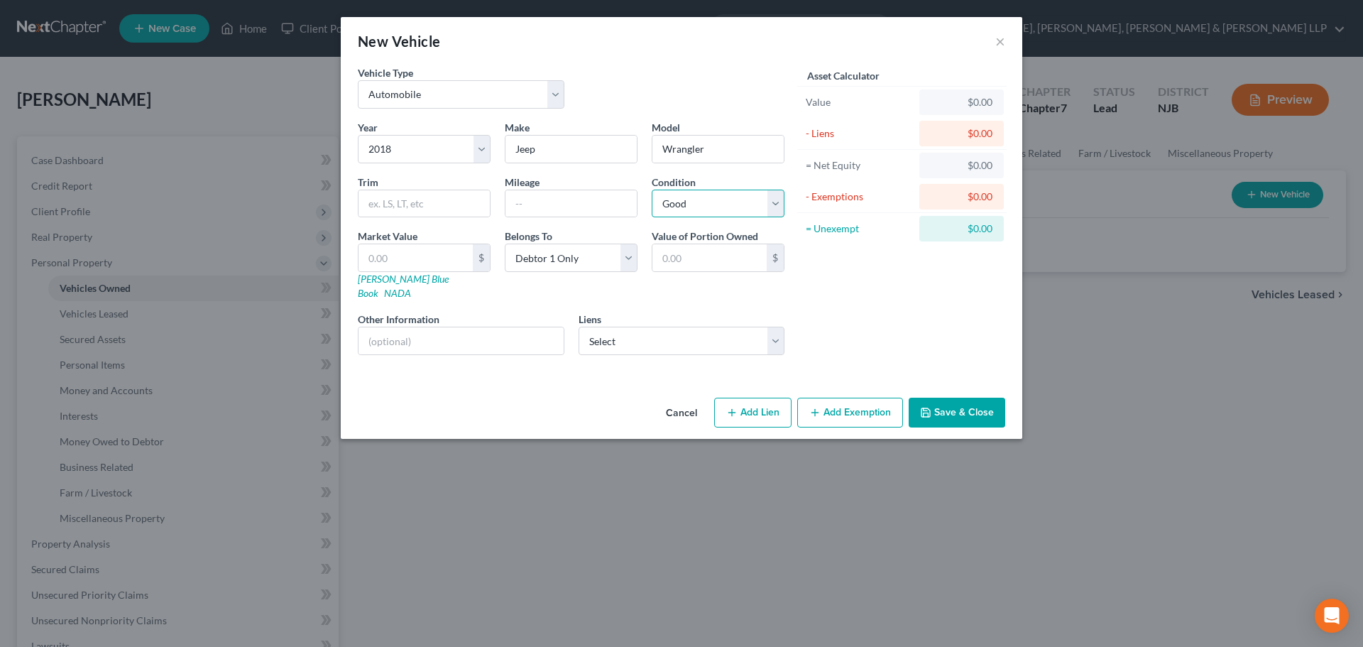
click at [652, 190] on select "Select Excellent Very Good Good Fair Poor" at bounding box center [718, 204] width 133 height 28
drag, startPoint x: 638, startPoint y: 332, endPoint x: 638, endPoint y: 340, distance: 8.5
click at [638, 332] on select "Select Visions Fcu - $19,436.00" at bounding box center [682, 341] width 207 height 28
select select "35"
select select "0"
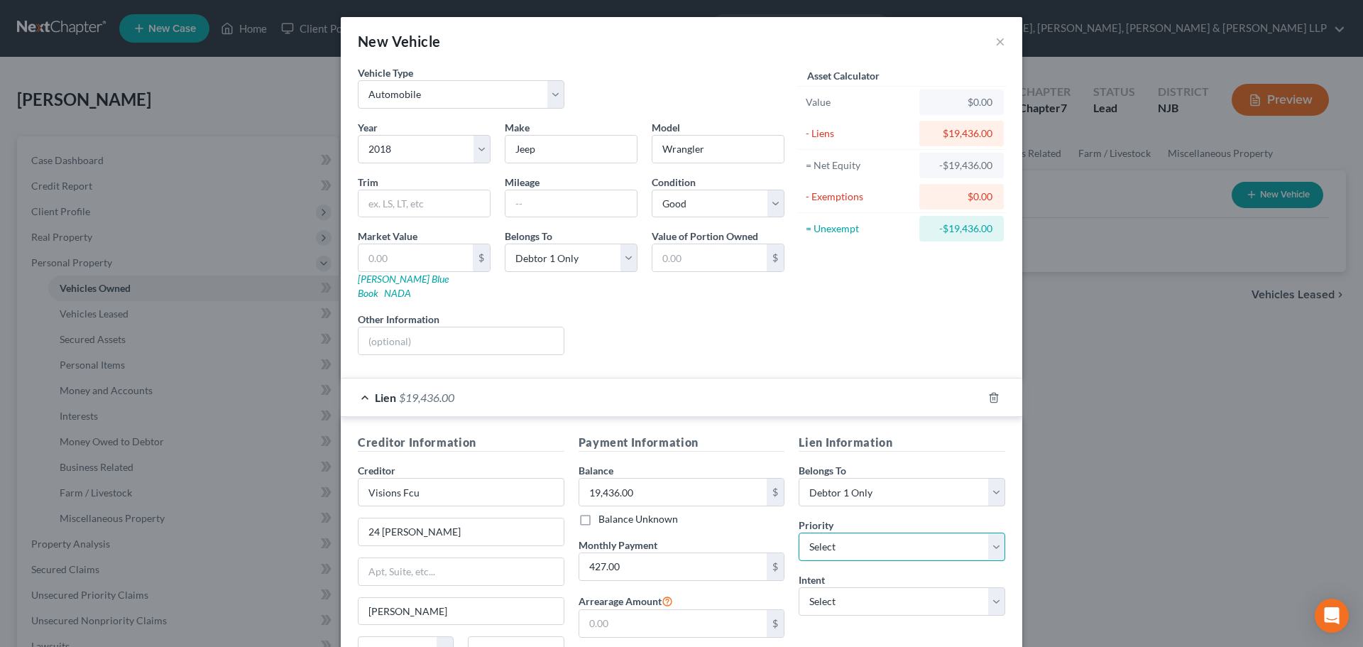
drag, startPoint x: 819, startPoint y: 535, endPoint x: 892, endPoint y: 136, distance: 405.5
click at [819, 535] on select "Select 1st 2nd 3rd 4th 5th 6th 7th 8th 9th 10th 11th 12th 13th 14th 15th 16th 1…" at bounding box center [902, 546] width 207 height 28
select select "0"
click at [799, 532] on select "Select 1st 2nd 3rd 4th 5th 6th 7th 8th 9th 10th 11th 12th 13th 14th 15th 16th 1…" at bounding box center [902, 546] width 207 height 28
click at [826, 587] on select "Select Surrender Redeem Reaffirm Avoid Other" at bounding box center [902, 601] width 207 height 28
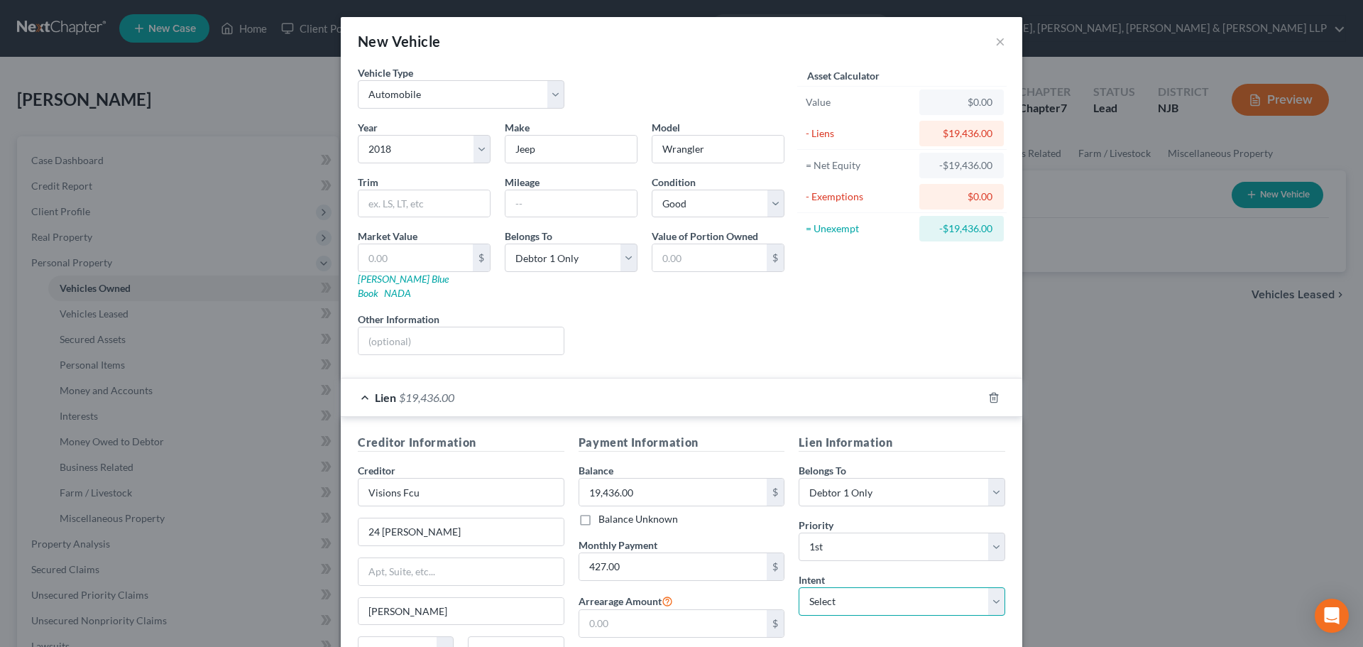
select select "2"
click at [799, 587] on select "Select Surrender Redeem Reaffirm Avoid Other" at bounding box center [902, 601] width 207 height 28
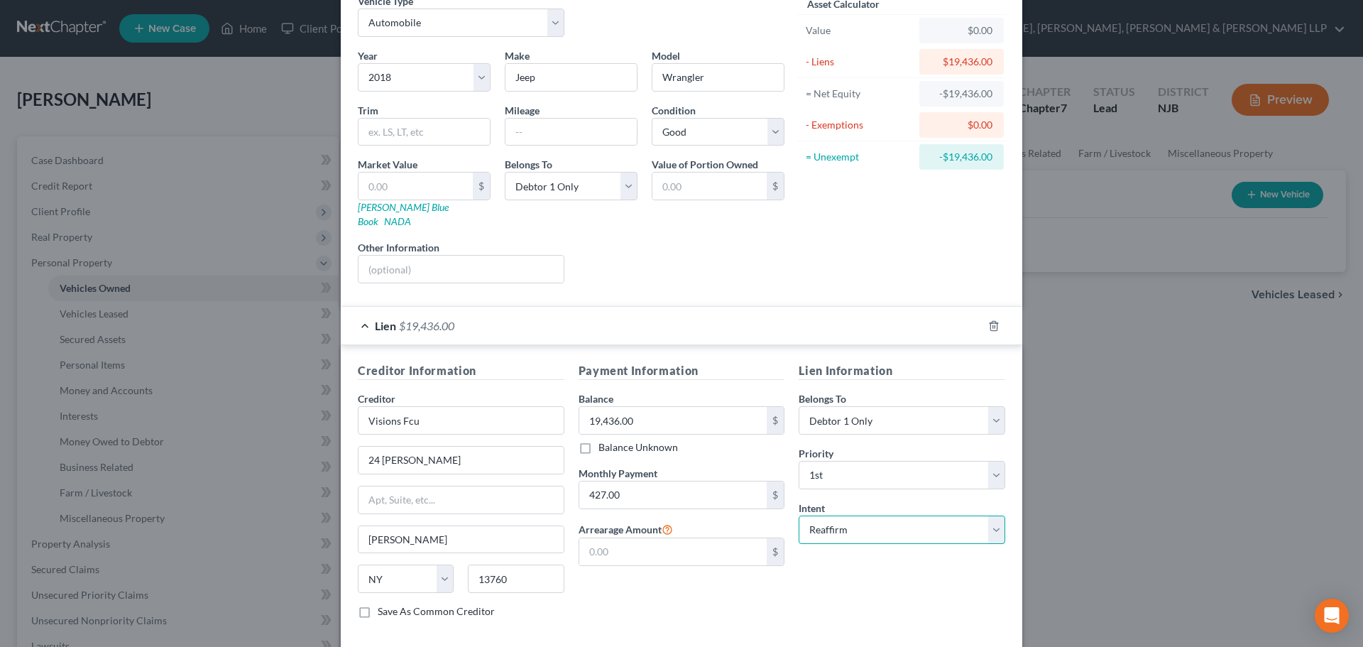
scroll to position [130, 0]
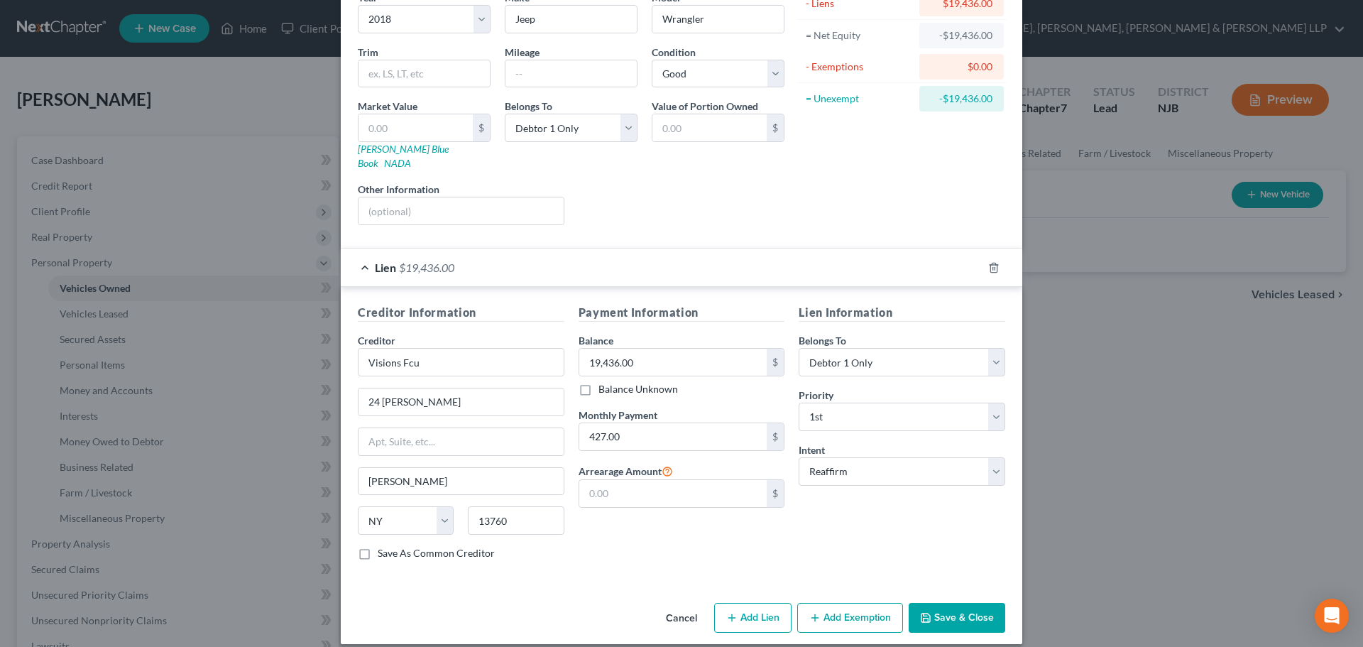
click at [953, 610] on button "Save & Close" at bounding box center [957, 618] width 97 height 30
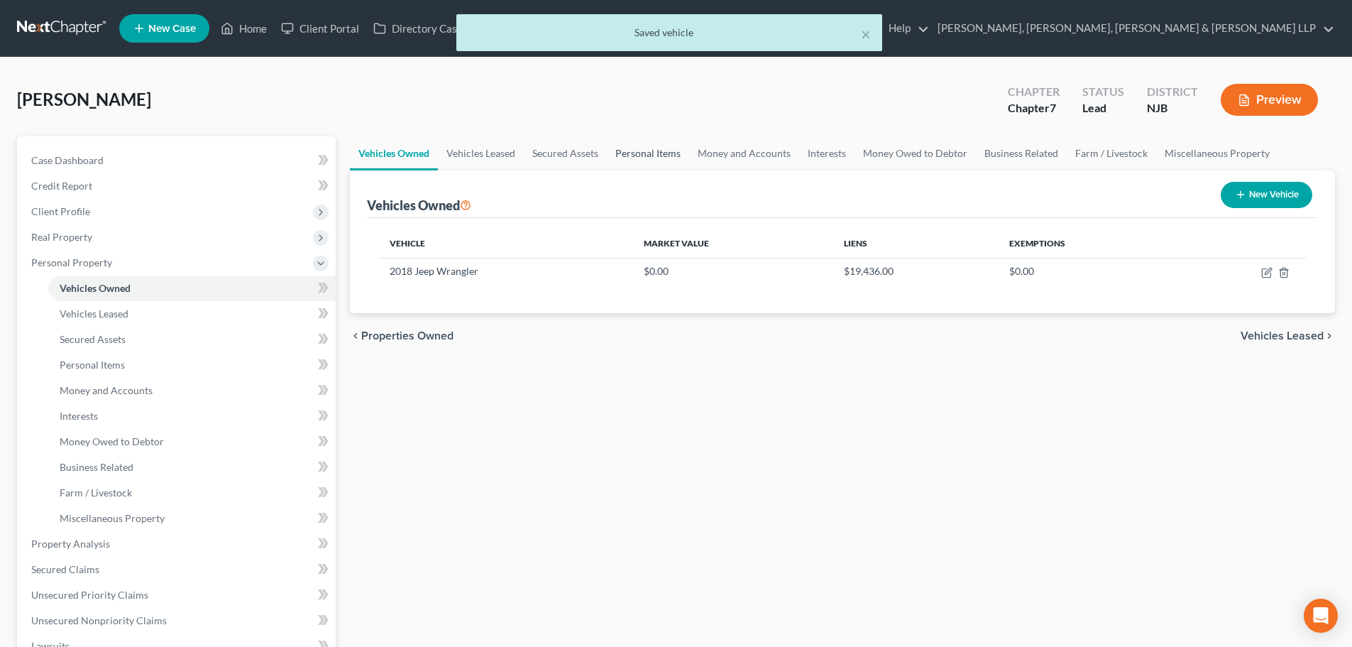
click at [618, 153] on link "Personal Items" at bounding box center [648, 153] width 82 height 34
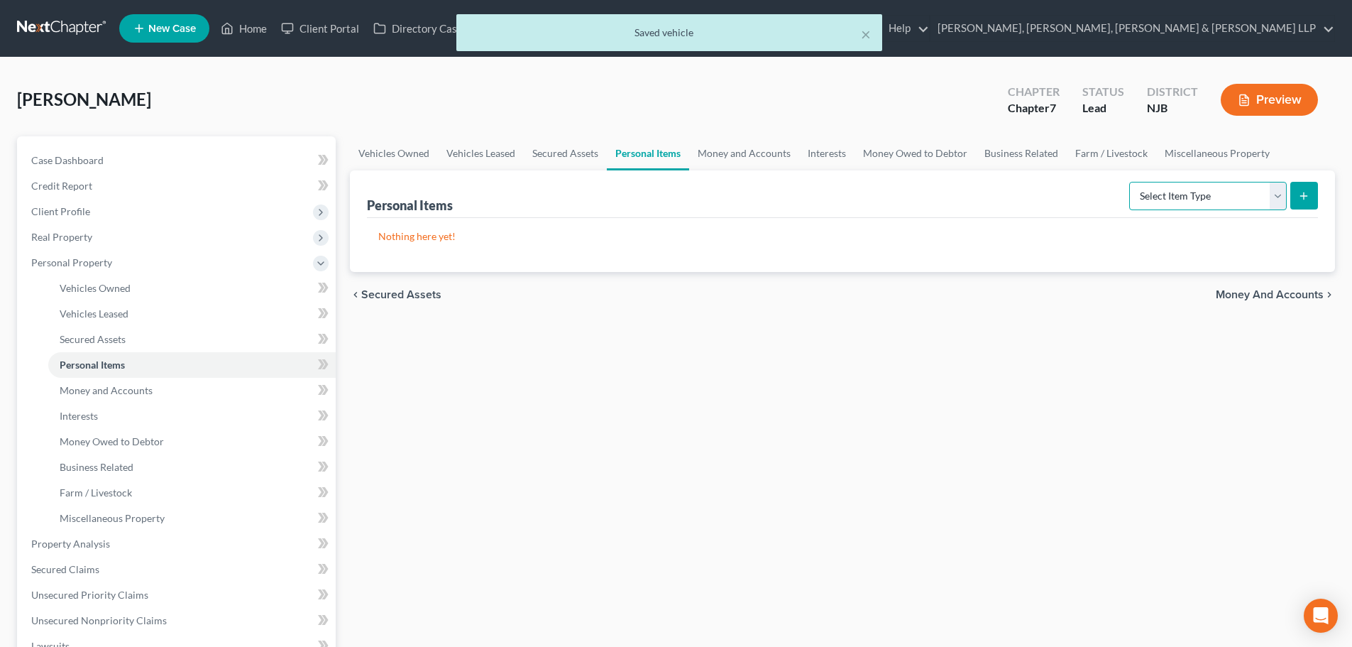
drag, startPoint x: 1247, startPoint y: 200, endPoint x: 1234, endPoint y: 203, distance: 13.8
click at [1241, 200] on select "Select Item Type Clothing Collectibles Of Value Electronics Firearms Household …" at bounding box center [1209, 196] width 158 height 28
select select "clothing"
click at [1131, 182] on select "Select Item Type Clothing Collectibles Of Value Electronics Firearms Household …" at bounding box center [1209, 196] width 158 height 28
click at [1311, 197] on button "submit" at bounding box center [1305, 196] width 28 height 28
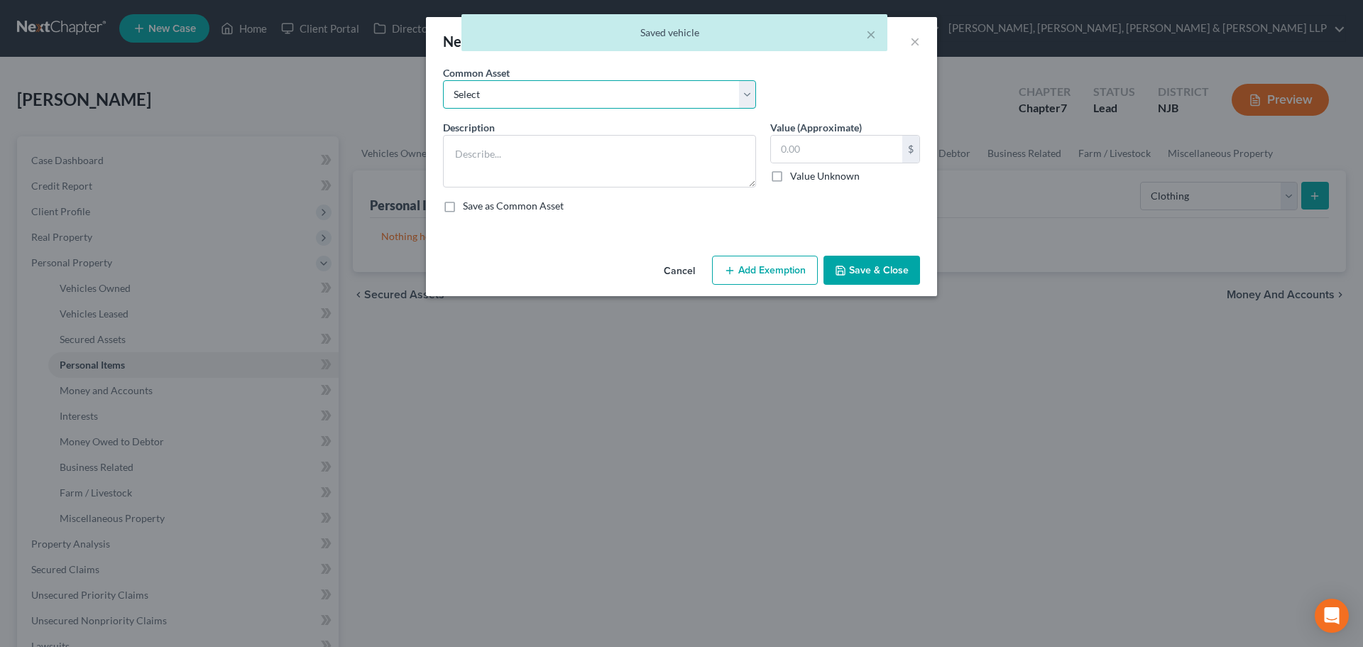
drag, startPoint x: 625, startPoint y: 87, endPoint x: 628, endPoint y: 106, distance: 20.0
click at [628, 89] on select "Select Clothes, Shoes & Accessories" at bounding box center [599, 94] width 313 height 28
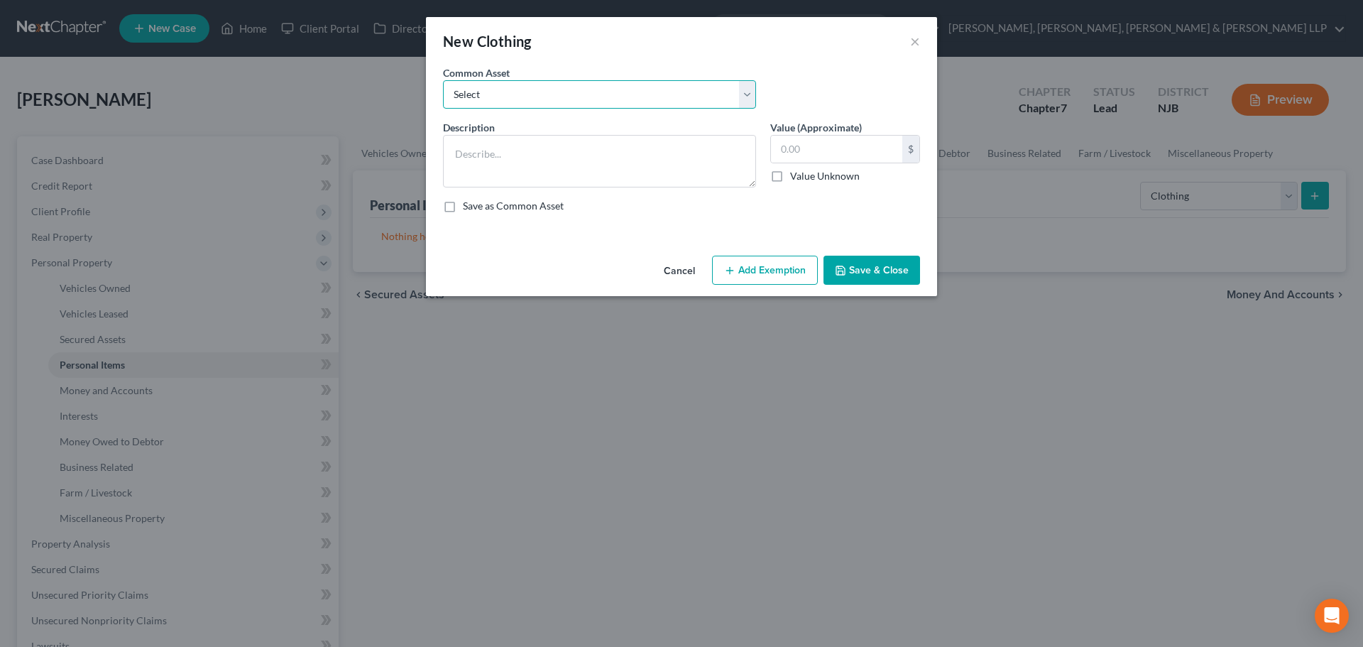
select select "0"
click at [443, 80] on select "Select Clothes, Shoes & Accessories" at bounding box center [599, 94] width 313 height 28
type textarea "Clothes, Shoes & Accessories"
type input "300.00"
click at [752, 261] on button "Add Exemption" at bounding box center [765, 271] width 106 height 30
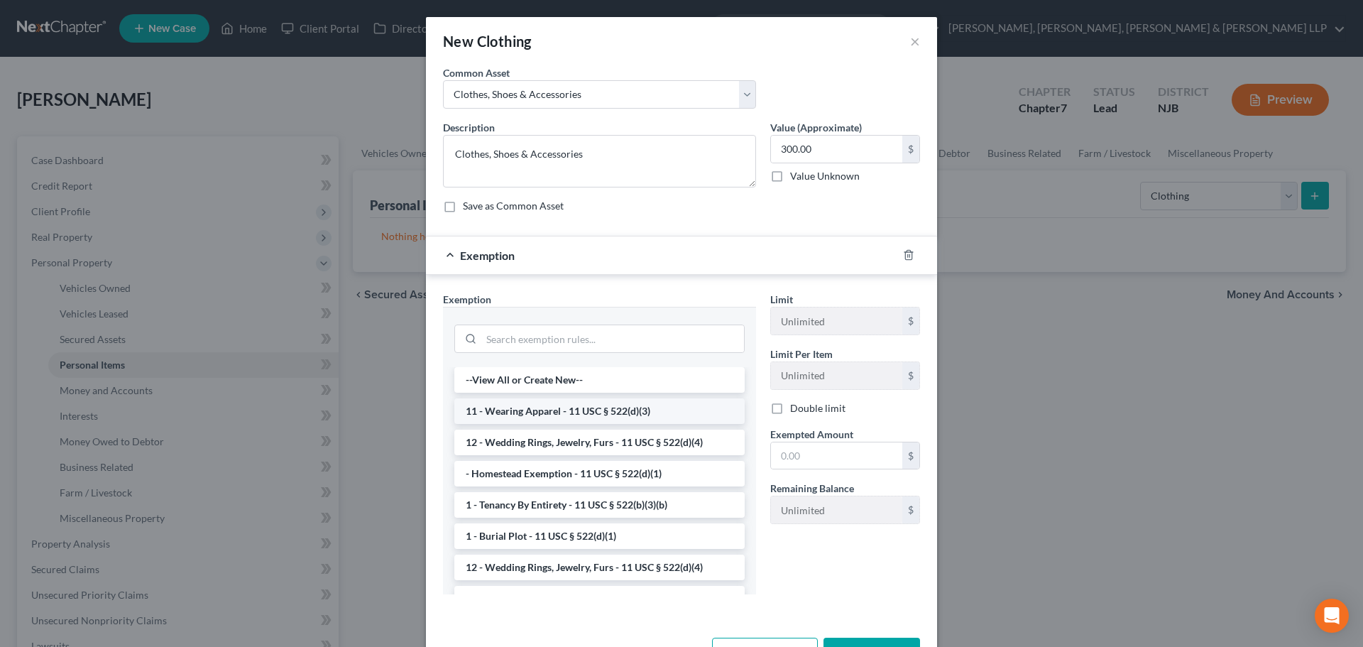
click at [581, 413] on li "11 - Wearing Apparel - 11 USC § 522(d)(3)" at bounding box center [599, 411] width 290 height 26
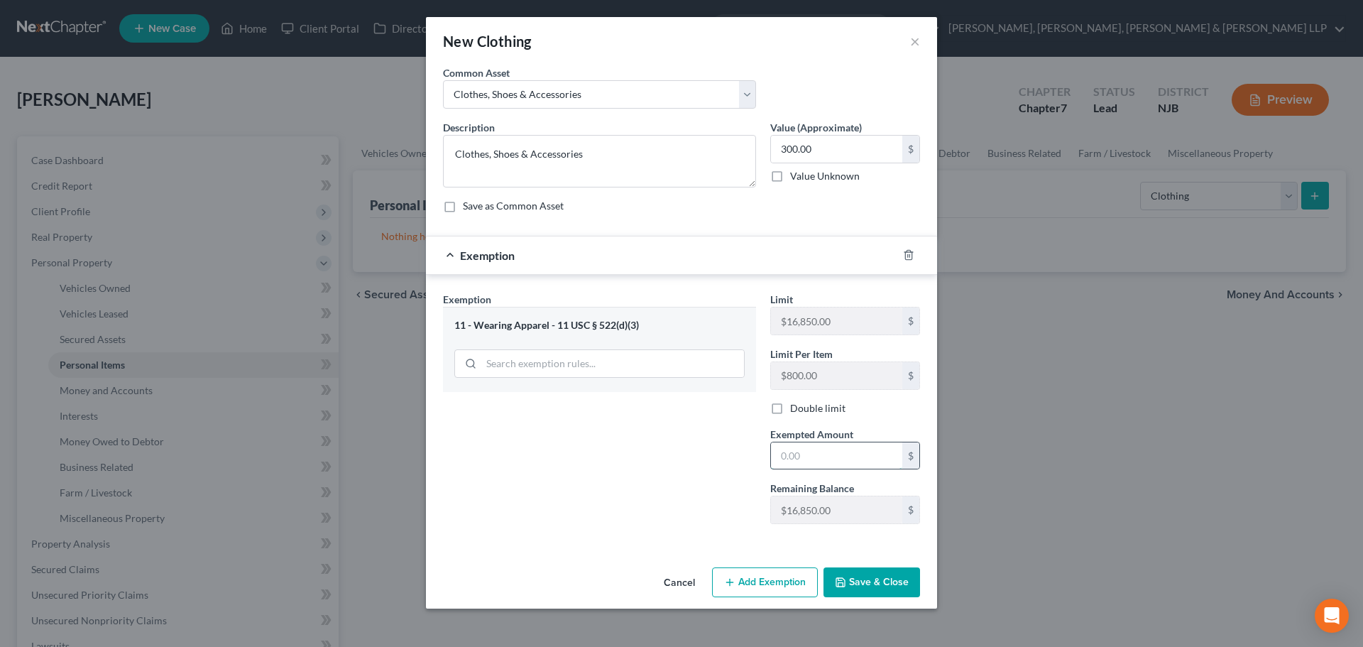
click at [817, 457] on input "text" at bounding box center [836, 455] width 131 height 27
drag, startPoint x: 803, startPoint y: 455, endPoint x: 733, endPoint y: 464, distance: 70.9
click at [733, 464] on div "Exemption Set must be selected for CA. Exemption * 11 - Wearing Apparel - 11 US…" at bounding box center [681, 414] width 491 height 244
type input "300"
click at [868, 576] on button "Save & Close" at bounding box center [872, 582] width 97 height 30
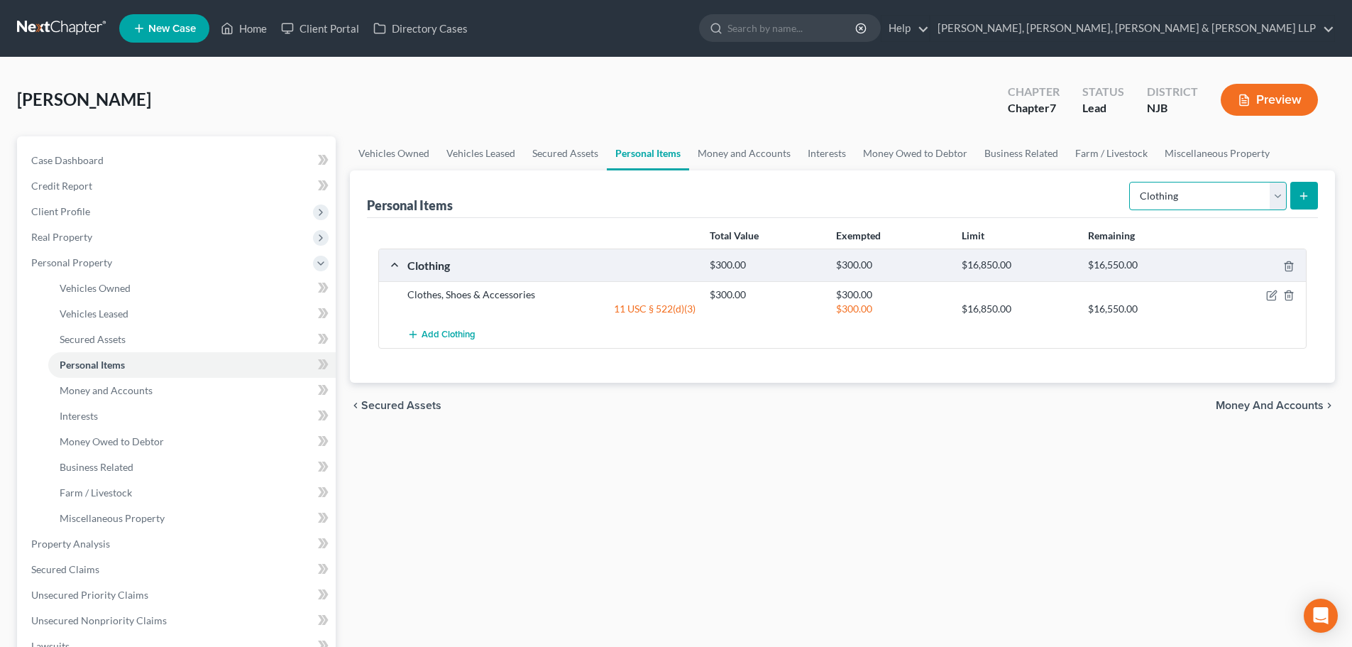
drag, startPoint x: 1215, startPoint y: 195, endPoint x: 1215, endPoint y: 208, distance: 13.5
click at [1216, 192] on select "Select Item Type Clothing Collectibles Of Value Electronics Firearms Household …" at bounding box center [1209, 196] width 158 height 28
select select "electronics"
click at [1131, 182] on select "Select Item Type Clothing Collectibles Of Value Electronics Firearms Household …" at bounding box center [1209, 196] width 158 height 28
click at [1303, 200] on icon "submit" at bounding box center [1303, 195] width 11 height 11
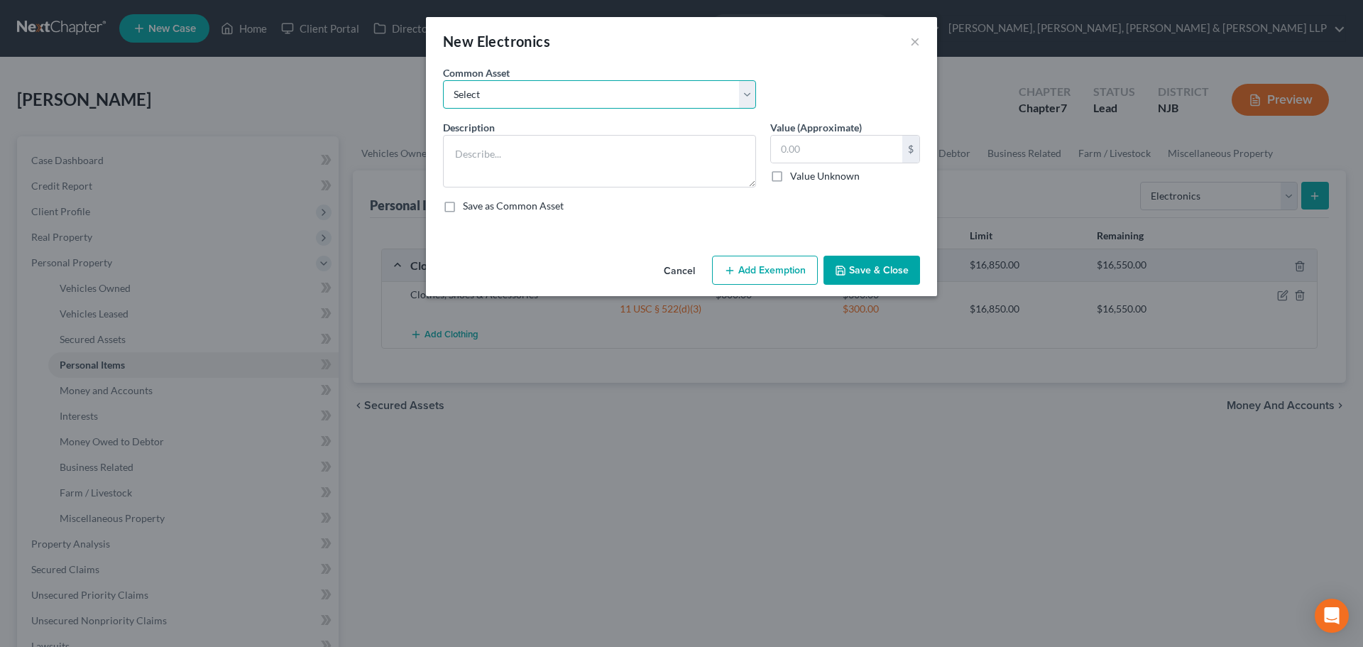
drag, startPoint x: 675, startPoint y: 100, endPoint x: 668, endPoint y: 108, distance: 10.6
click at [675, 100] on select "Select Cellphone, TVs Electronic Appliances" at bounding box center [599, 94] width 313 height 28
select select "1"
click at [443, 80] on select "Select Cellphone, TVs Electronic Appliances" at bounding box center [599, 94] width 313 height 28
type textarea "Electronic Appliances"
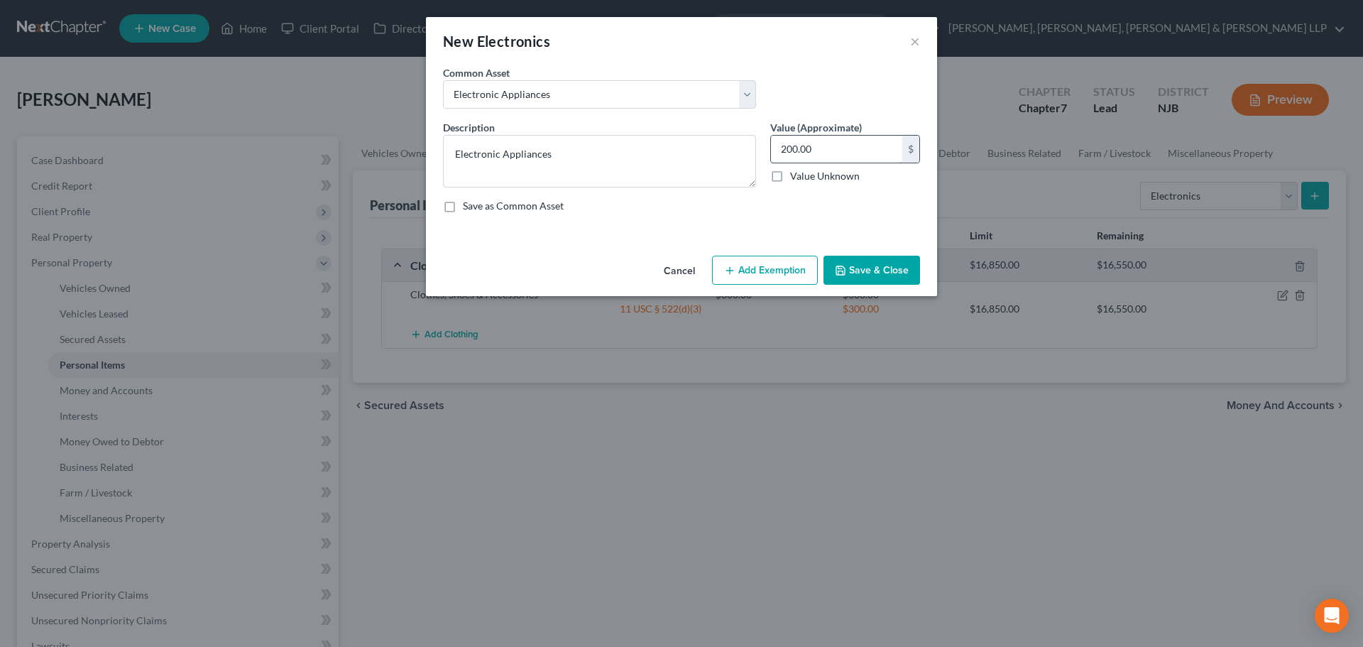
click at [821, 140] on input "200.00" at bounding box center [836, 149] width 131 height 27
type input "500"
click at [806, 270] on button "Add Exemption" at bounding box center [765, 271] width 106 height 30
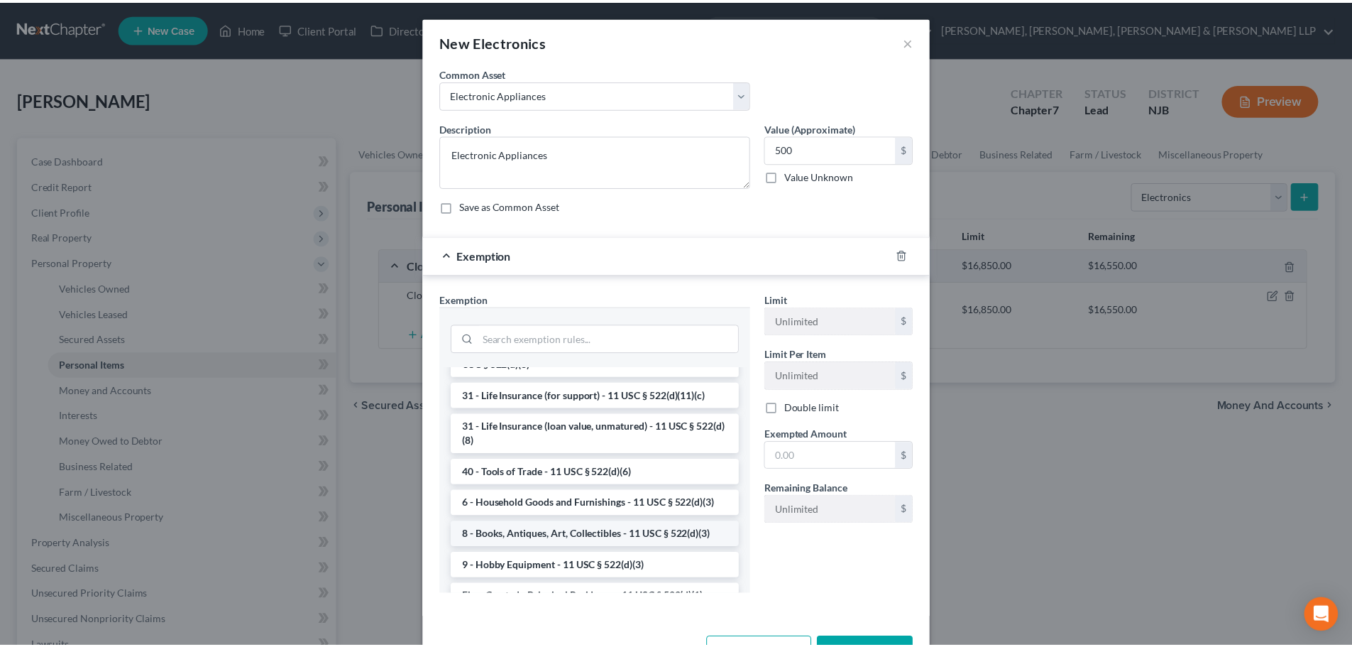
scroll to position [1136, 0]
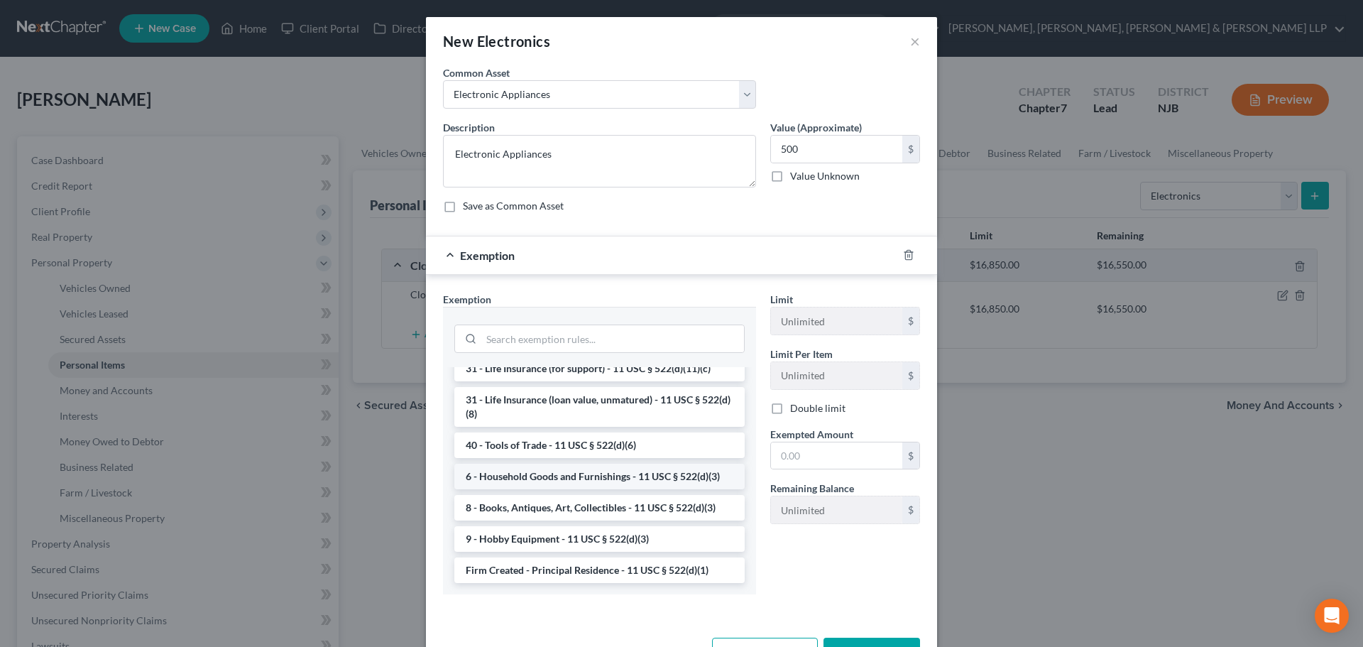
click at [567, 489] on li "6 - Household Goods and Furnishings - 11 USC § 522(d)(3)" at bounding box center [599, 477] width 290 height 26
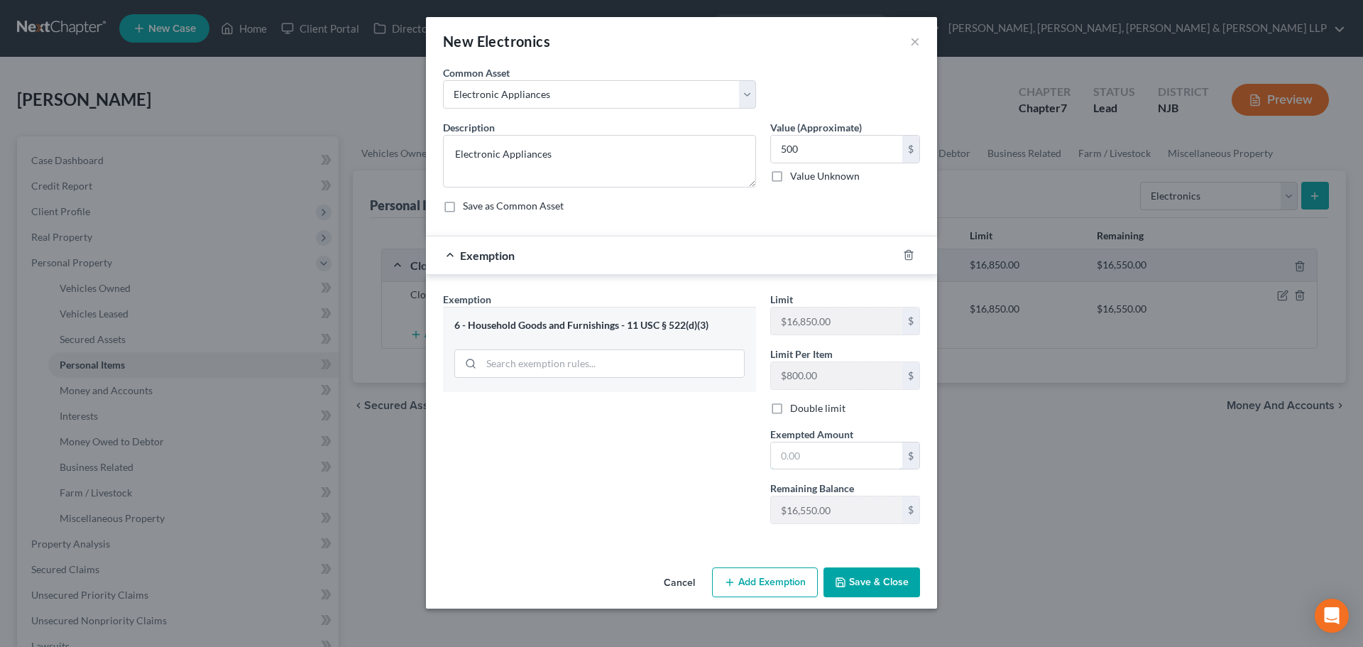
drag, startPoint x: 795, startPoint y: 457, endPoint x: 775, endPoint y: 475, distance: 27.2
click at [797, 457] on input "text" at bounding box center [836, 455] width 131 height 27
type input "500"
click at [610, 518] on div "Exemption Set must be selected for CA. Exemption * 6 - Household Goods and Furn…" at bounding box center [599, 414] width 327 height 244
drag, startPoint x: 872, startPoint y: 586, endPoint x: 689, endPoint y: 27, distance: 588.4
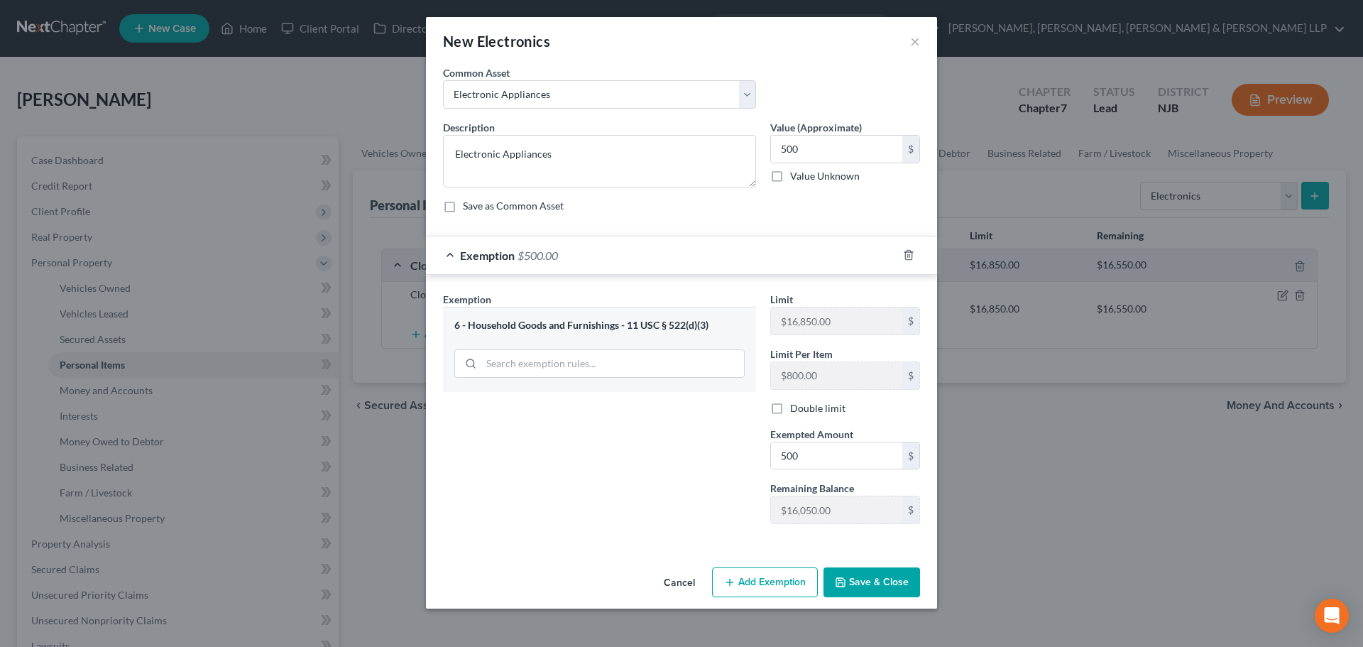
click at [873, 586] on button "Save & Close" at bounding box center [872, 582] width 97 height 30
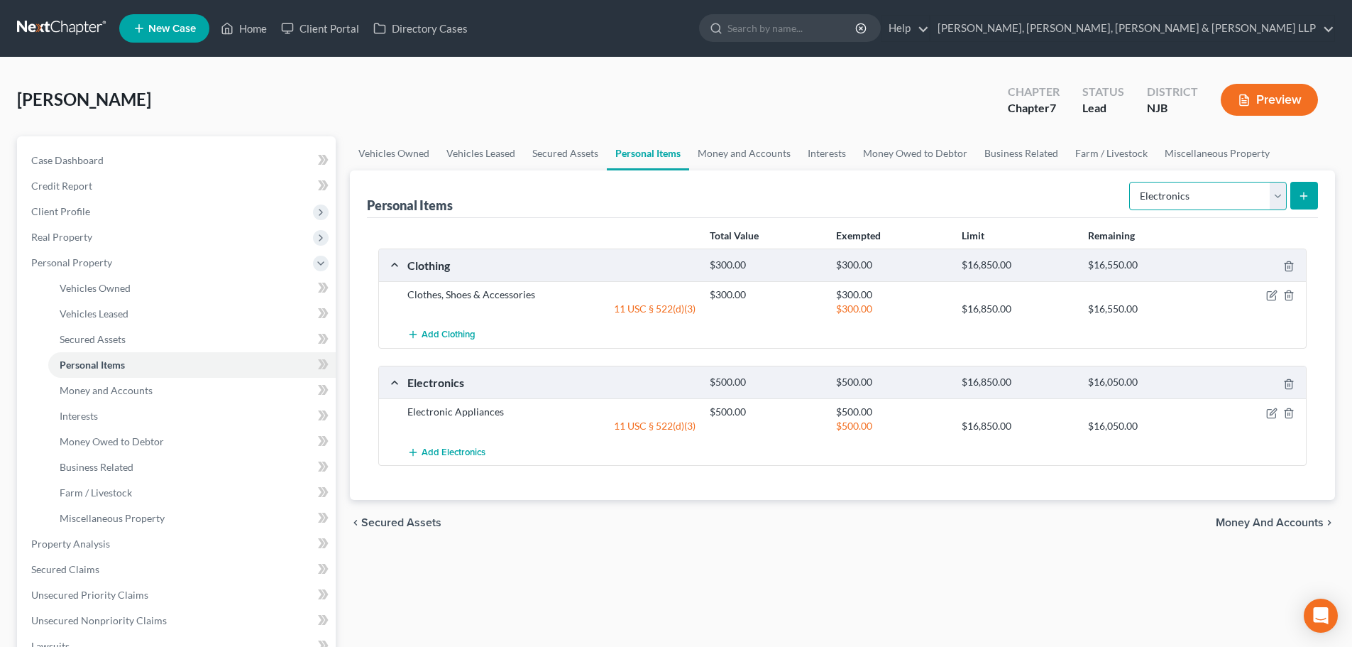
click at [1182, 194] on select "Select Item Type Clothing Collectibles Of Value Electronics Firearms Household …" at bounding box center [1209, 196] width 158 height 28
select select "household_goods"
click at [1131, 182] on select "Select Item Type Clothing Collectibles Of Value Electronics Firearms Household …" at bounding box center [1209, 196] width 158 height 28
click at [1308, 189] on button "submit" at bounding box center [1305, 196] width 28 height 28
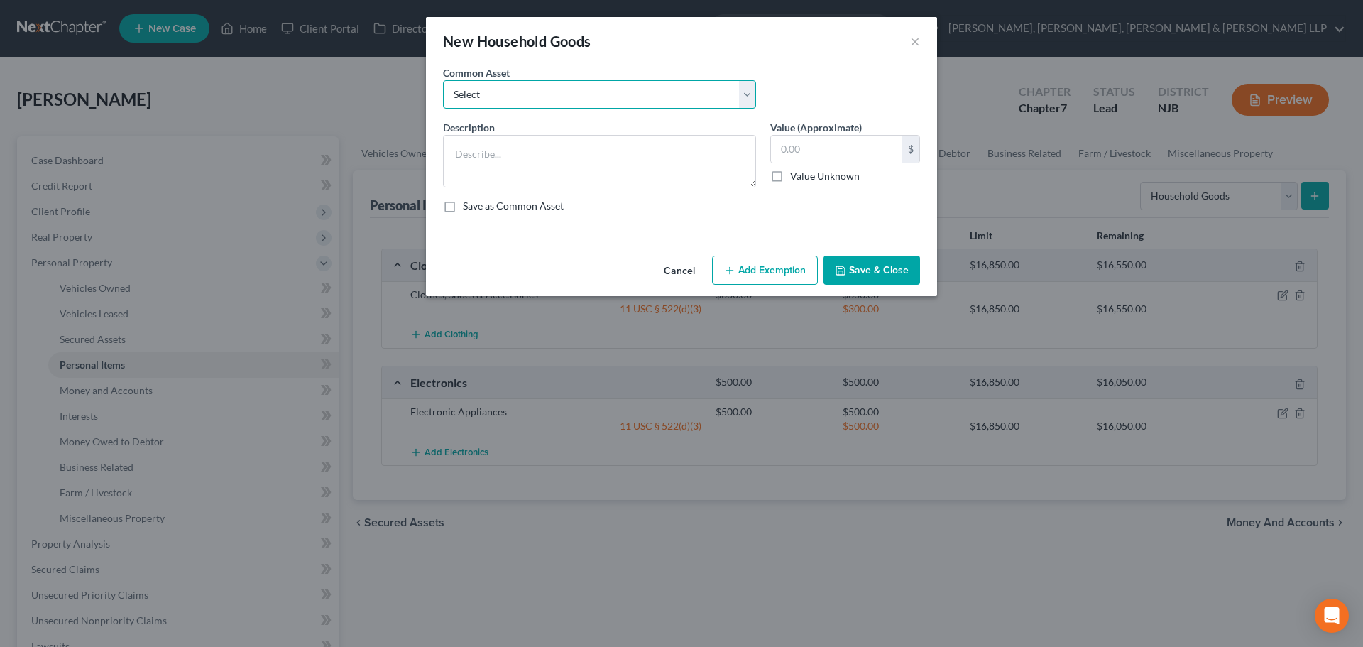
click at [493, 102] on select "Select Household items" at bounding box center [599, 94] width 313 height 28
select select "0"
click at [443, 80] on select "Select Household items" at bounding box center [599, 94] width 313 height 28
type textarea "Household items"
click at [853, 151] on input "2,000.00" at bounding box center [836, 149] width 131 height 27
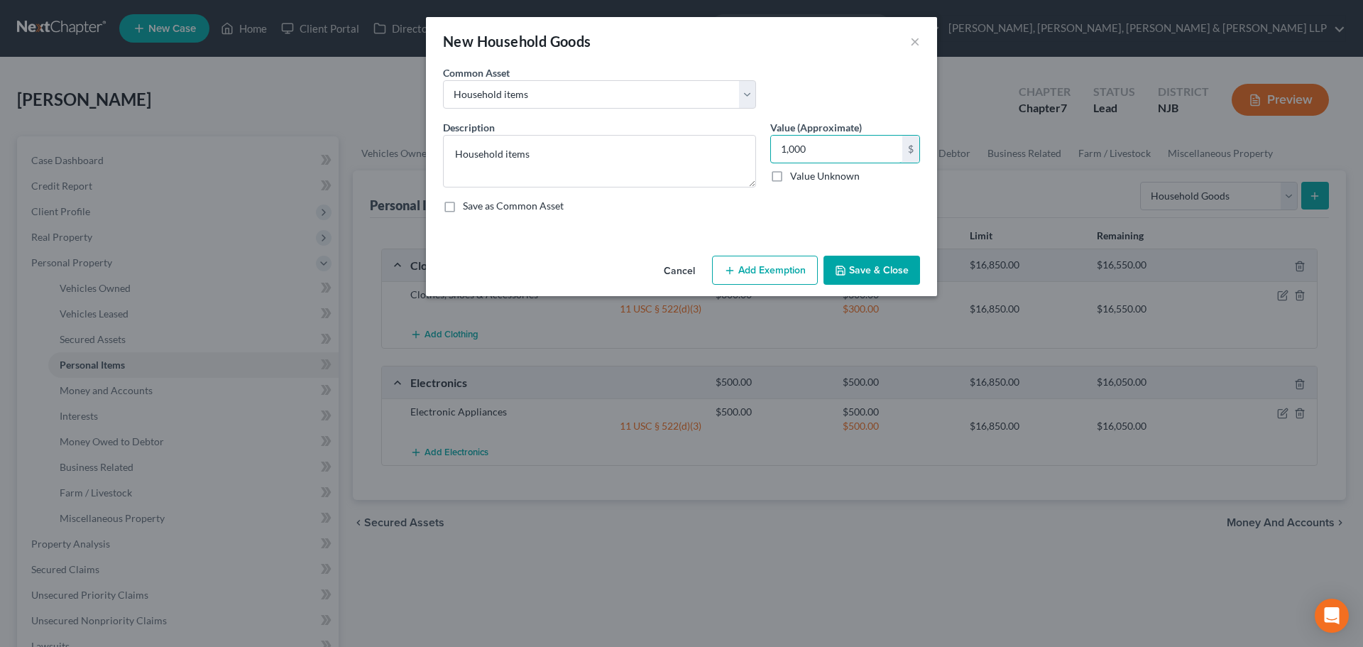
type input "1,000"
click at [779, 274] on button "Add Exemption" at bounding box center [765, 271] width 106 height 30
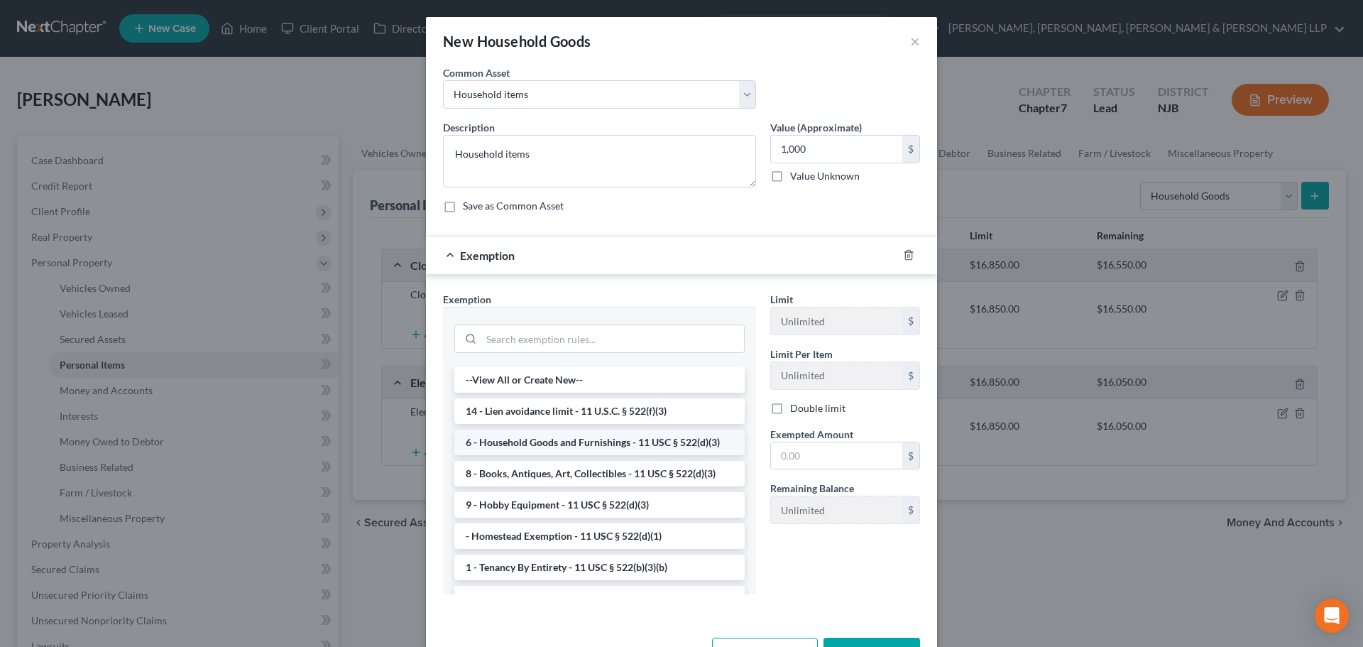
click at [594, 440] on li "6 - Household Goods and Furnishings - 11 USC § 522(d)(3)" at bounding box center [599, 443] width 290 height 26
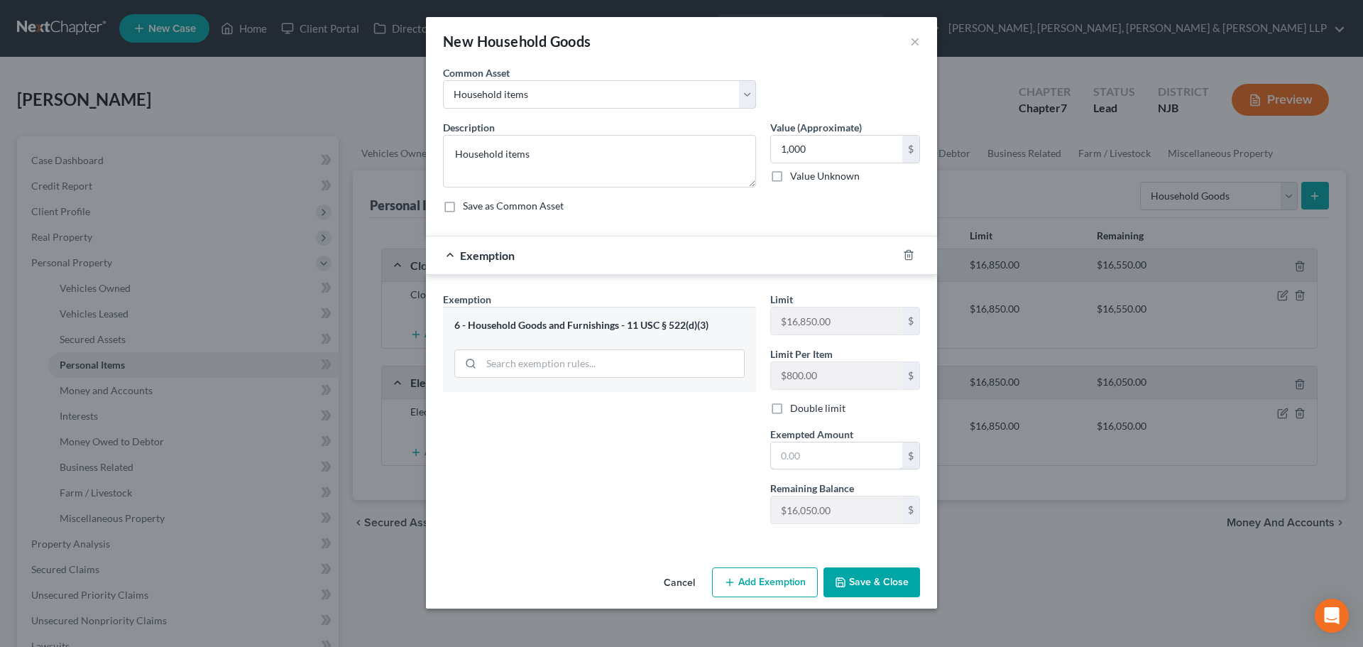
drag, startPoint x: 808, startPoint y: 463, endPoint x: 693, endPoint y: 493, distance: 118.8
click at [808, 464] on input "text" at bounding box center [836, 455] width 131 height 27
type input "1,000"
click at [681, 491] on div "Exemption Set must be selected for CA. Exemption * 6 - Household Goods and Furn…" at bounding box center [599, 414] width 327 height 244
click at [867, 580] on button "Save & Close" at bounding box center [872, 582] width 97 height 30
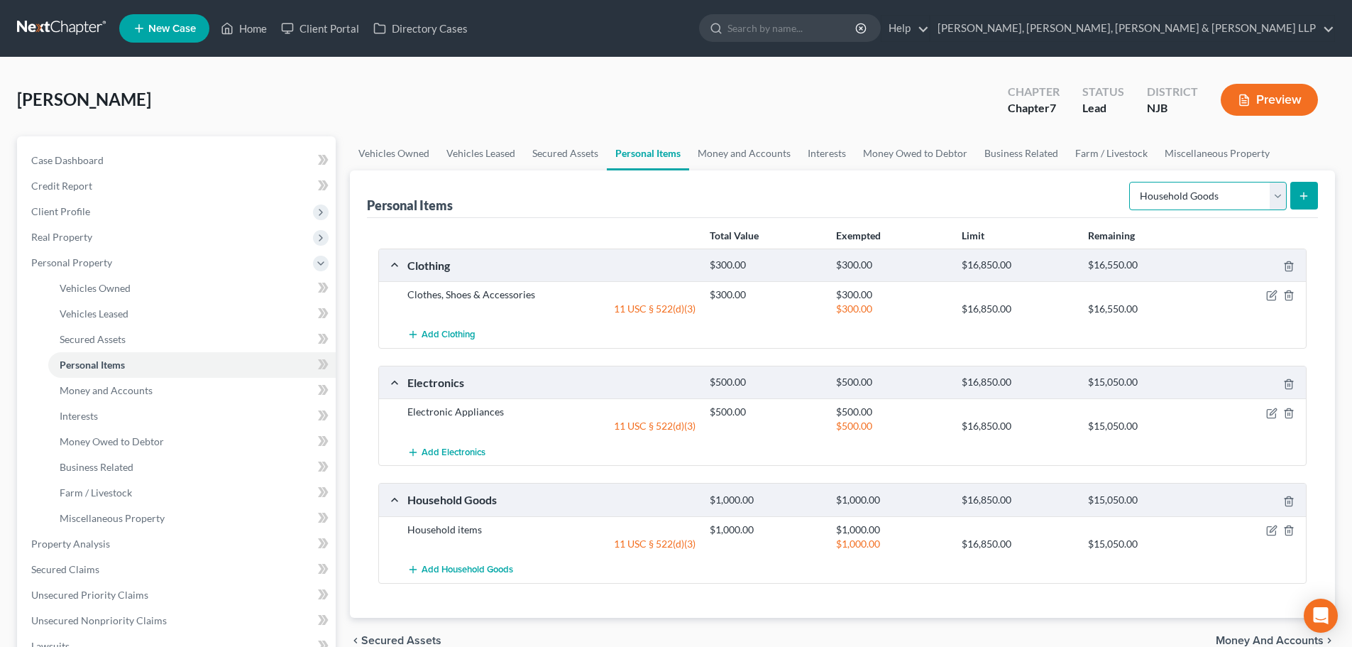
drag, startPoint x: 1201, startPoint y: 199, endPoint x: 1200, endPoint y: 209, distance: 9.3
click at [1201, 202] on select "Select Item Type Clothing Collectibles Of Value Electronics Firearms Household …" at bounding box center [1209, 196] width 158 height 28
select select "jewelry"
click at [1131, 182] on select "Select Item Type Clothing Collectibles Of Value Electronics Firearms Household …" at bounding box center [1209, 196] width 158 height 28
click at [1303, 199] on icon "submit" at bounding box center [1303, 195] width 11 height 11
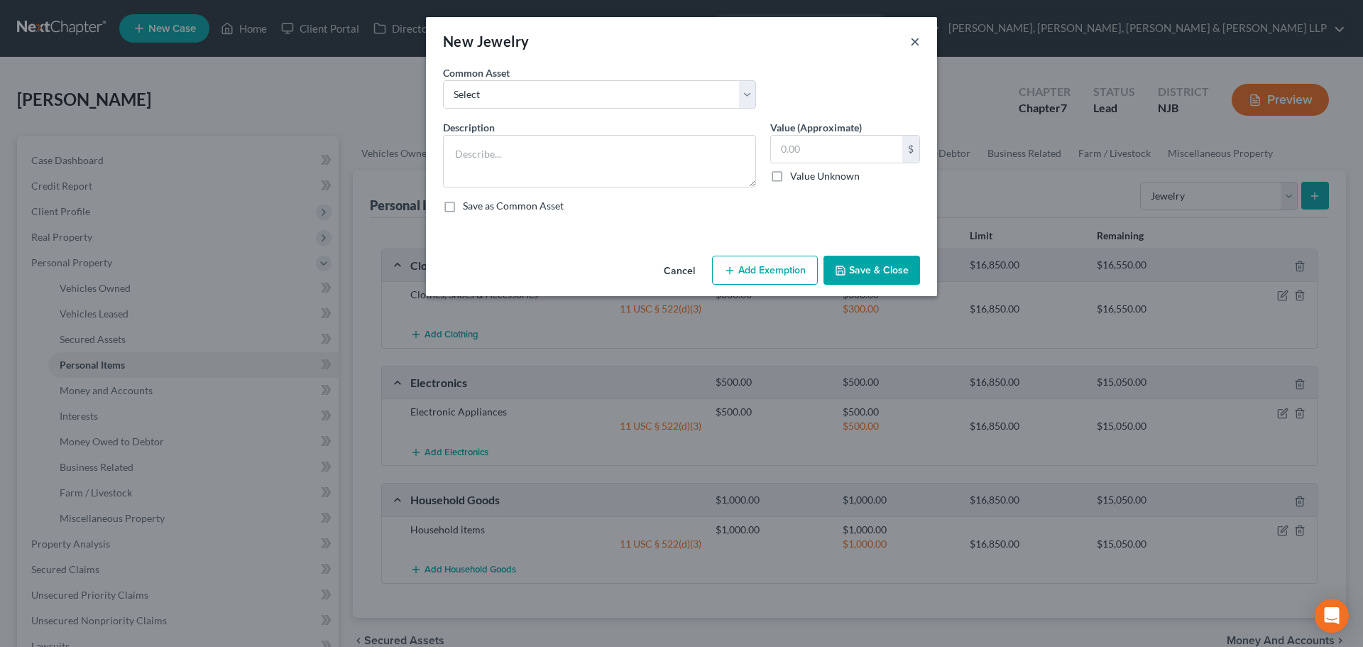
drag, startPoint x: 917, startPoint y: 45, endPoint x: 771, endPoint y: 114, distance: 161.7
click at [917, 46] on button "×" at bounding box center [915, 41] width 10 height 17
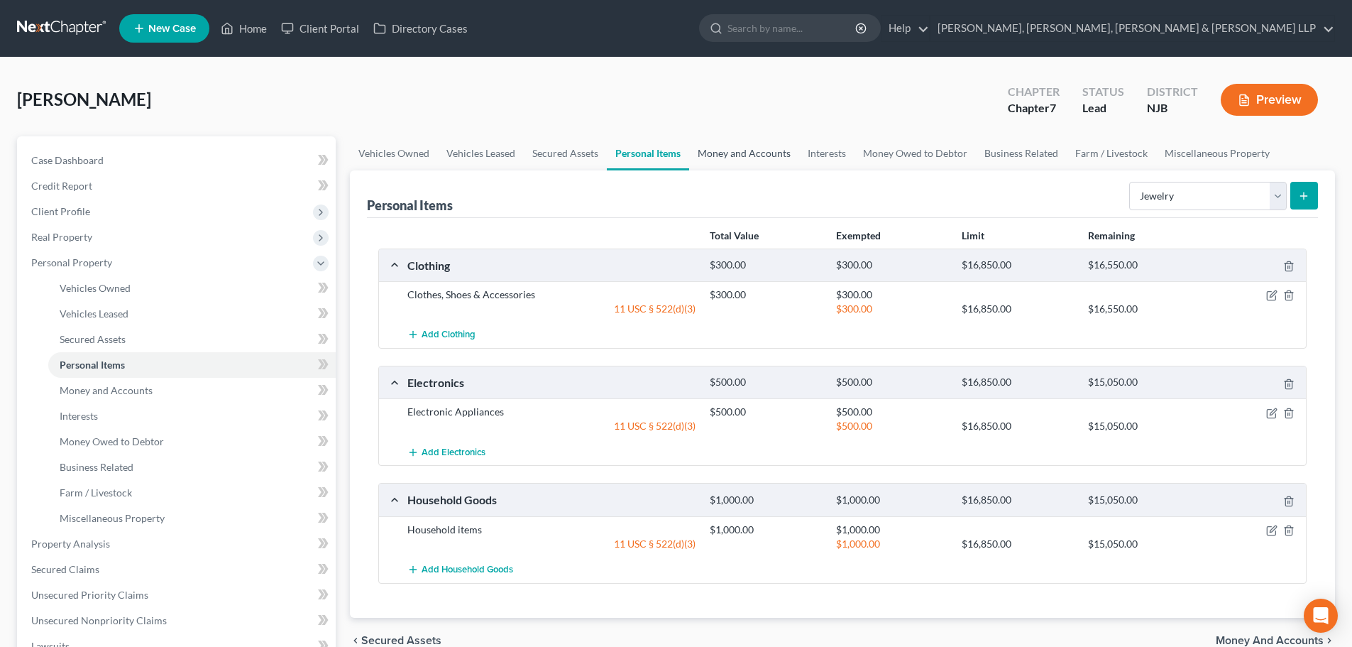
click at [719, 168] on link "Money and Accounts" at bounding box center [744, 153] width 110 height 34
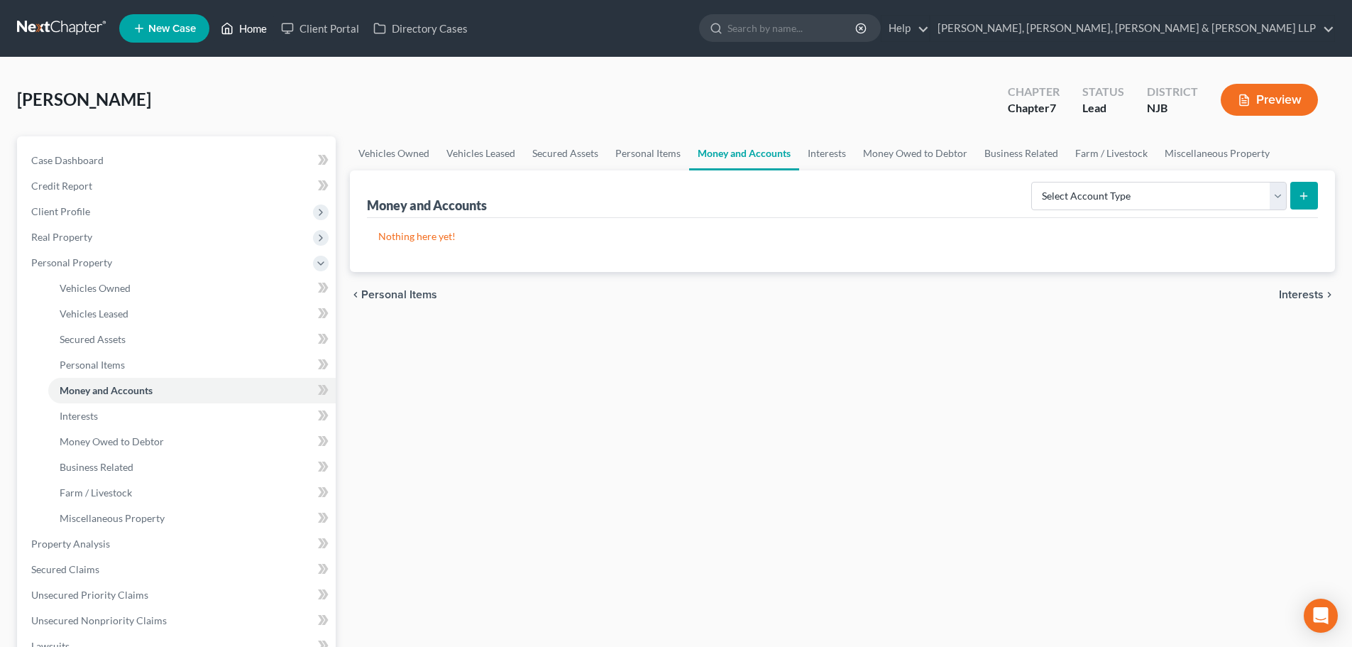
click at [256, 17] on link "Home" at bounding box center [244, 29] width 60 height 26
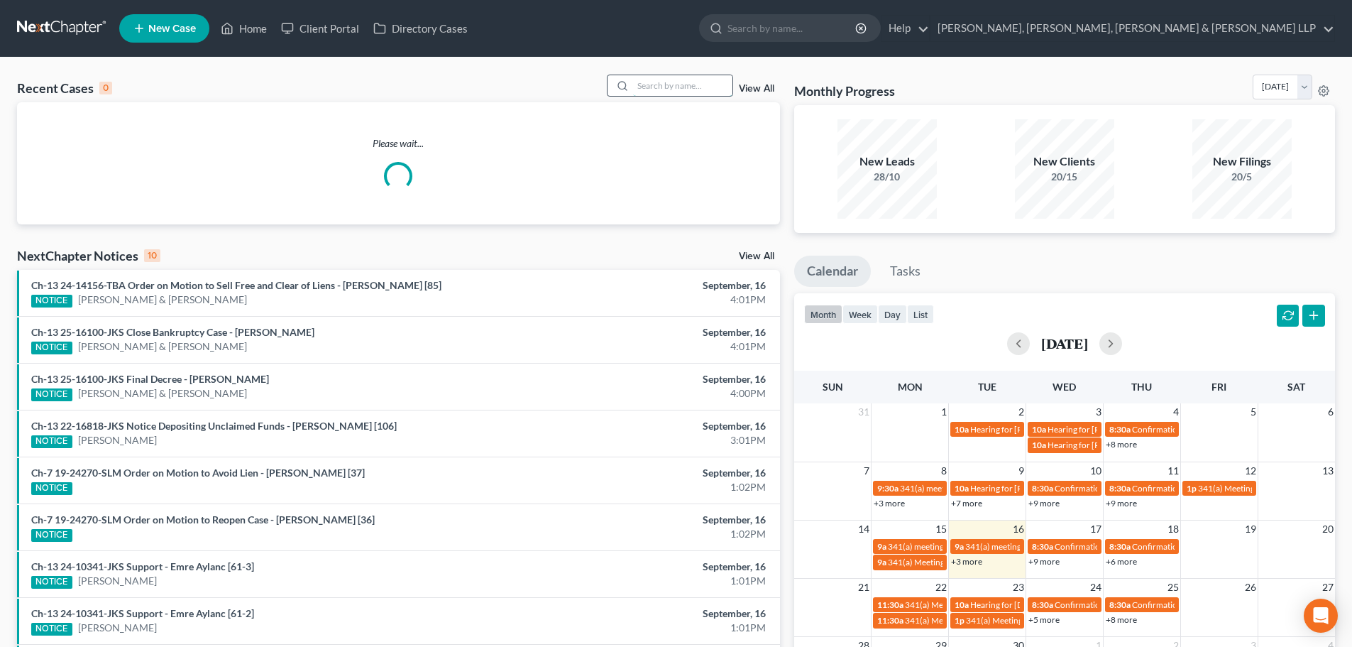
click at [673, 87] on input "search" at bounding box center [682, 85] width 99 height 21
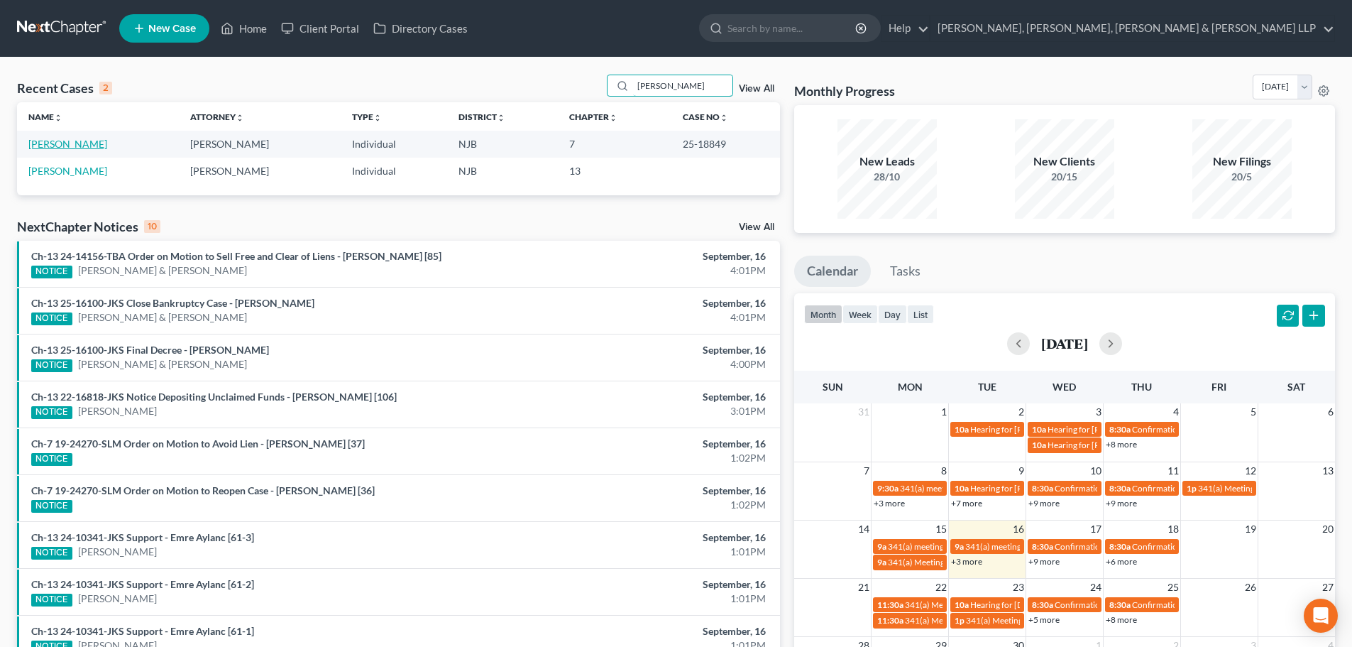
type input "[PERSON_NAME]"
click at [74, 146] on link "[PERSON_NAME]" at bounding box center [67, 144] width 79 height 12
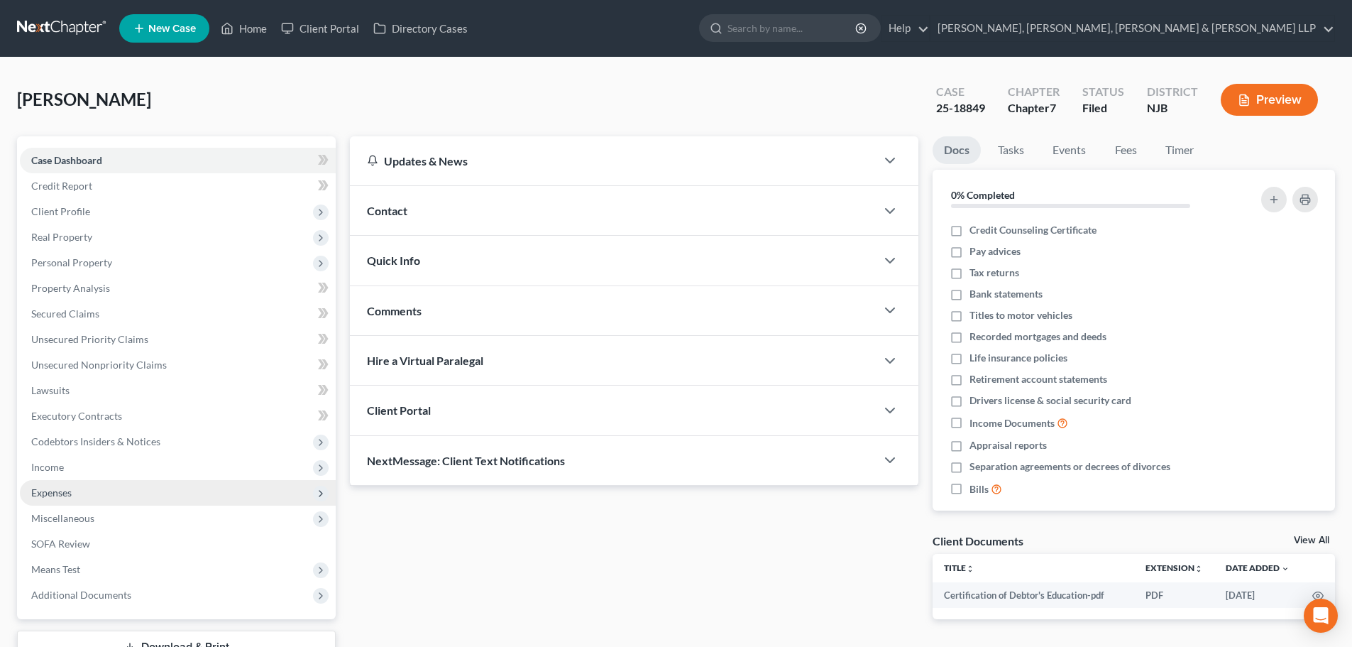
drag, startPoint x: 79, startPoint y: 467, endPoint x: 94, endPoint y: 490, distance: 27.2
click at [80, 469] on span "Income" at bounding box center [178, 467] width 316 height 26
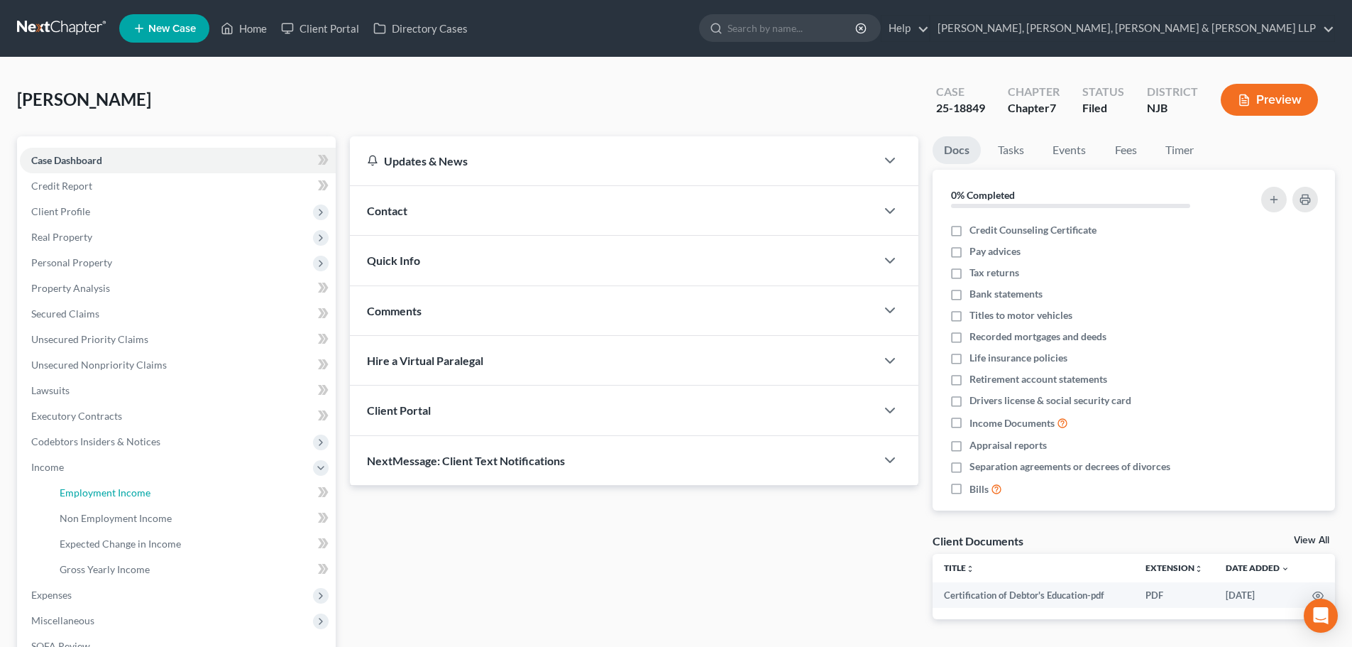
drag, startPoint x: 99, startPoint y: 489, endPoint x: 998, endPoint y: 186, distance: 948.5
click at [100, 489] on span "Employment Income" at bounding box center [105, 492] width 91 height 12
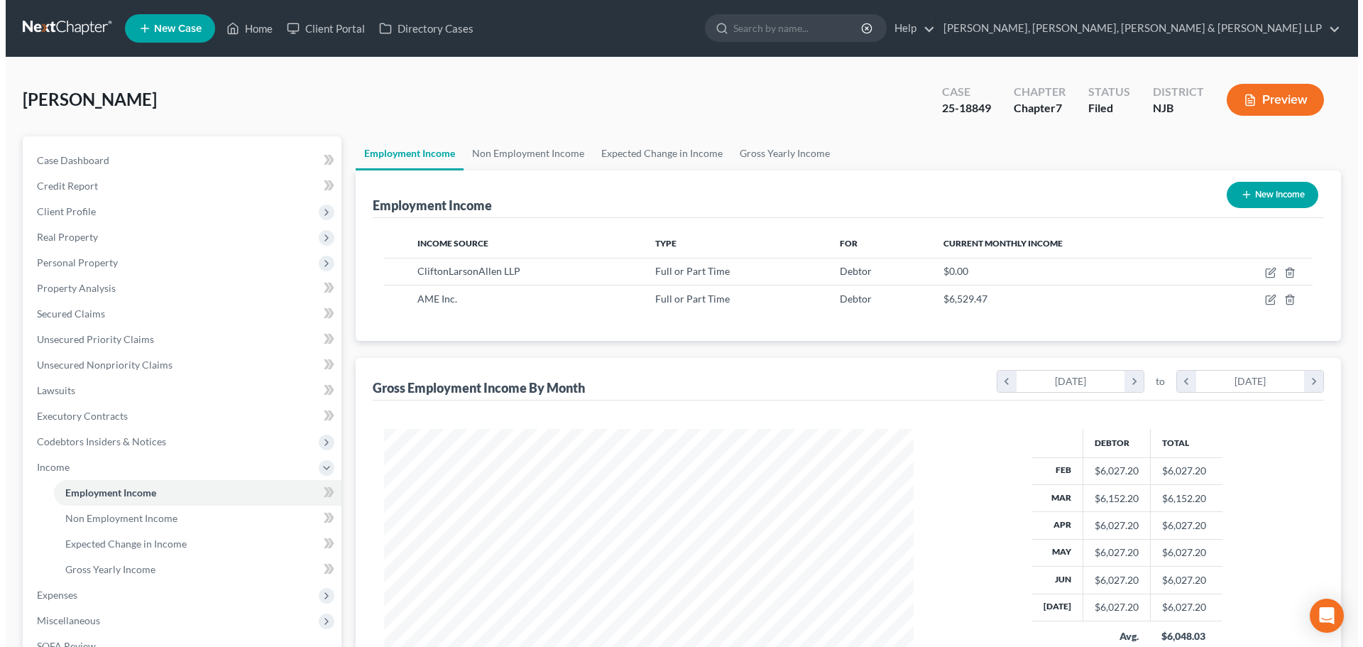
scroll to position [265, 558]
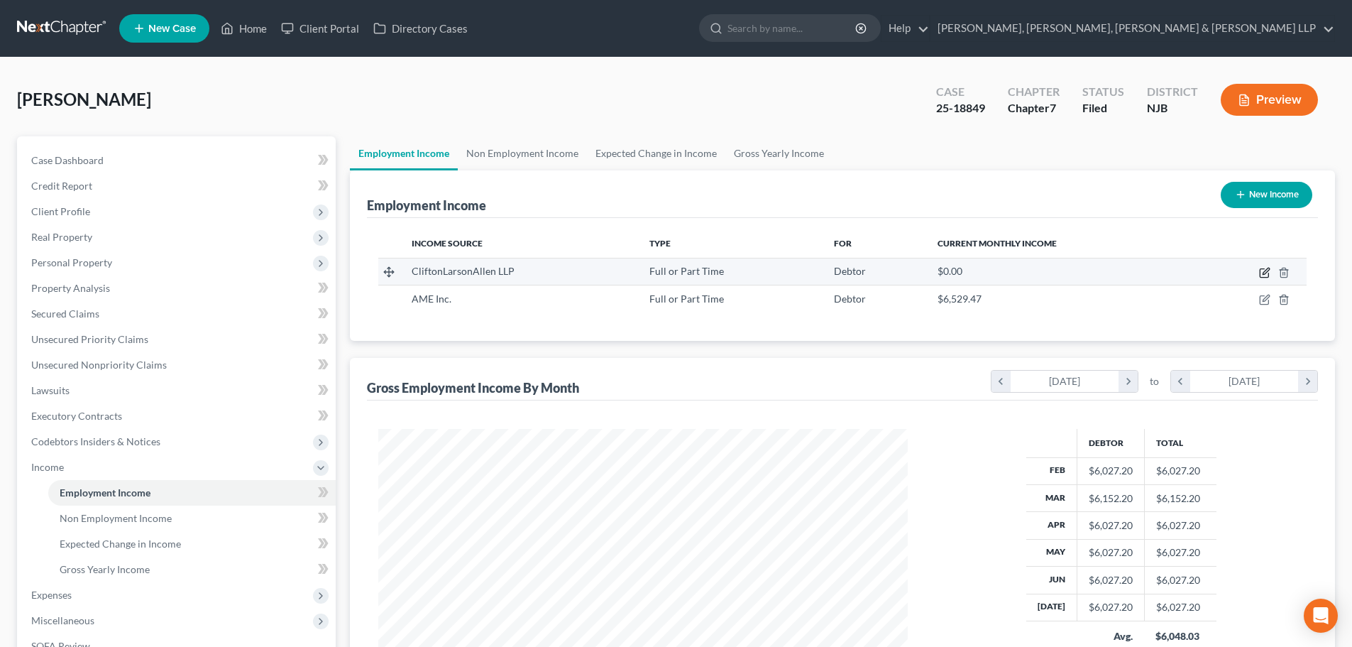
click at [1264, 267] on icon "button" at bounding box center [1264, 272] width 11 height 11
select select "0"
select select "24"
select select "2"
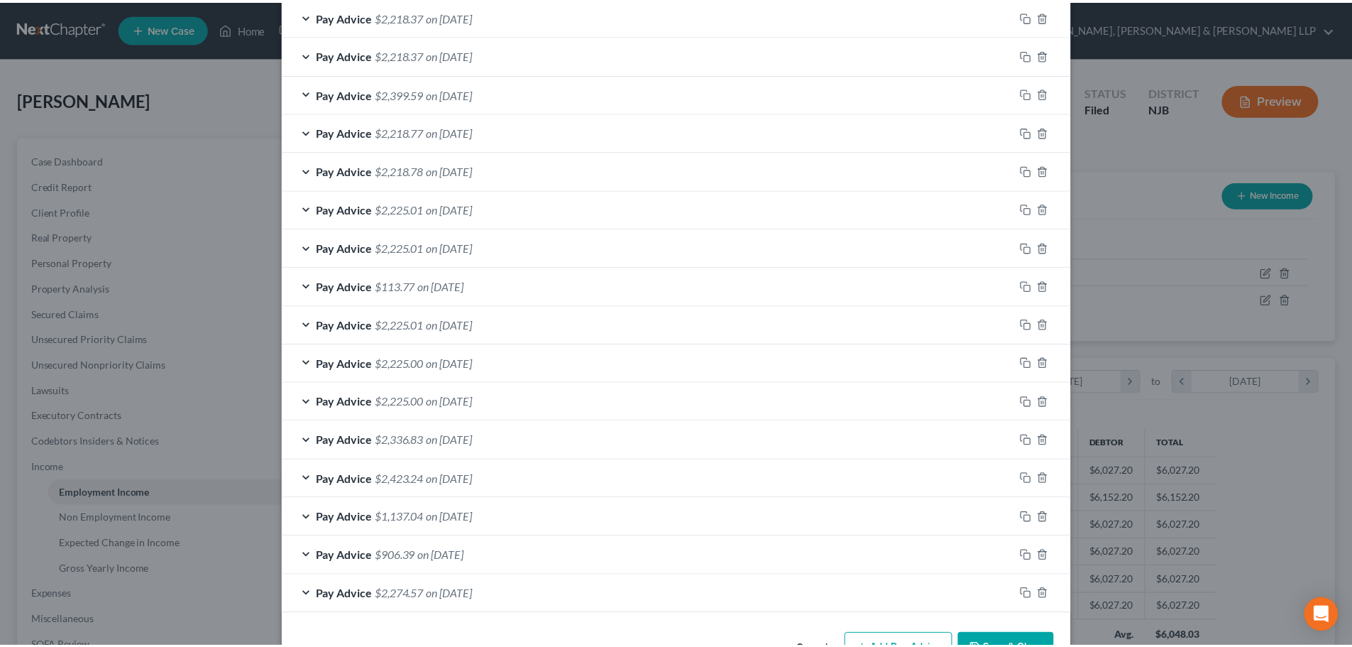
scroll to position [606, 0]
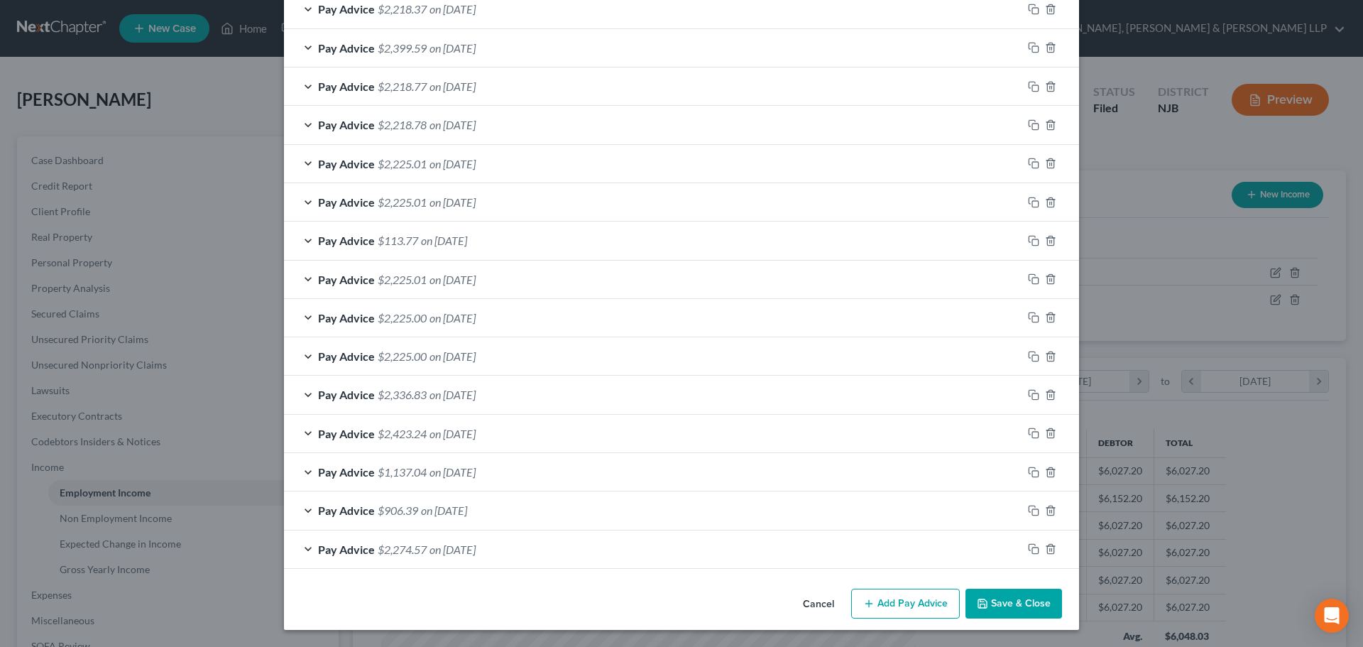
drag, startPoint x: 1000, startPoint y: 594, endPoint x: 990, endPoint y: 594, distance: 10.0
click at [999, 594] on button "Save & Close" at bounding box center [1014, 604] width 97 height 30
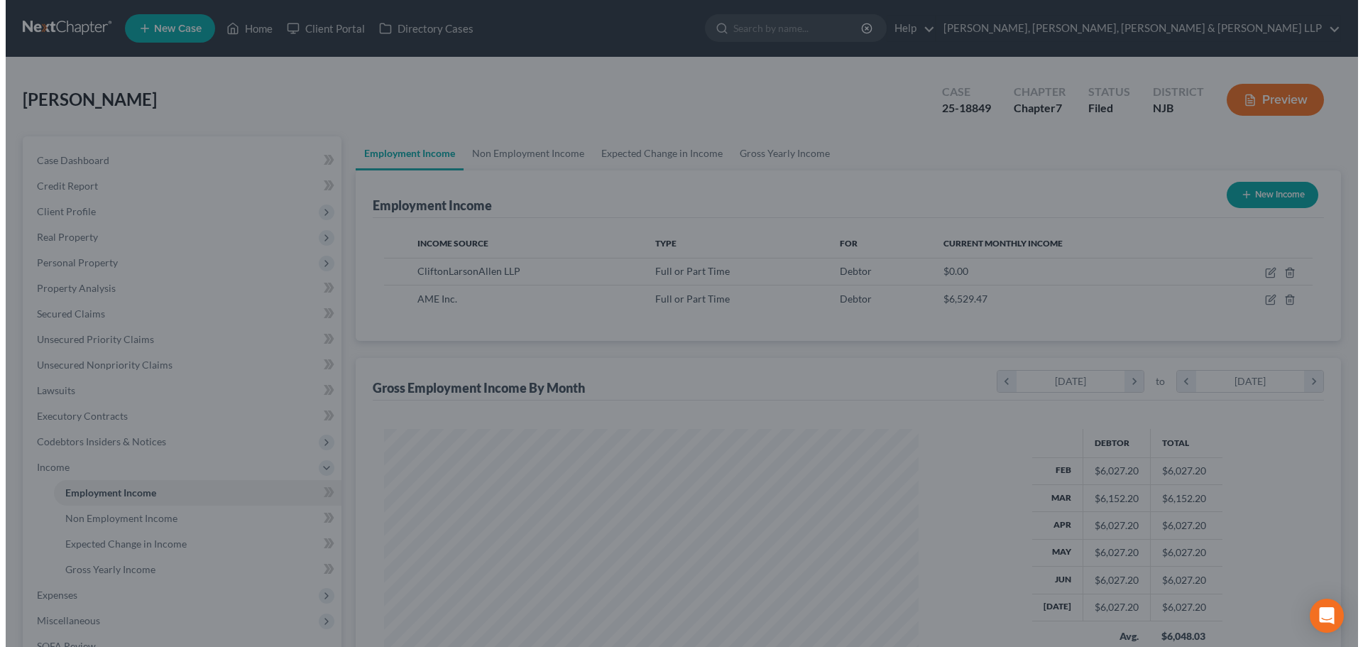
scroll to position [709680, 709387]
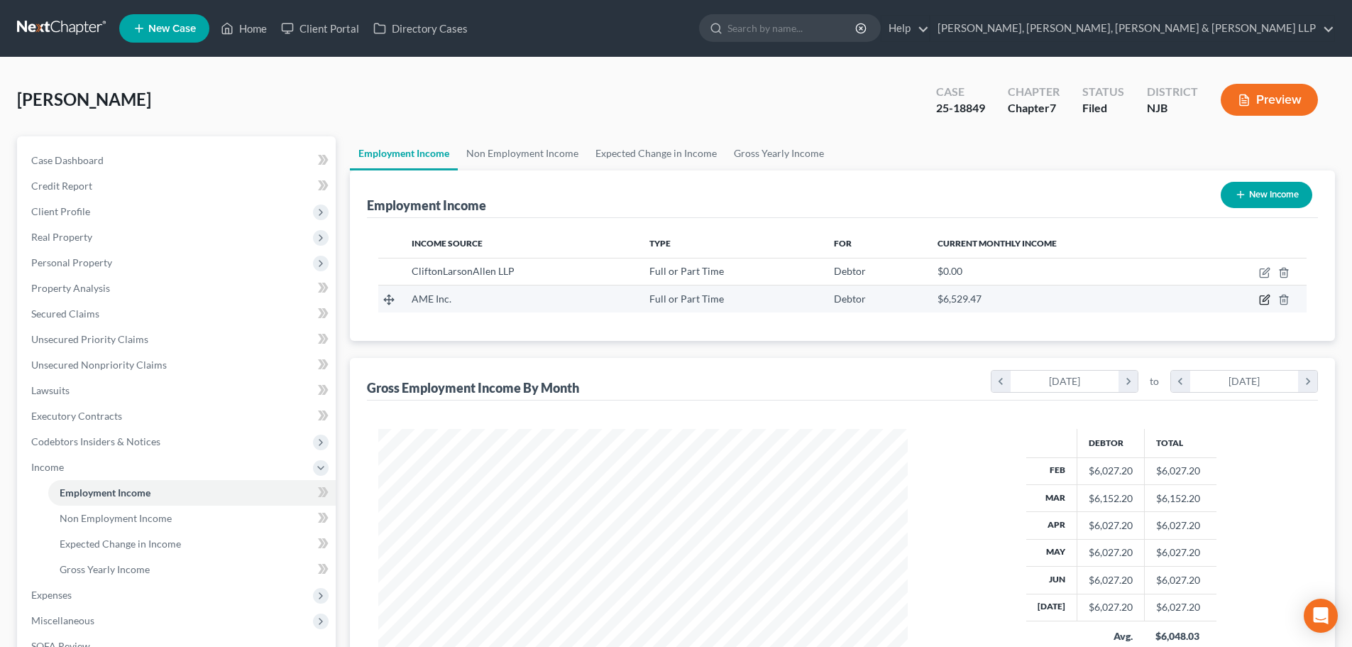
click at [1264, 305] on icon "button" at bounding box center [1264, 299] width 11 height 11
select select "0"
select select "33"
select select "2"
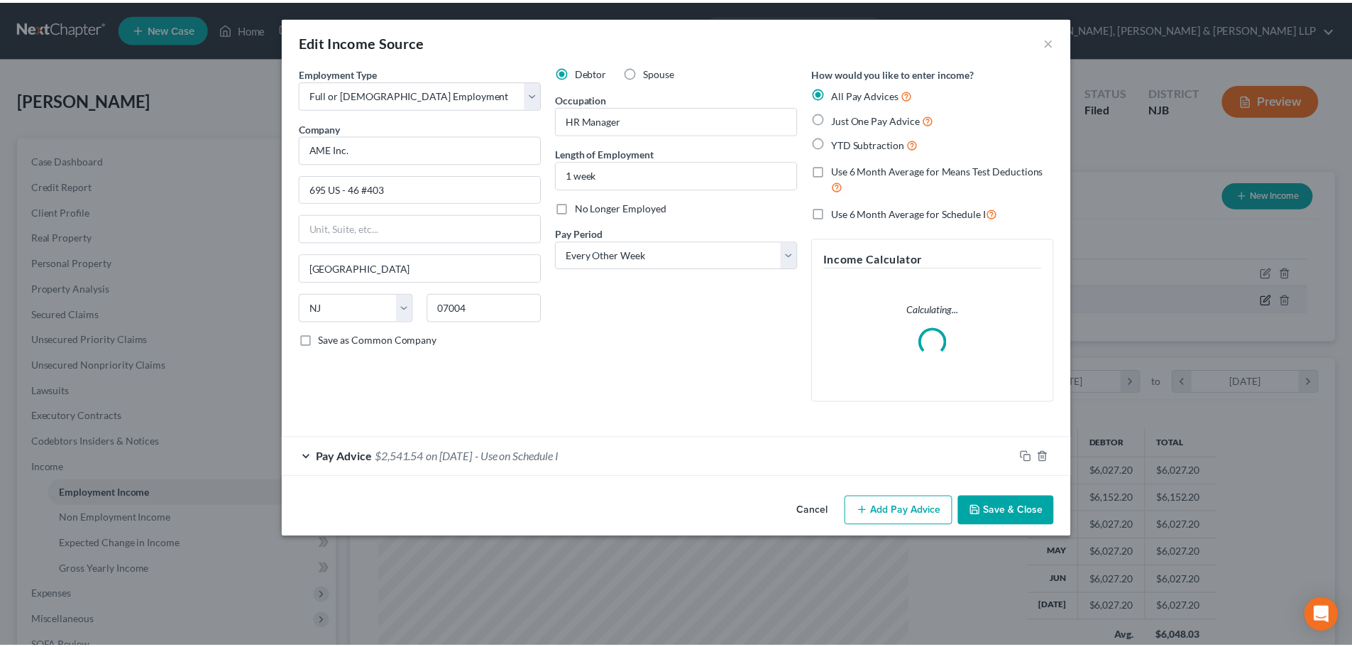
scroll to position [267, 563]
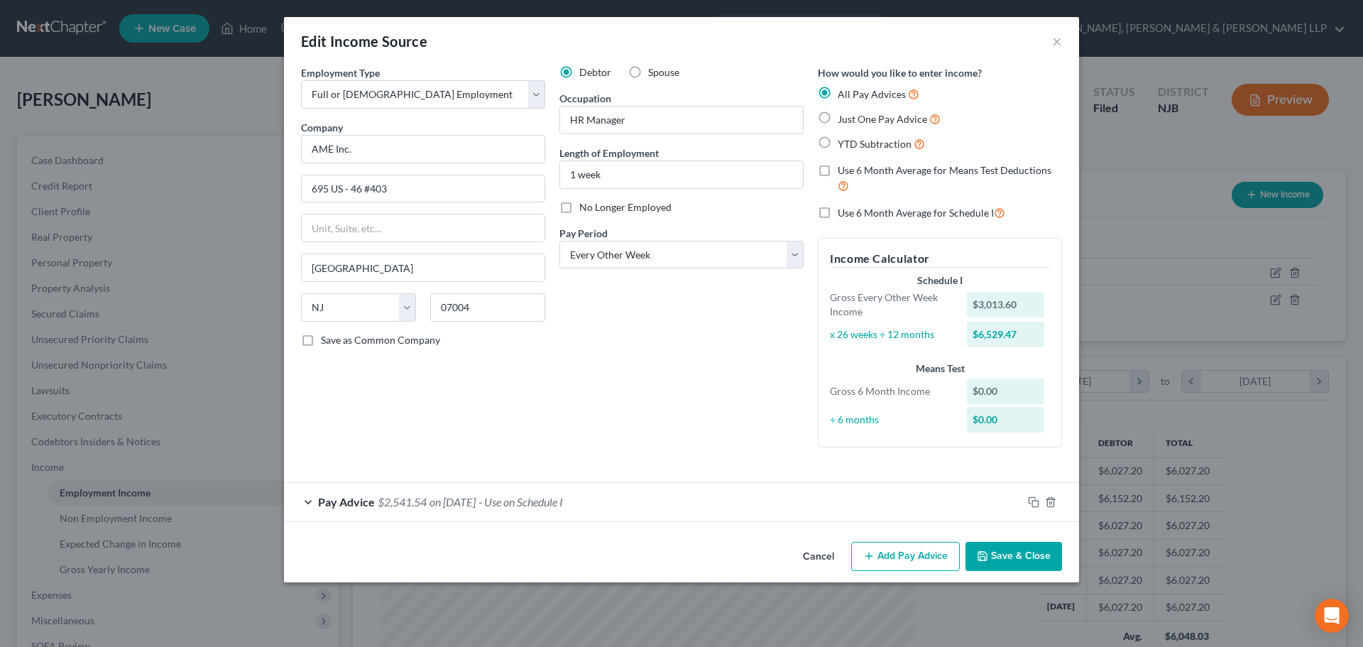
click at [983, 548] on button "Save & Close" at bounding box center [1014, 557] width 97 height 30
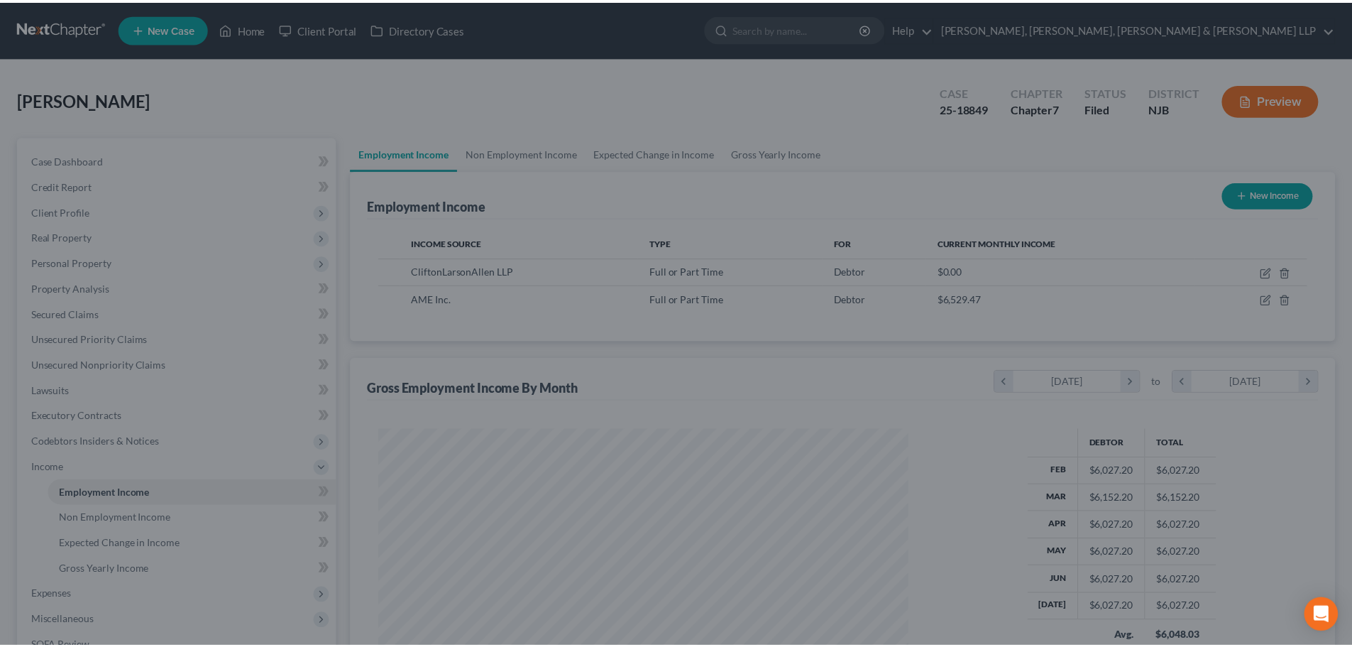
scroll to position [709680, 709387]
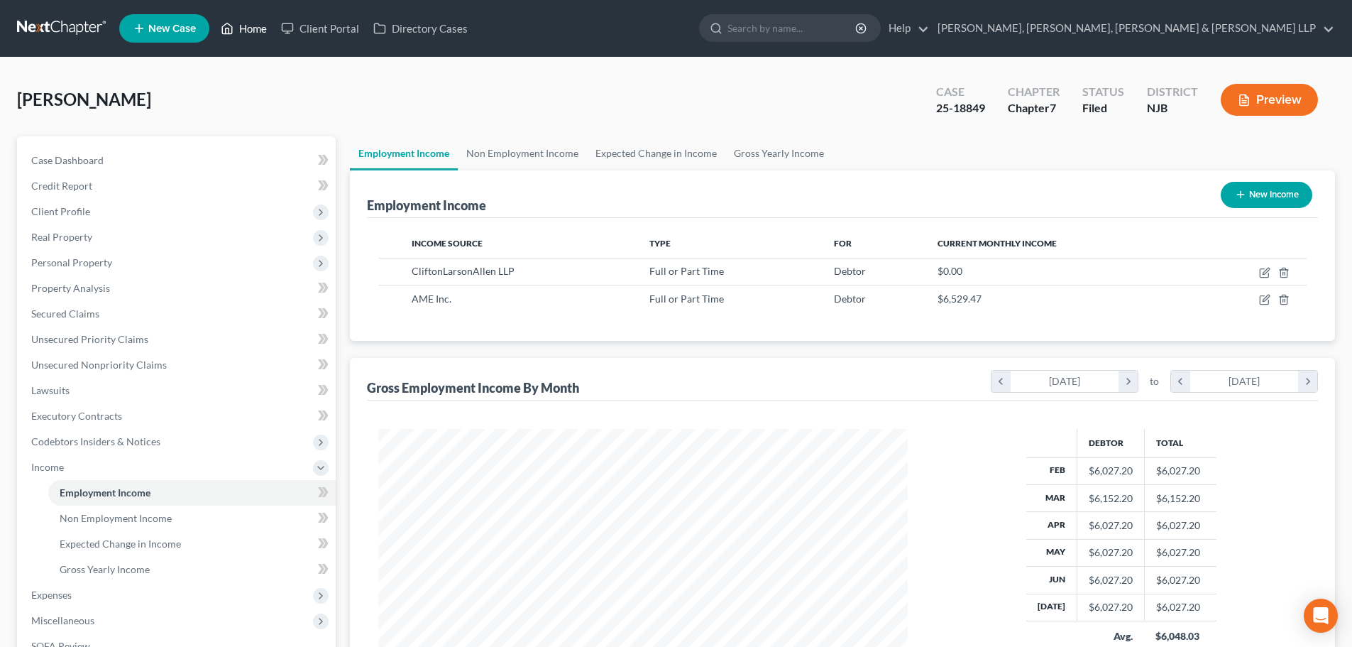
click at [251, 29] on link "Home" at bounding box center [244, 29] width 60 height 26
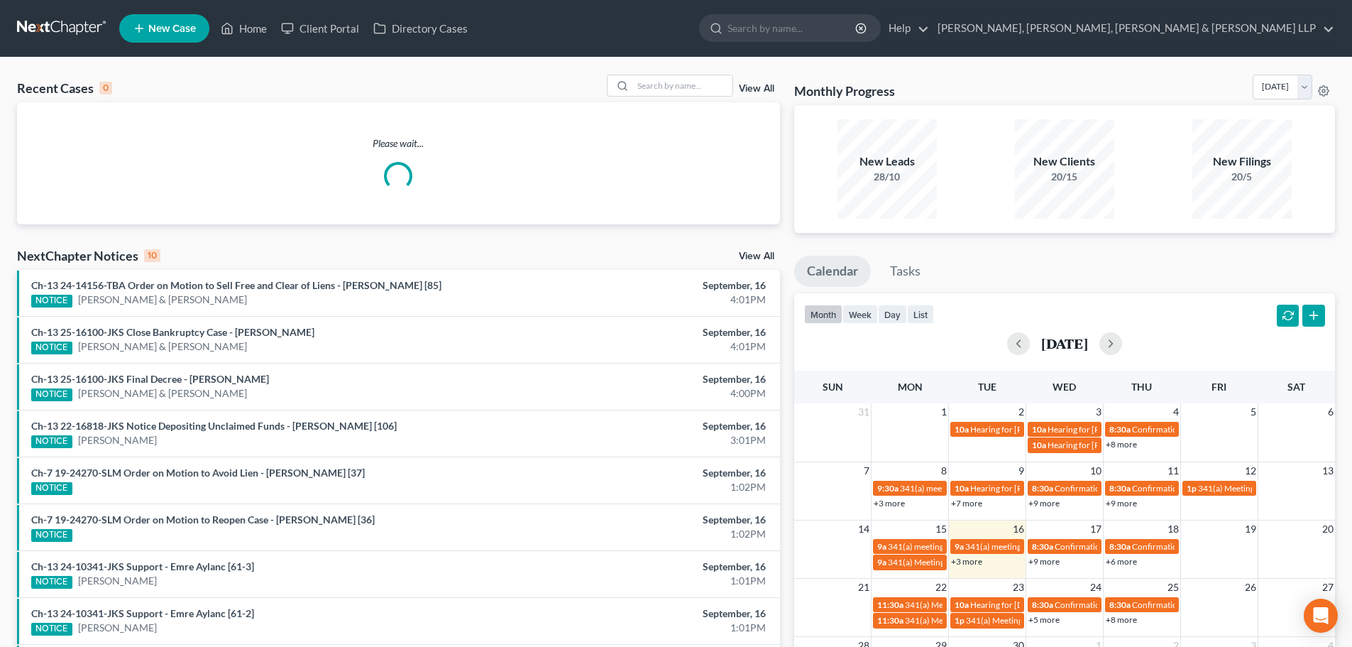
click at [697, 74] on div "Recent Cases 0 View All Please wait... NextChapter Notices 10 View All Ch-13 24…" at bounding box center [676, 426] width 1352 height 737
click at [706, 86] on input "search" at bounding box center [682, 85] width 99 height 21
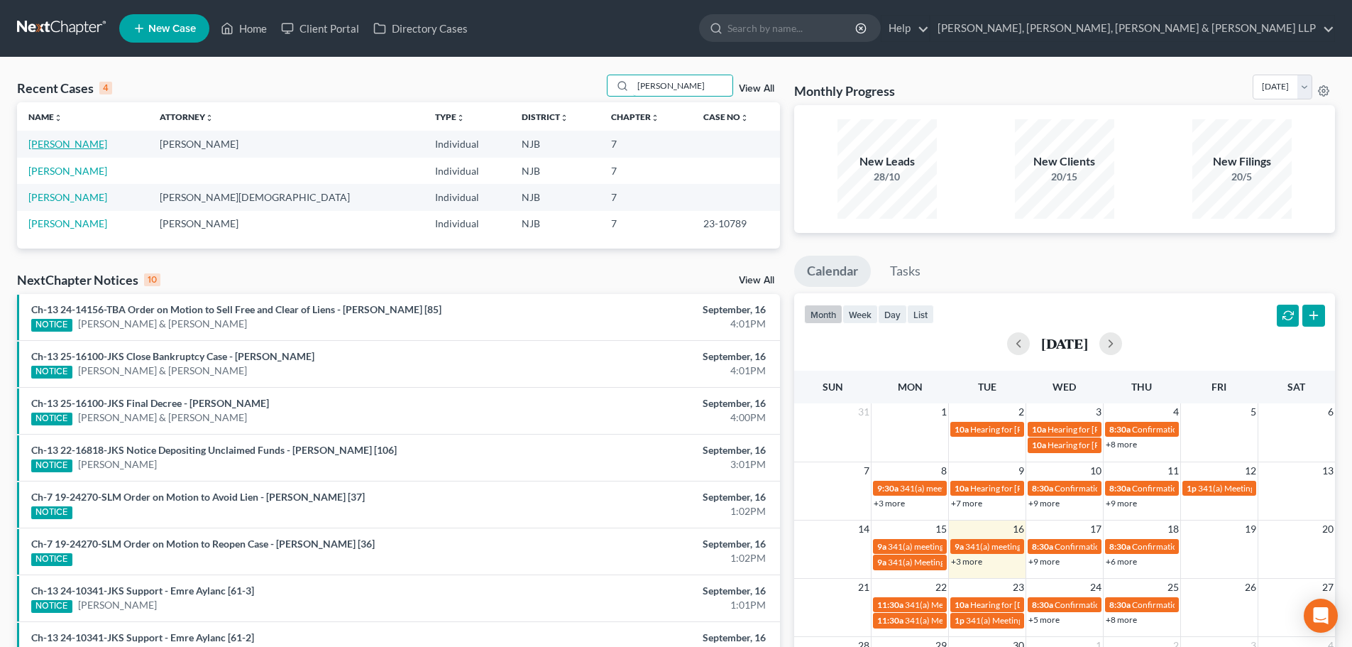
type input "[PERSON_NAME]"
click at [63, 147] on link "[PERSON_NAME]" at bounding box center [67, 144] width 79 height 12
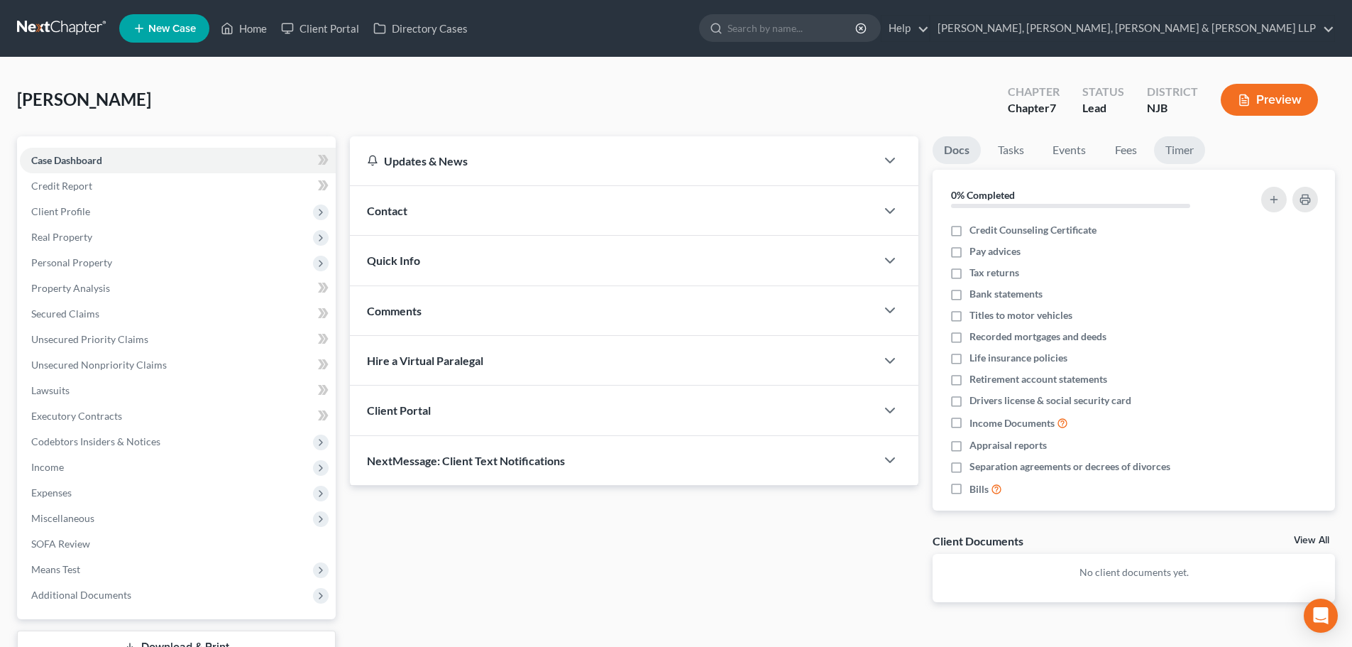
click at [1189, 151] on link "Timer" at bounding box center [1179, 150] width 51 height 28
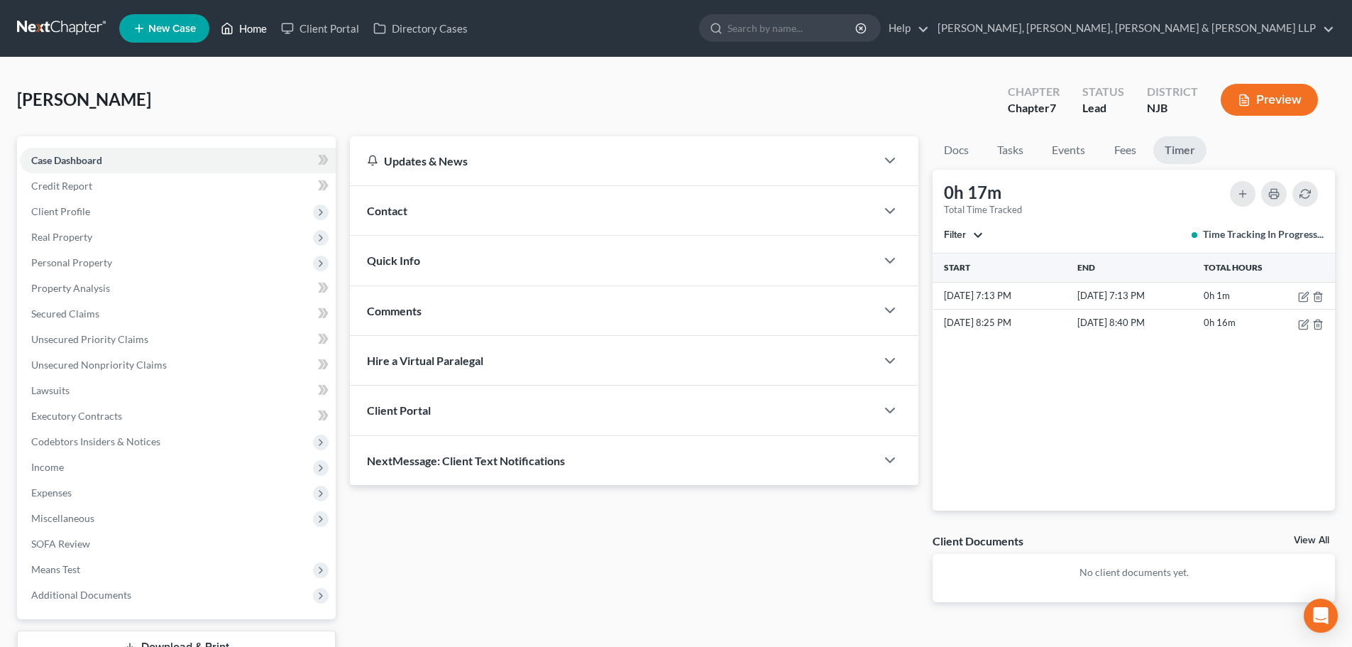
click at [254, 28] on link "Home" at bounding box center [244, 29] width 60 height 26
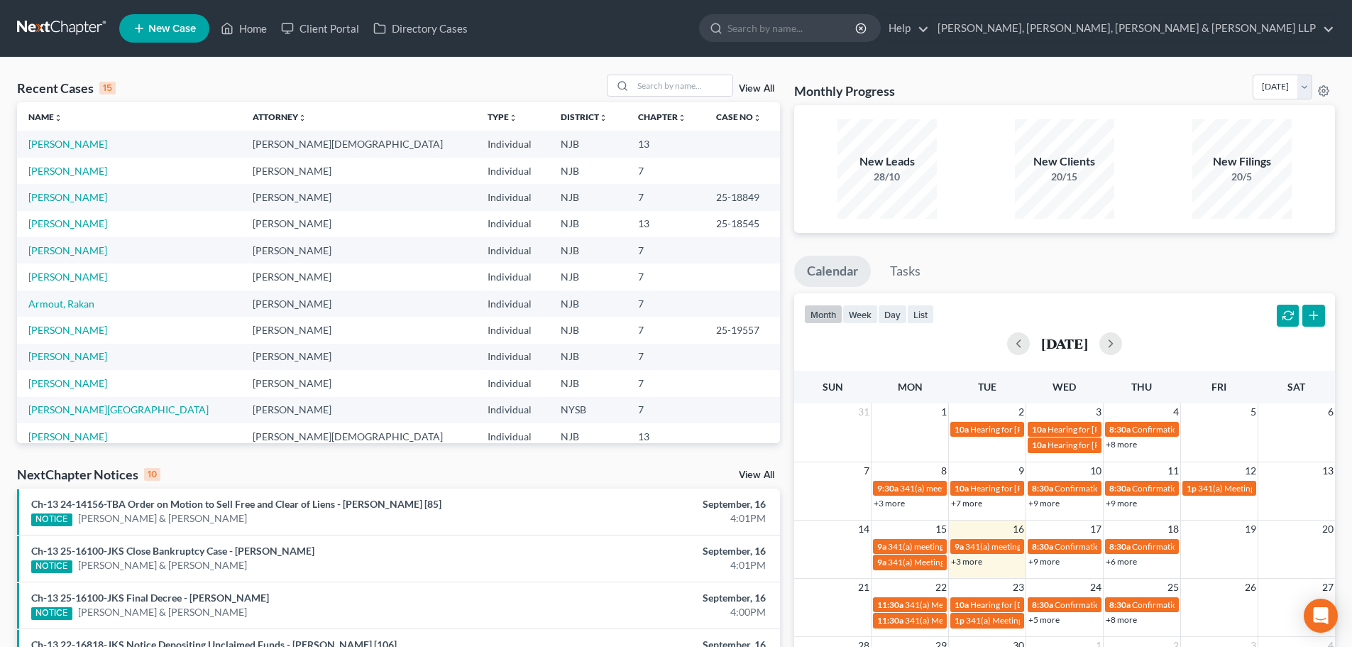
click at [162, 34] on span "New Case" at bounding box center [172, 28] width 48 height 11
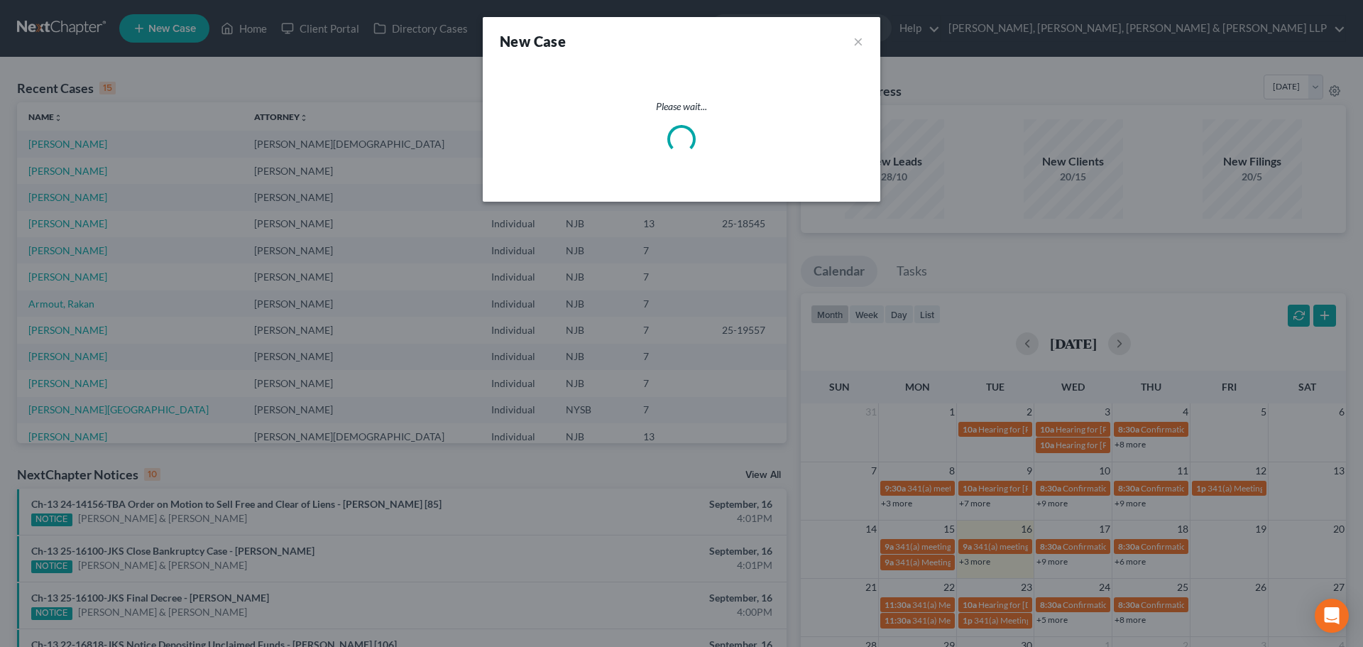
select select "51"
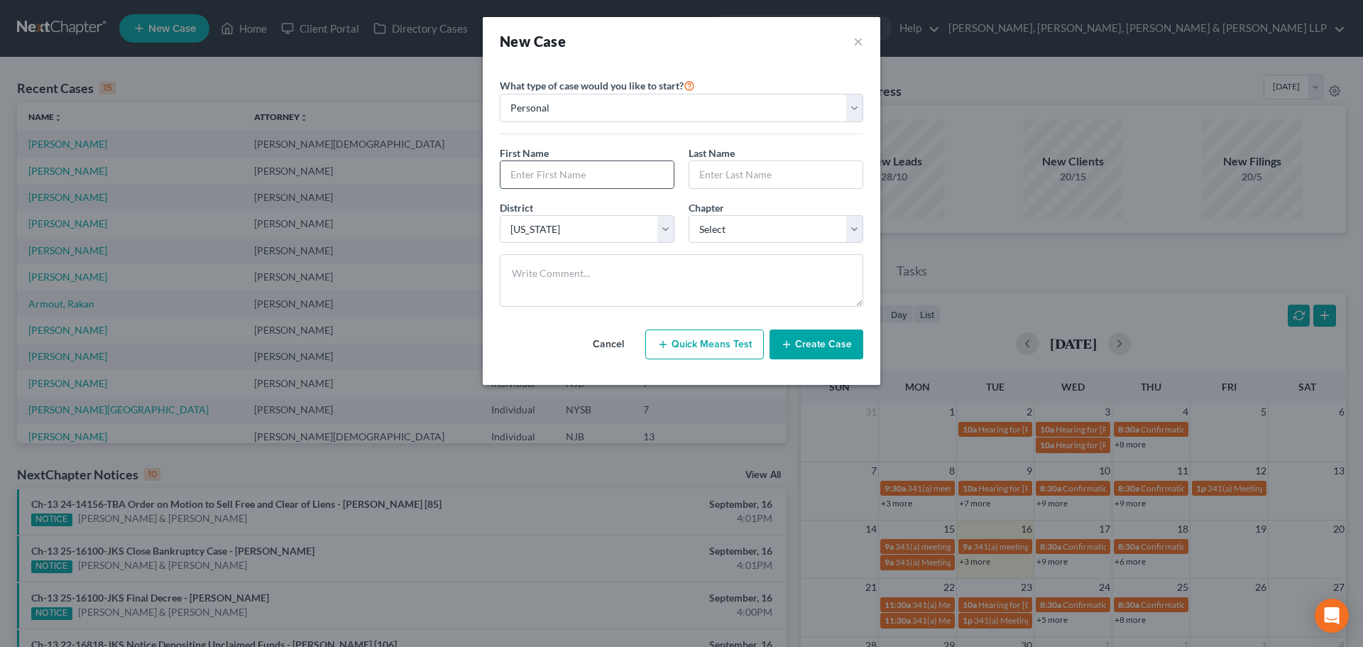
click at [542, 168] on input "text" at bounding box center [587, 174] width 173 height 27
click at [855, 42] on div "New Case ×" at bounding box center [681, 41] width 363 height 20
click at [855, 41] on button "×" at bounding box center [858, 41] width 10 height 20
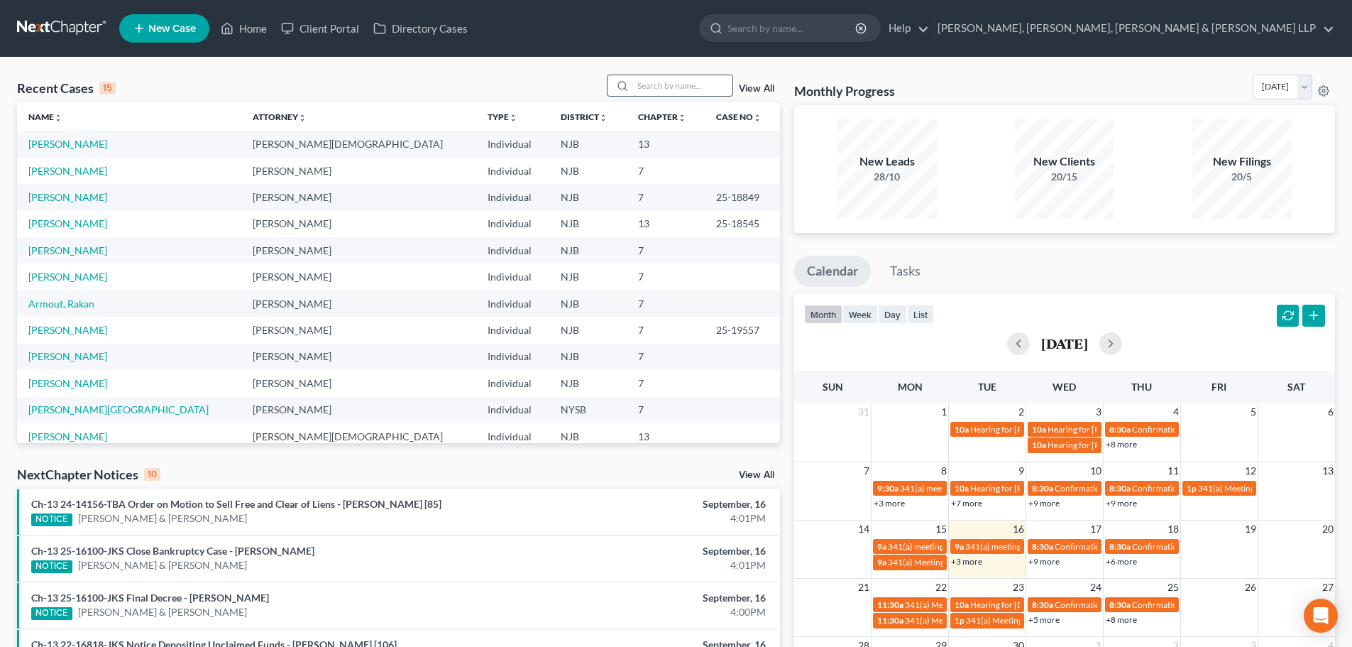
click at [669, 83] on input "search" at bounding box center [682, 85] width 99 height 21
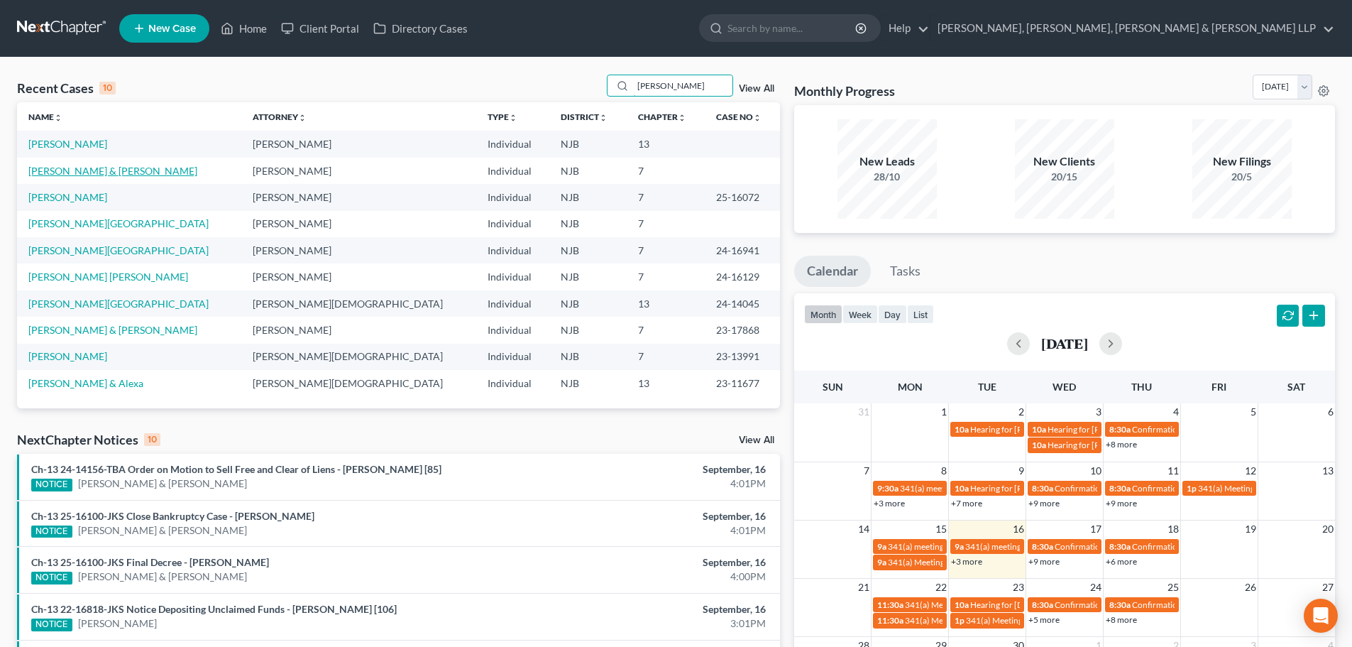
type input "[PERSON_NAME]"
click at [137, 170] on link "[PERSON_NAME] & [PERSON_NAME]" at bounding box center [112, 171] width 169 height 12
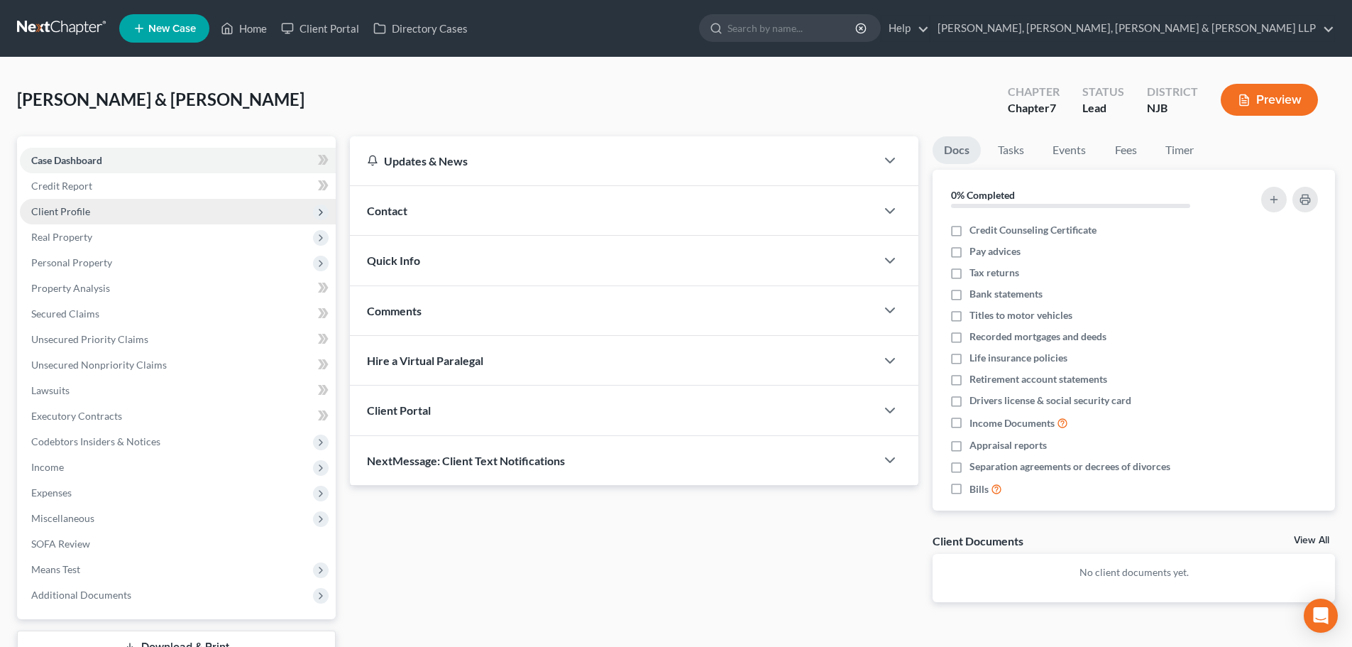
click at [111, 214] on span "Client Profile" at bounding box center [178, 212] width 316 height 26
